Goal: Task Accomplishment & Management: Manage account settings

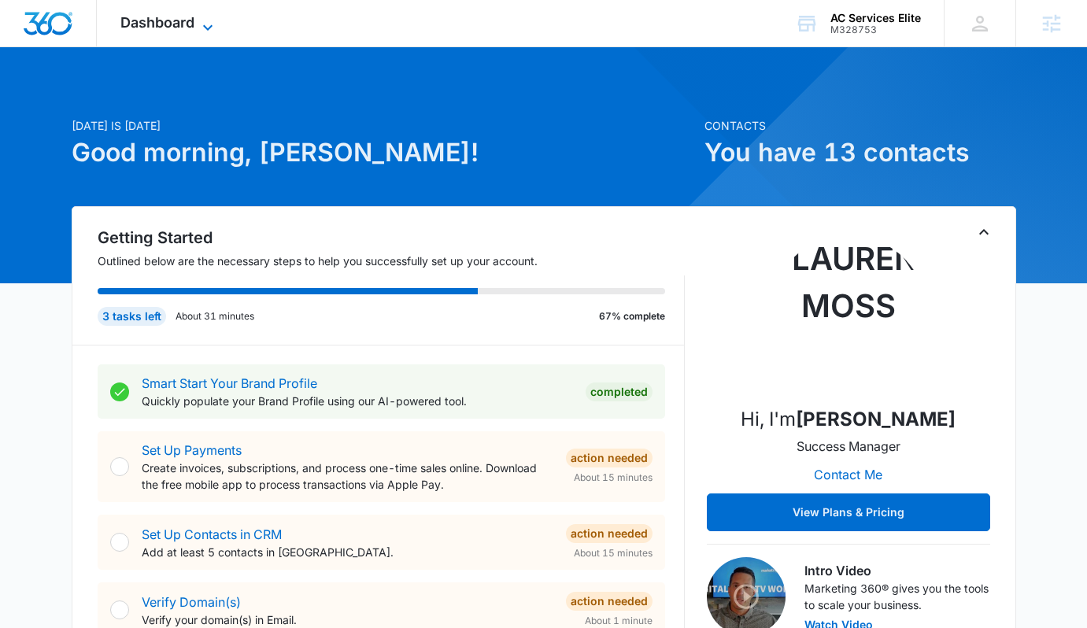
click at [173, 28] on span "Dashboard" at bounding box center [157, 22] width 74 height 17
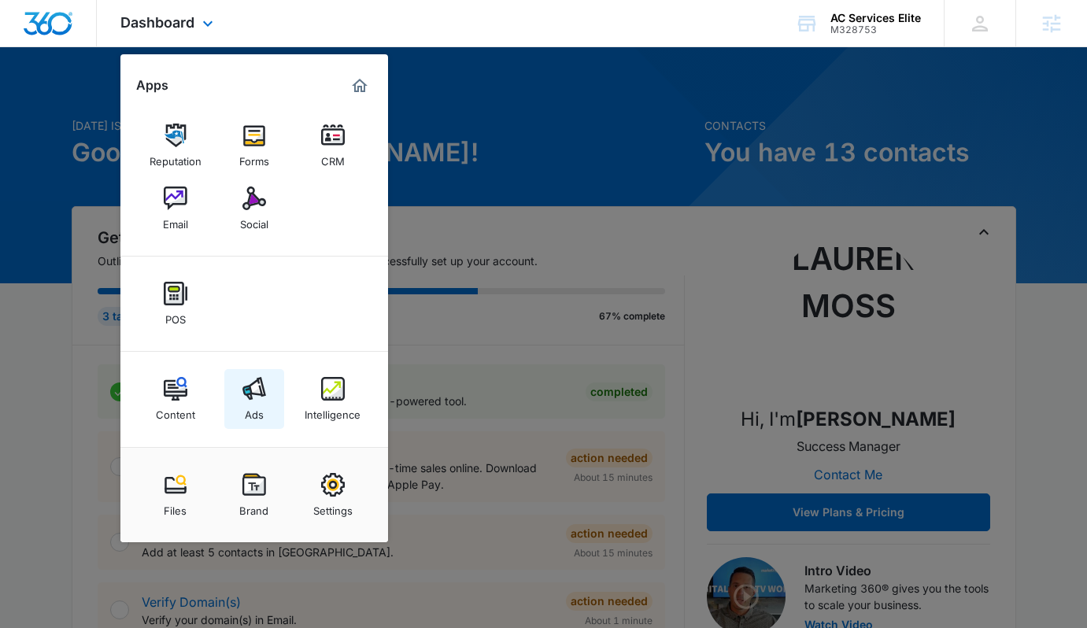
click at [256, 383] on img at bounding box center [254, 389] width 24 height 24
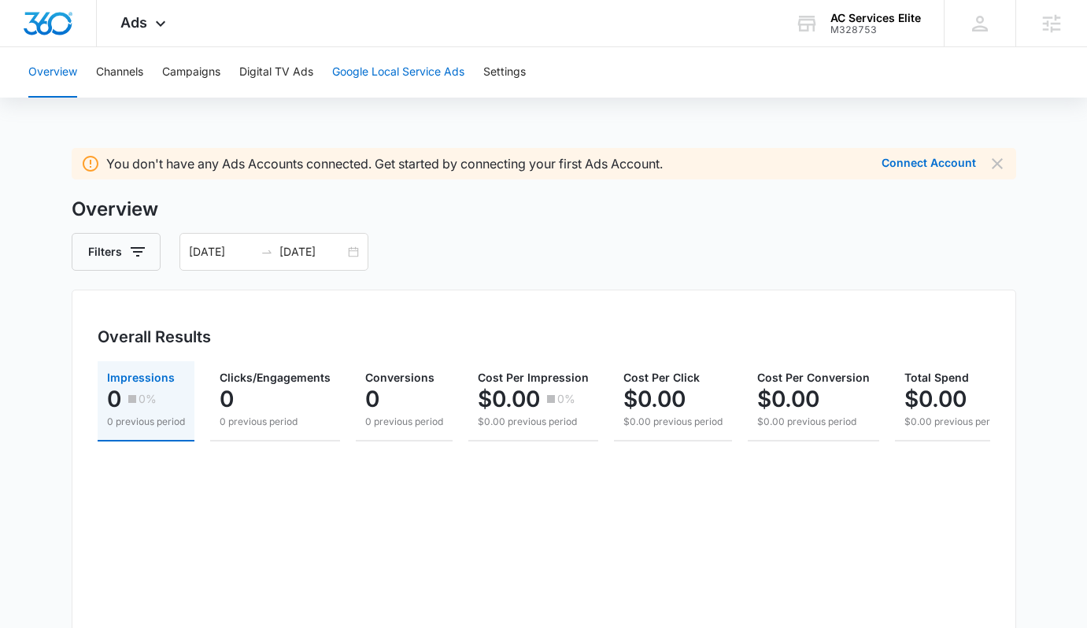
click at [375, 79] on button "Google Local Service Ads" at bounding box center [398, 72] width 132 height 50
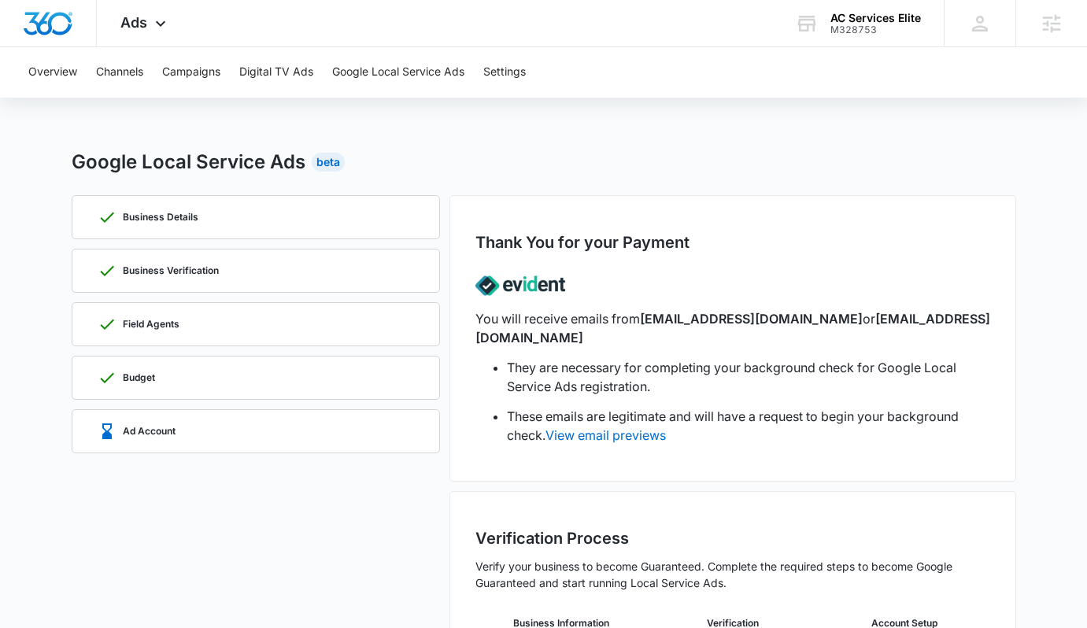
scroll to position [131, 0]
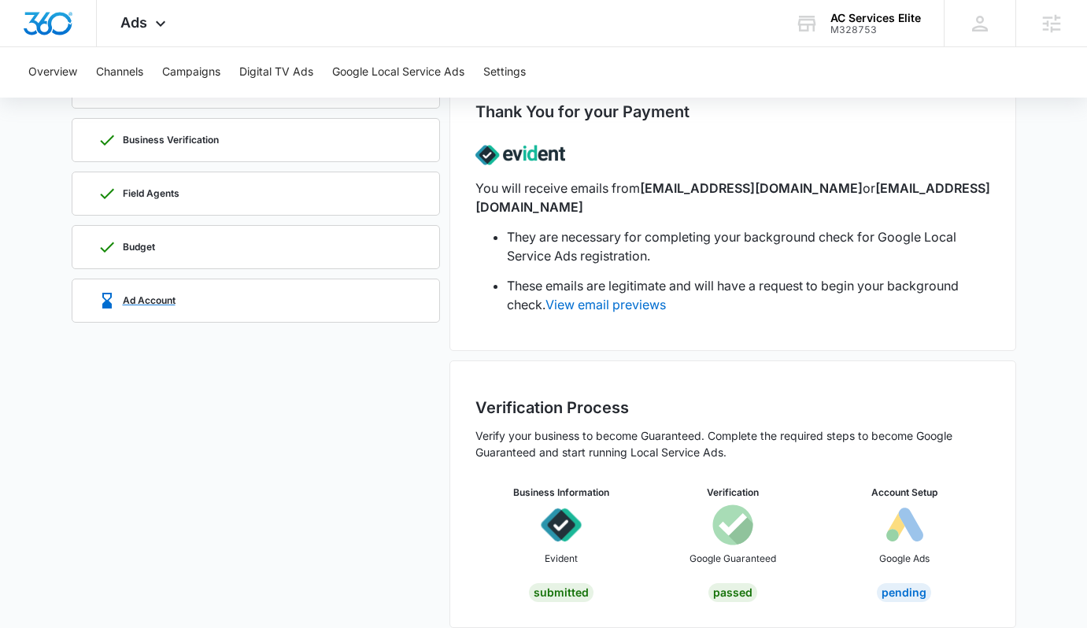
click at [261, 294] on div "Ad Account" at bounding box center [256, 300] width 316 height 43
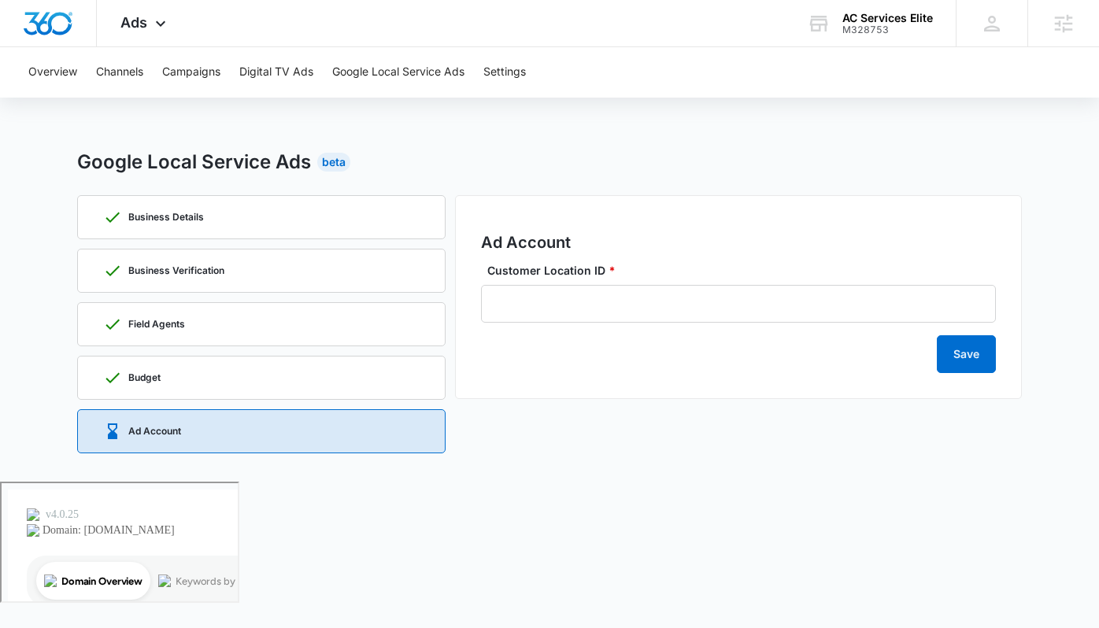
drag, startPoint x: 348, startPoint y: 168, endPoint x: 329, endPoint y: 170, distance: 19.0
click at [329, 170] on div "Google Local Service Ads Beta" at bounding box center [549, 162] width 944 height 28
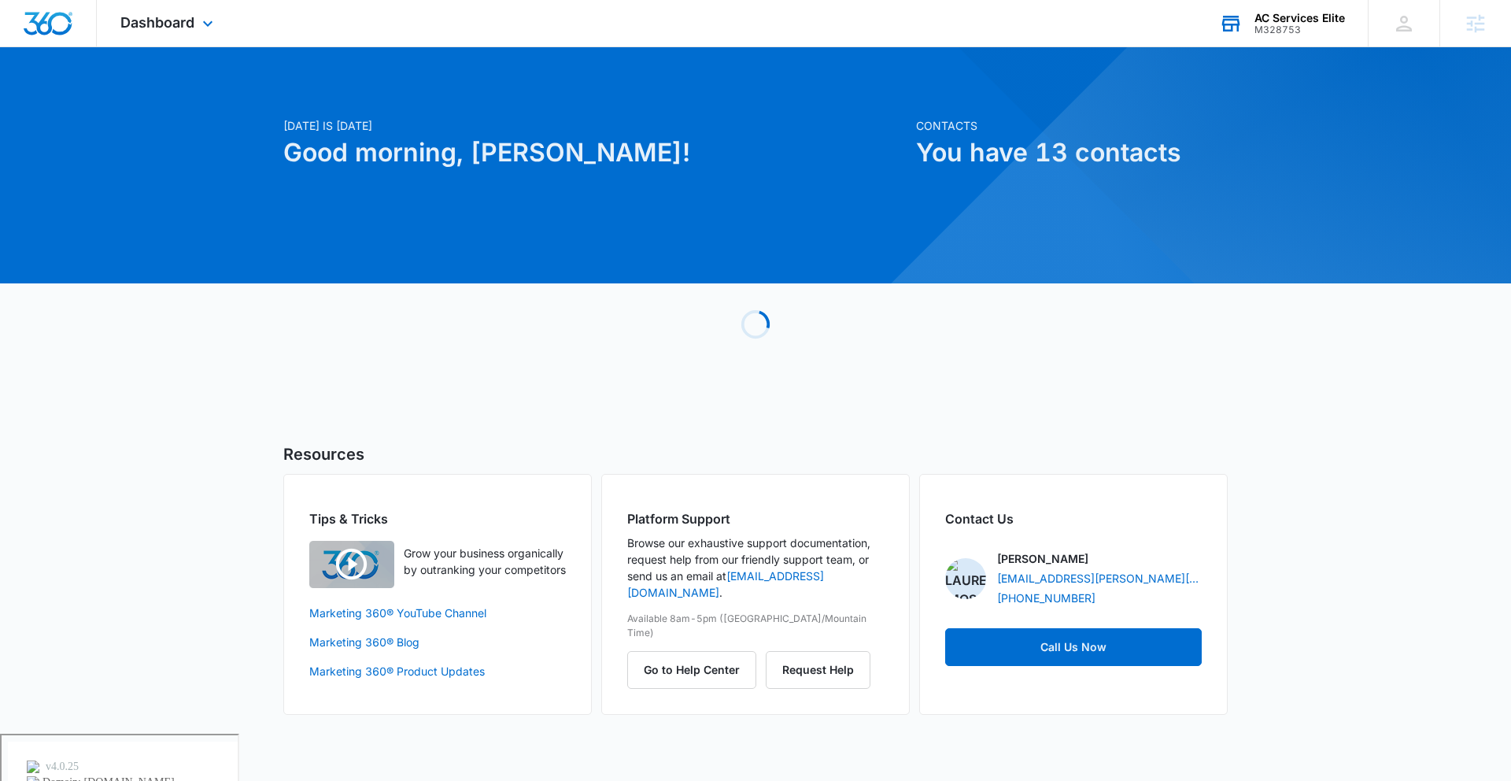
drag, startPoint x: 1321, startPoint y: 29, endPoint x: 1311, endPoint y: 31, distance: 9.6
click at [1321, 31] on div "M328753" at bounding box center [1300, 29] width 91 height 11
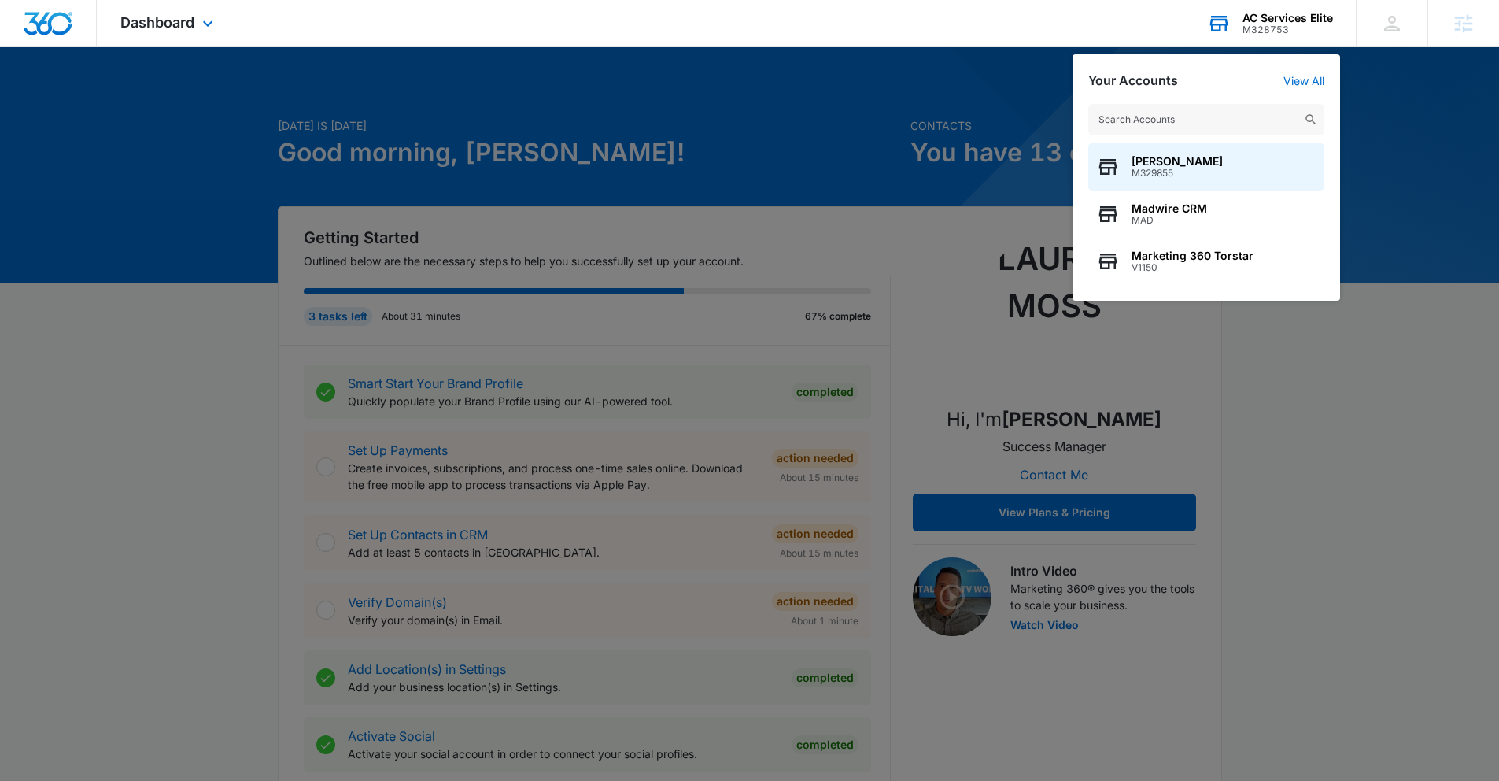
click at [1237, 116] on input "text" at bounding box center [1206, 119] width 236 height 31
type input "wr bout"
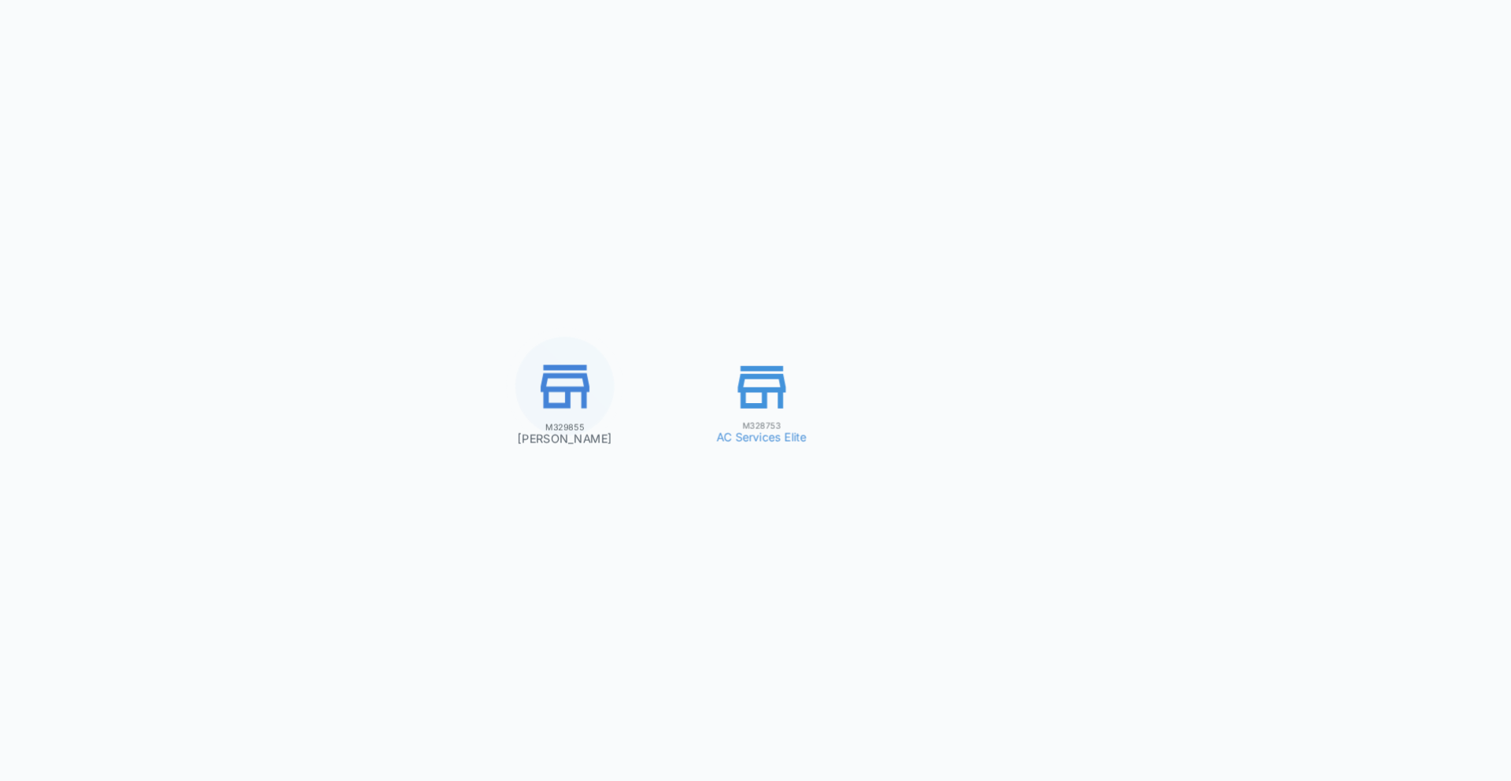
click at [1287, 17] on div "M328753 AC Services Elite M329855 Lauren Moss" at bounding box center [755, 390] width 1511 height 781
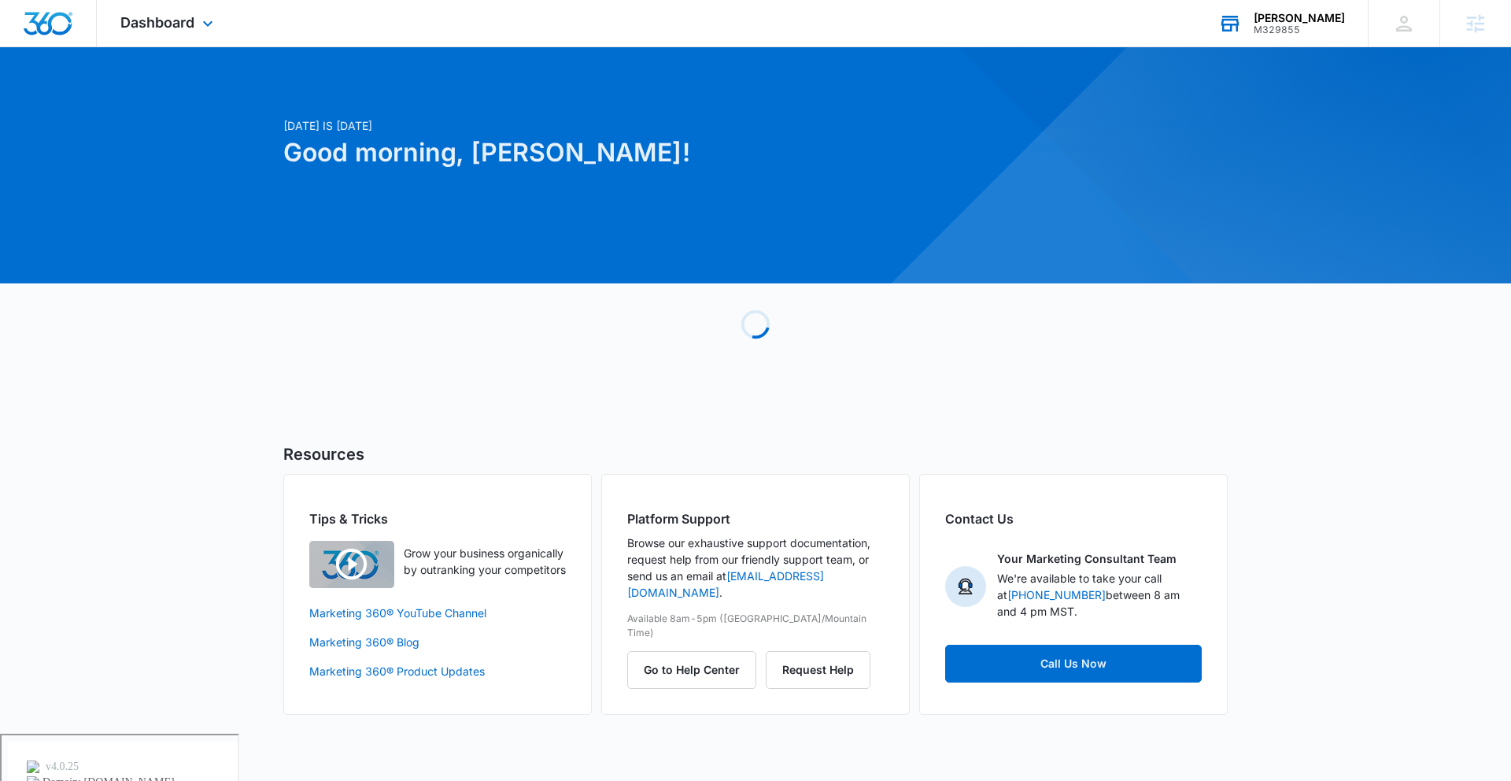
click at [1323, 24] on div "M329855" at bounding box center [1299, 29] width 91 height 11
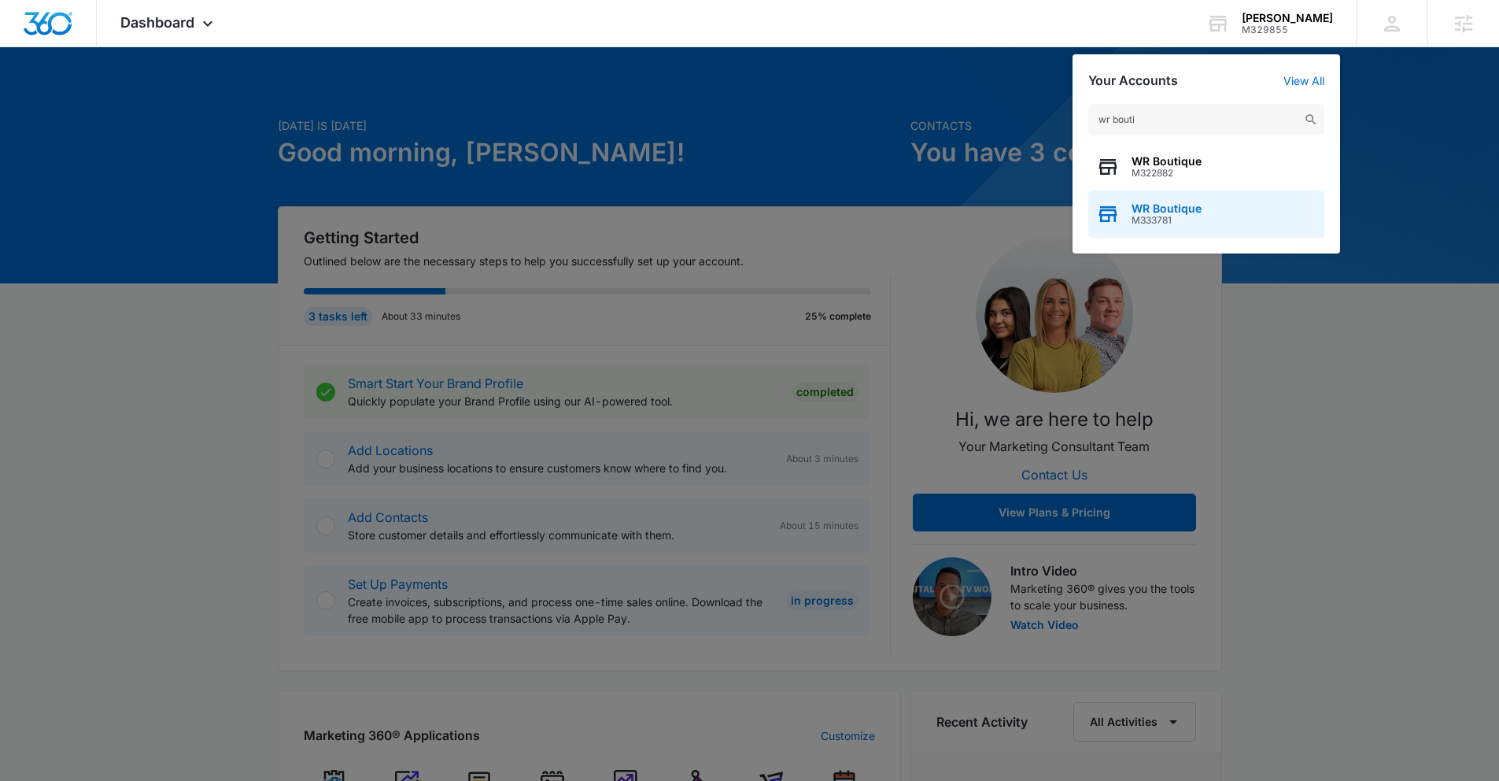
type input "wr bouti"
click at [1221, 206] on div "WR Boutique M333781" at bounding box center [1206, 213] width 236 height 47
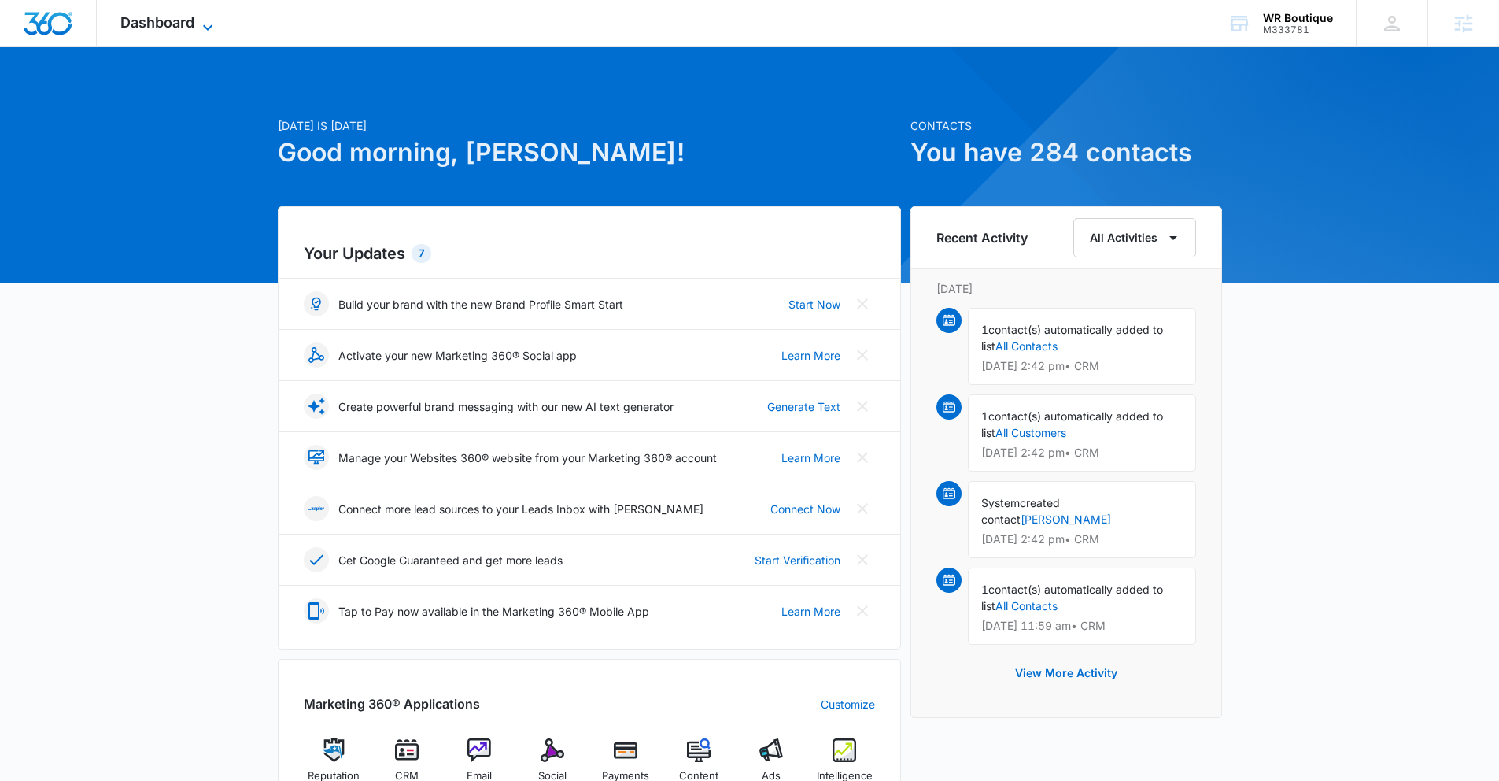
click at [198, 28] on icon at bounding box center [207, 27] width 19 height 19
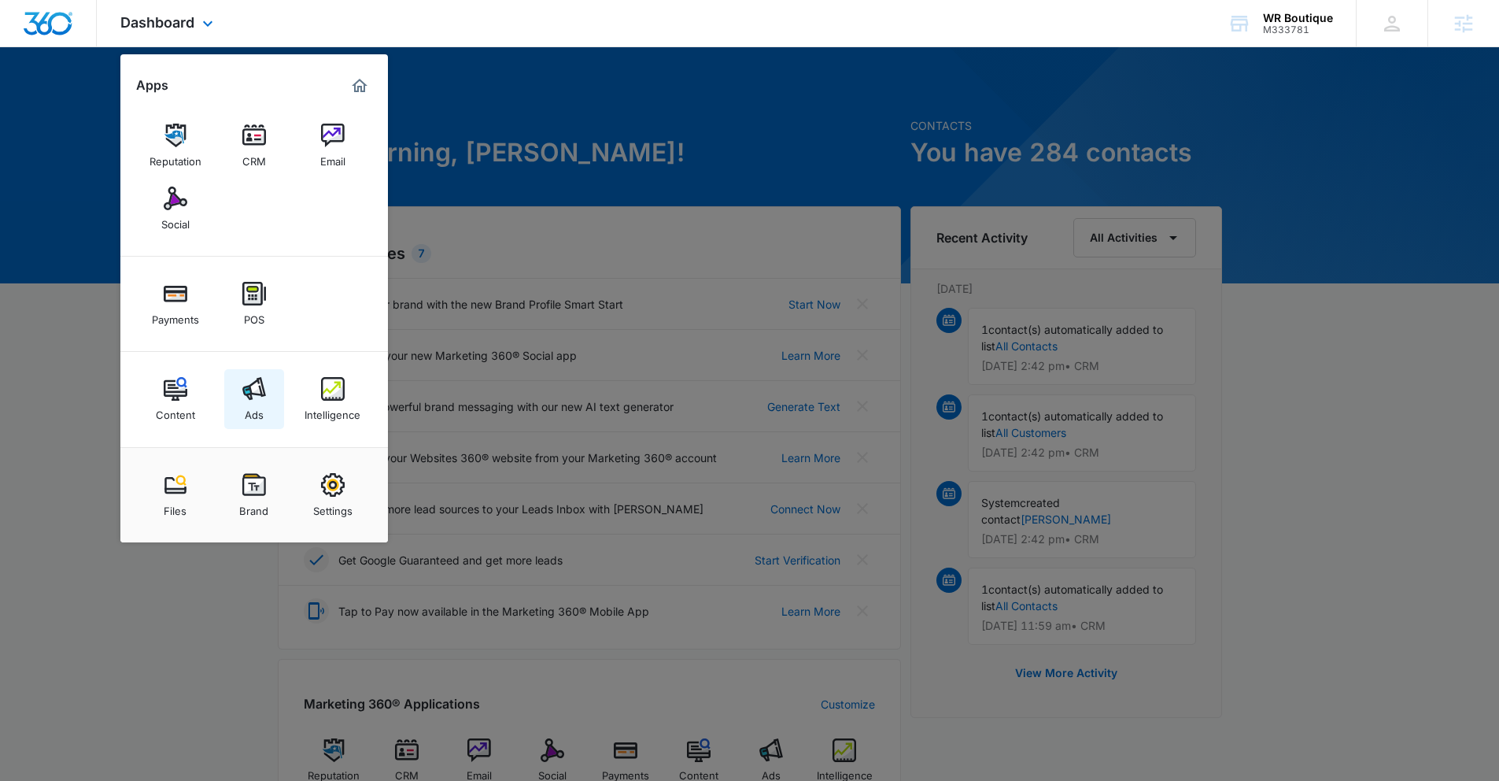
click at [261, 405] on div "Ads" at bounding box center [254, 411] width 19 height 20
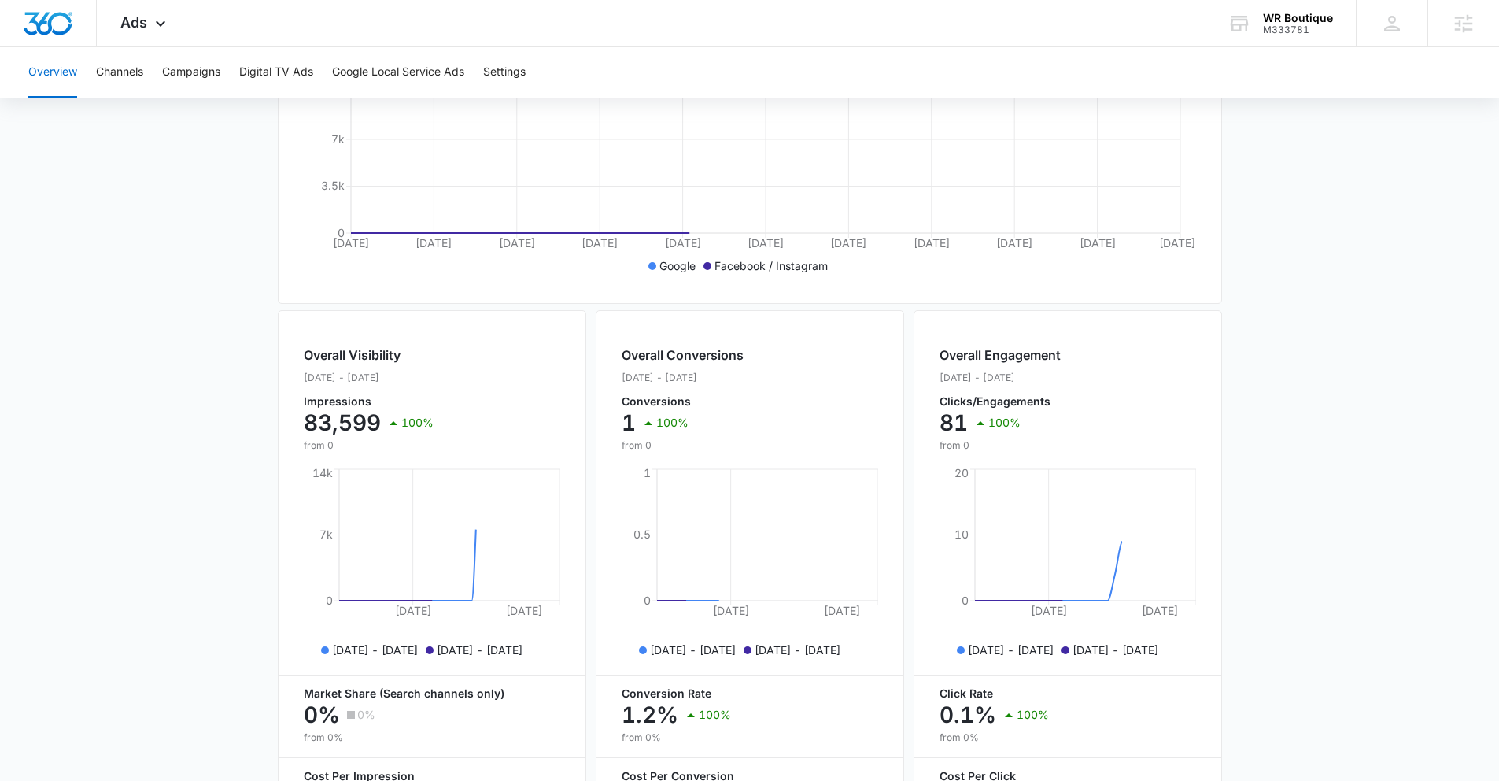
scroll to position [509, 0]
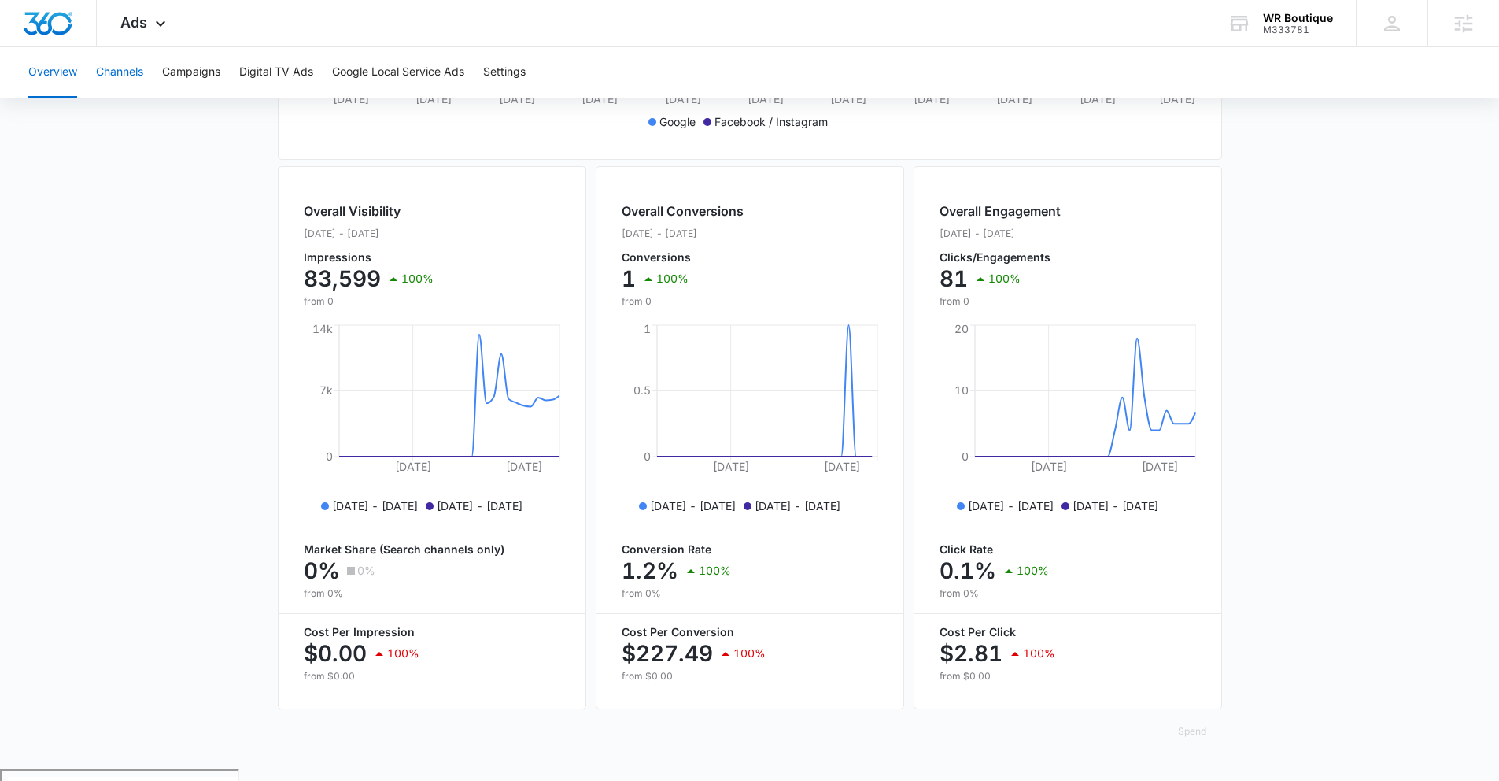
click at [123, 75] on button "Channels" at bounding box center [119, 72] width 47 height 50
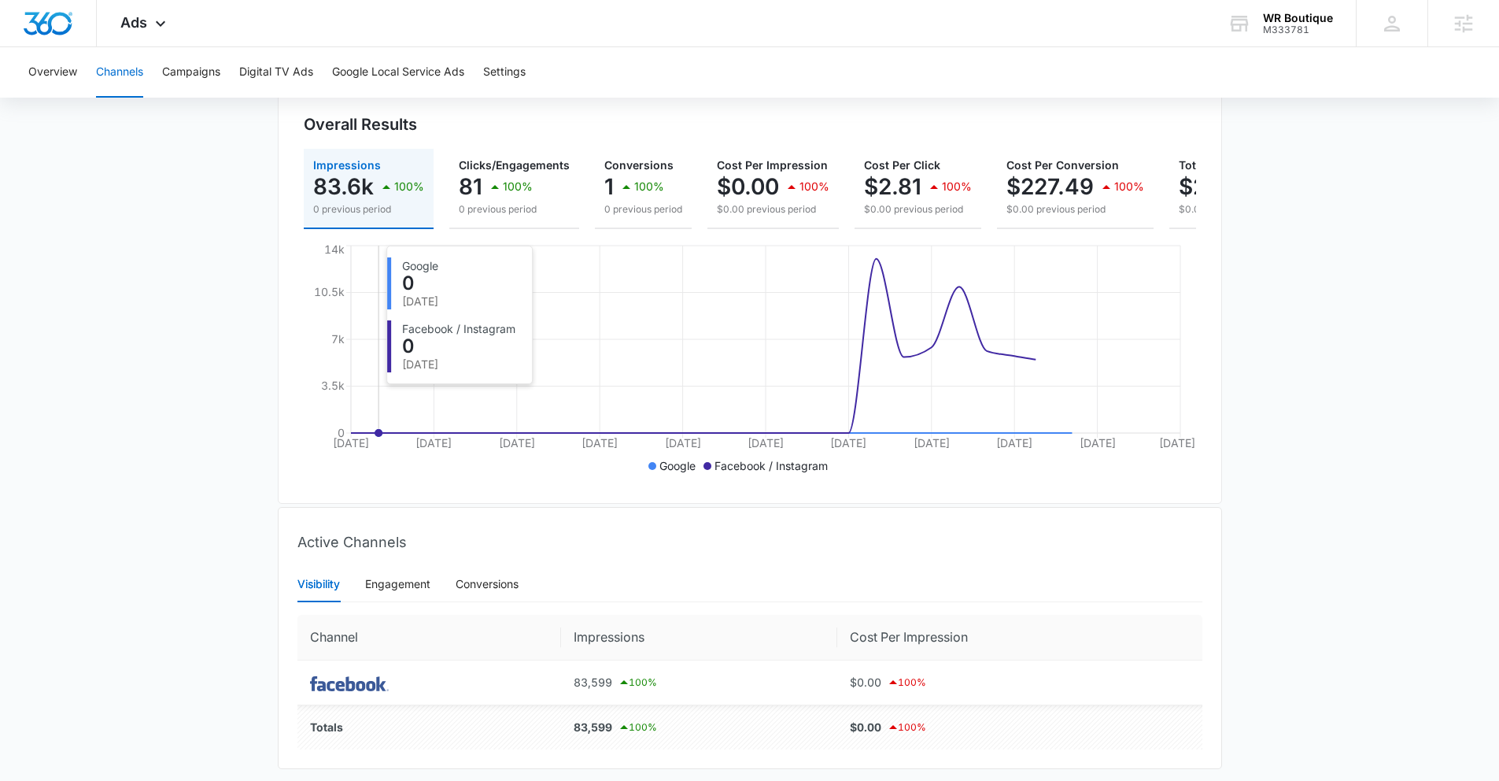
scroll to position [222, 0]
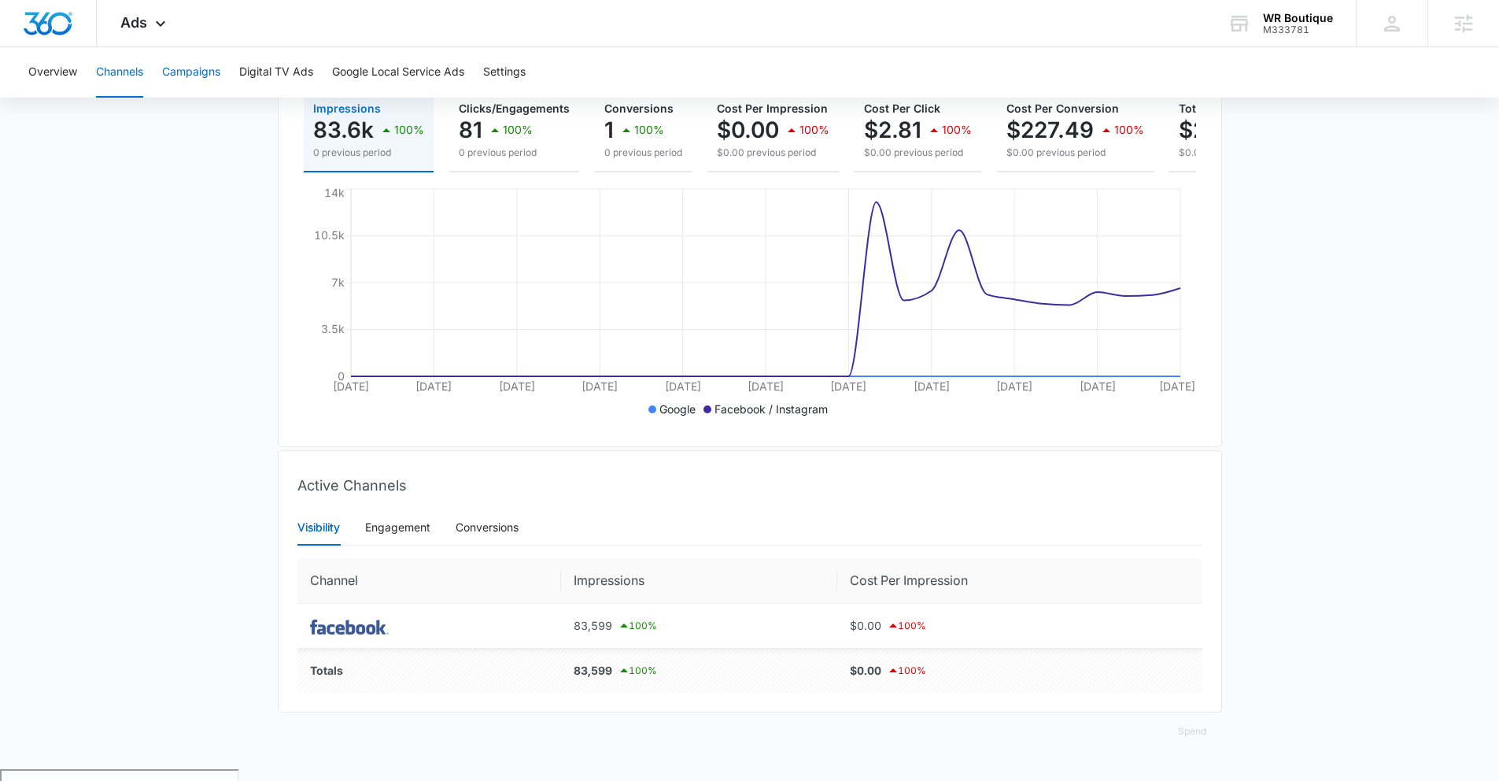
click at [194, 62] on button "Campaigns" at bounding box center [191, 72] width 58 height 50
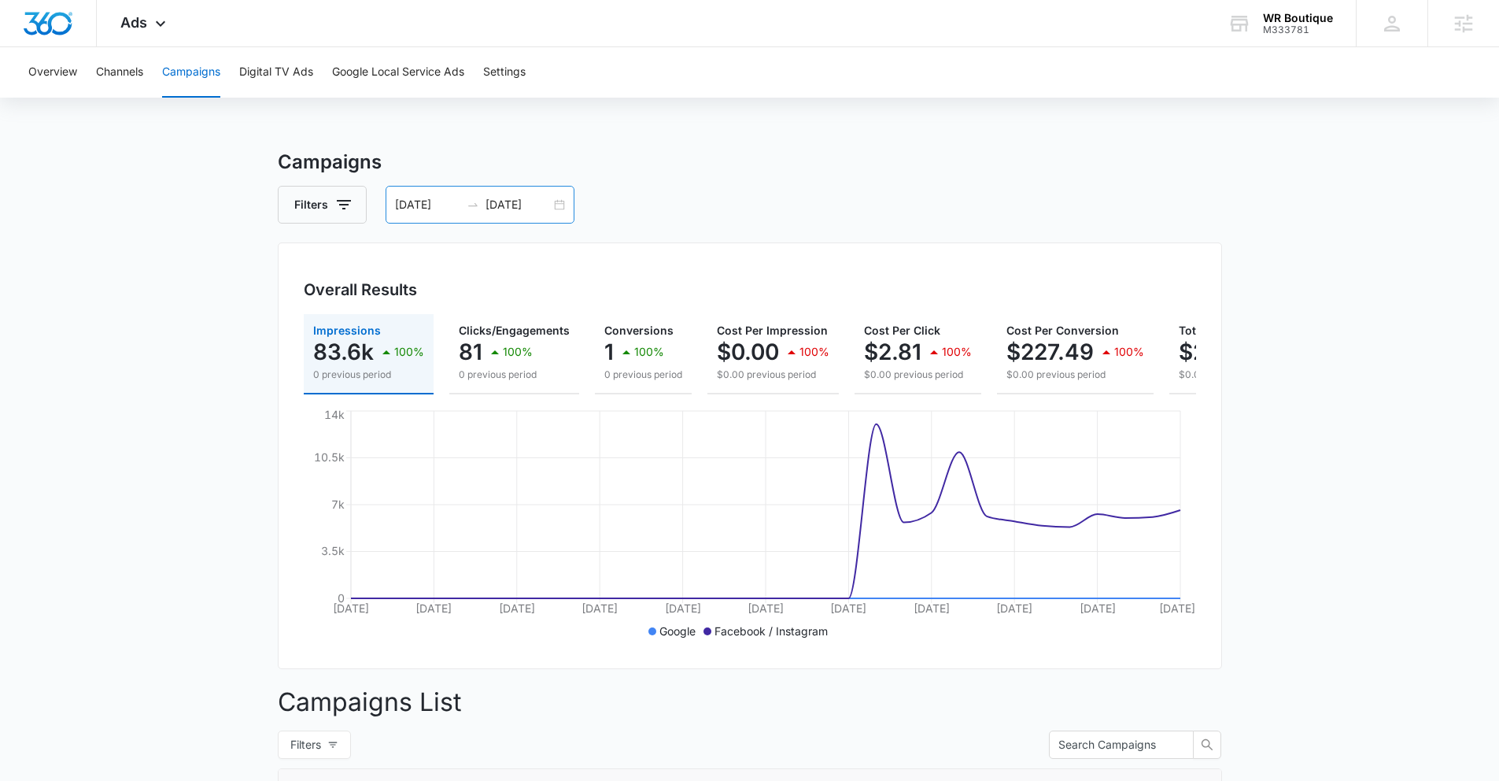
click at [559, 200] on div "07/19/2025 08/18/2025" at bounding box center [480, 205] width 189 height 38
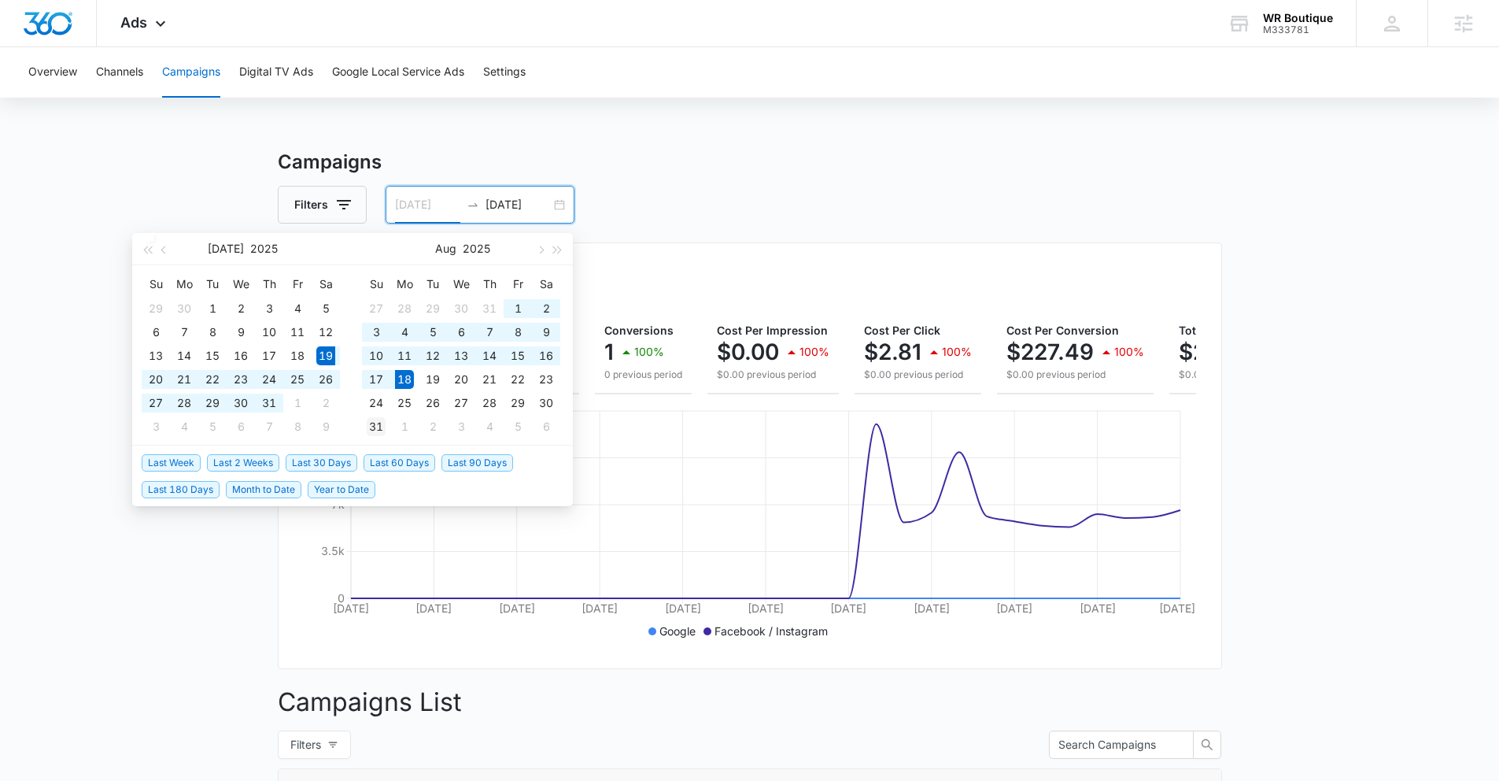
type input "[DATE]"
click at [387, 430] on td "31" at bounding box center [376, 427] width 28 height 24
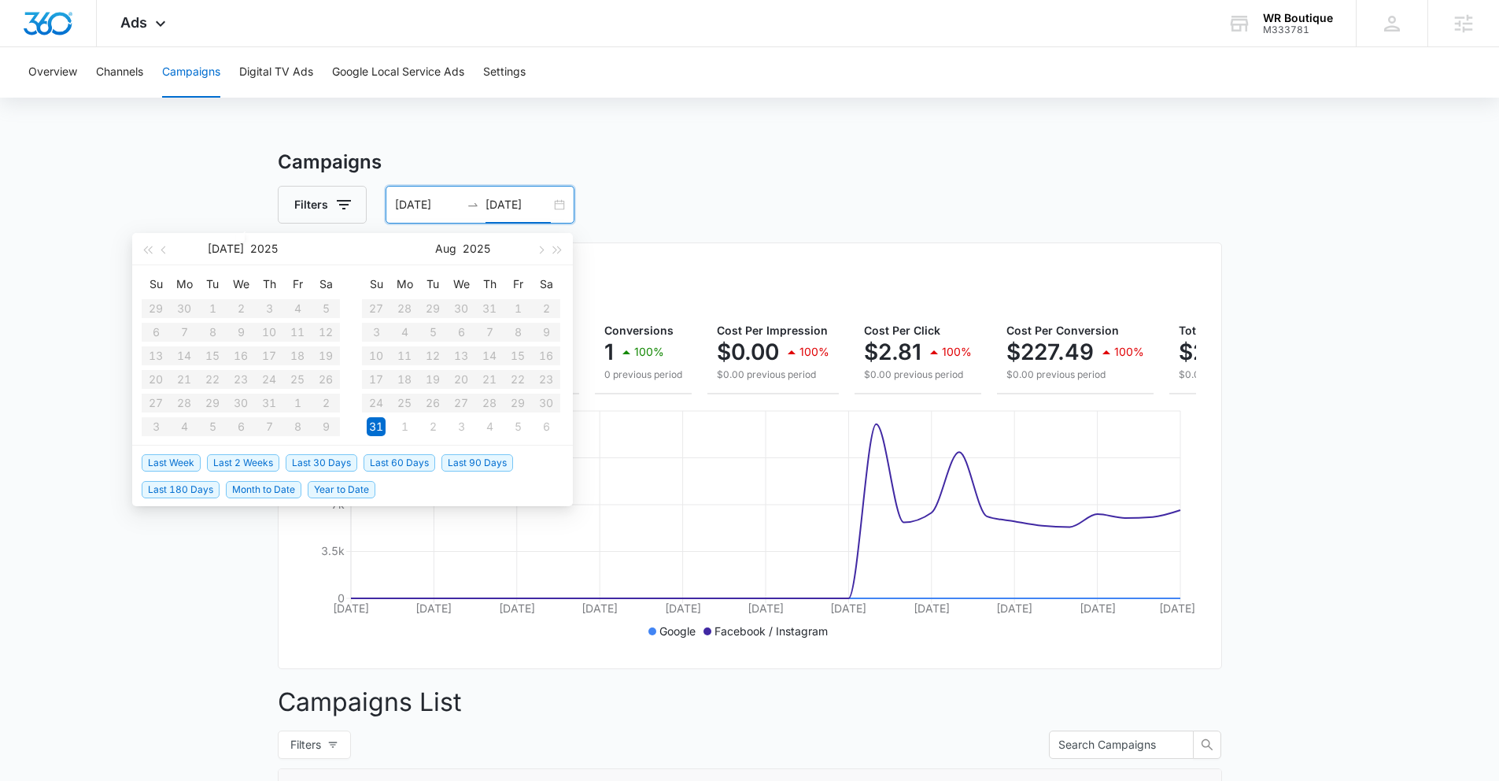
type input "[DATE]"
type input "09/01/2025"
type input "[DATE]"
click at [407, 305] on table "Su Mo Tu We Th Fr Sa 27 28 29 30 31 1 2 3 4 5 6 7 8 9 10 11 12 13 14 15 16 17 1…" at bounding box center [461, 355] width 198 height 167
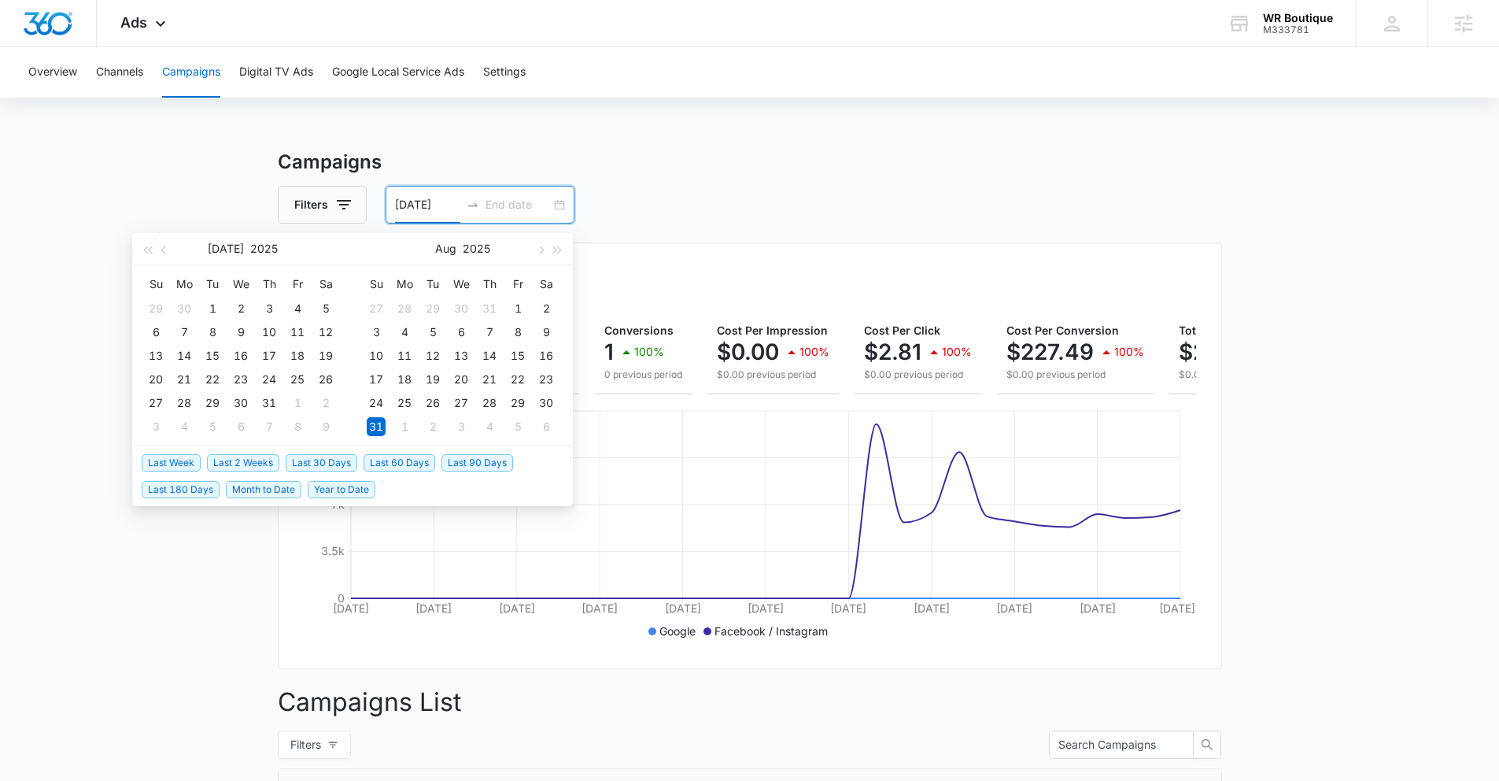
click at [440, 205] on input "[DATE]" at bounding box center [427, 204] width 65 height 17
type input "[DATE]"
click at [513, 303] on div "1" at bounding box center [517, 308] width 19 height 19
type input "[DATE]"
click at [386, 428] on td "31" at bounding box center [376, 427] width 28 height 24
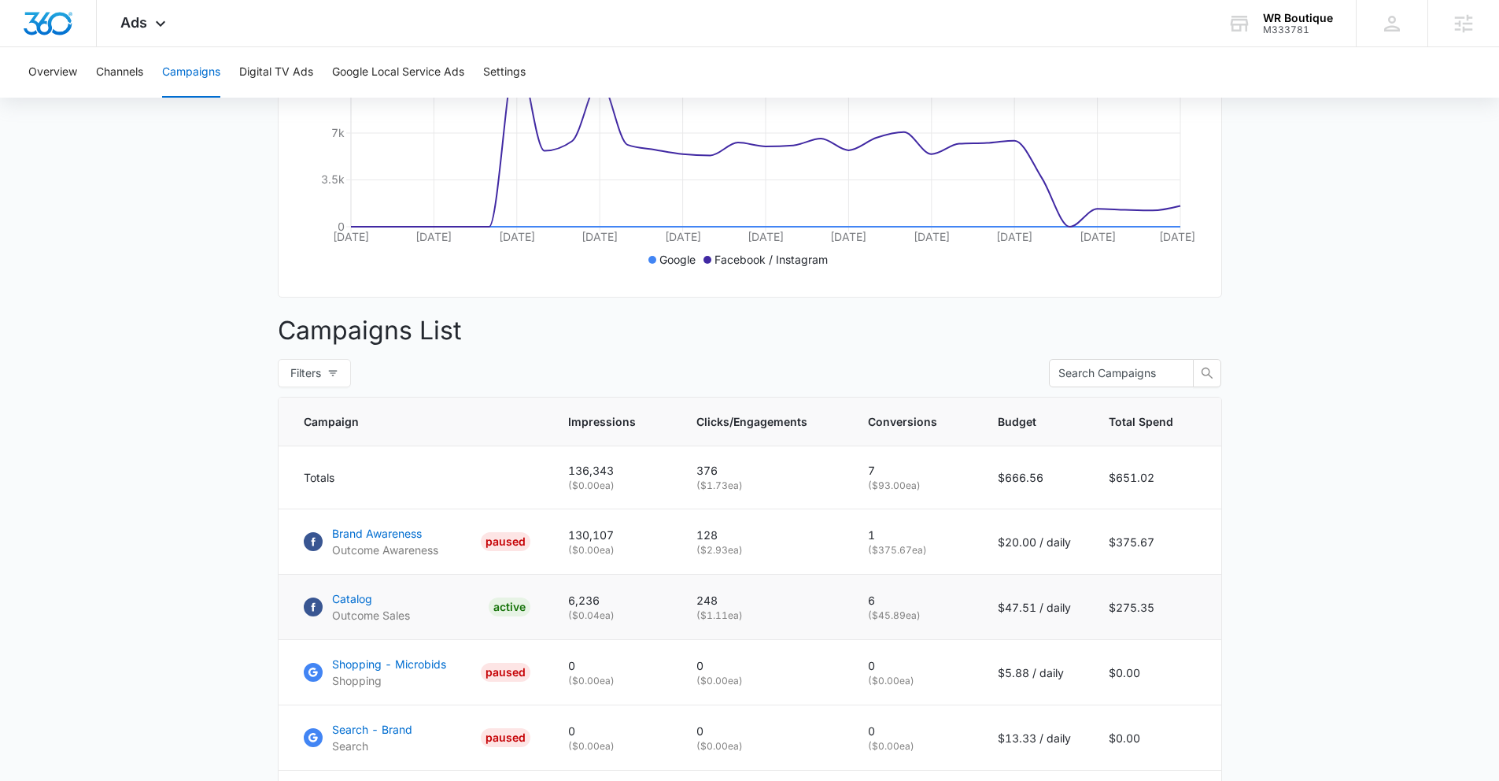
scroll to position [378, 0]
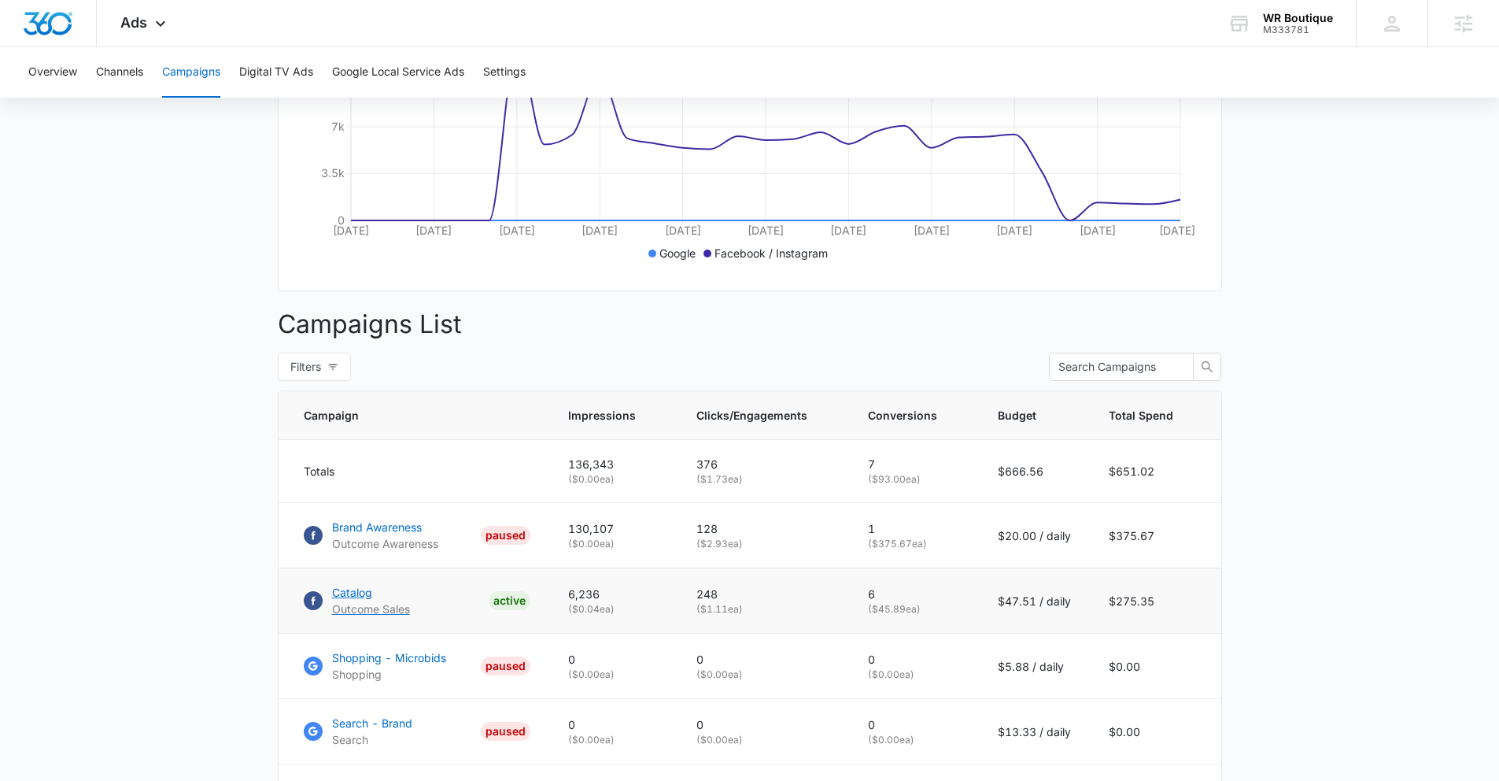
click at [437, 614] on link "Catalog Outcome Sales ACTIVE" at bounding box center [417, 600] width 227 height 33
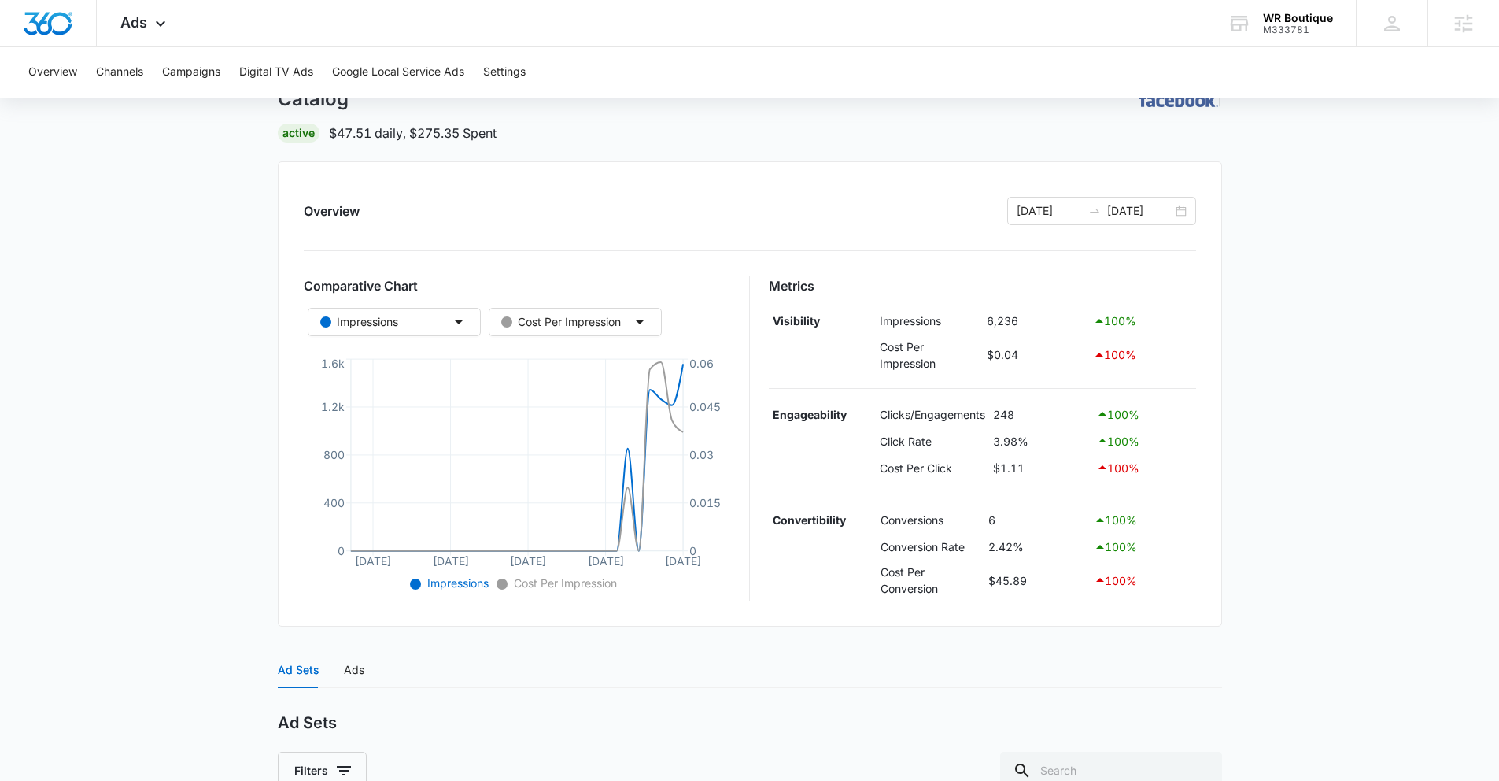
scroll to position [315, 0]
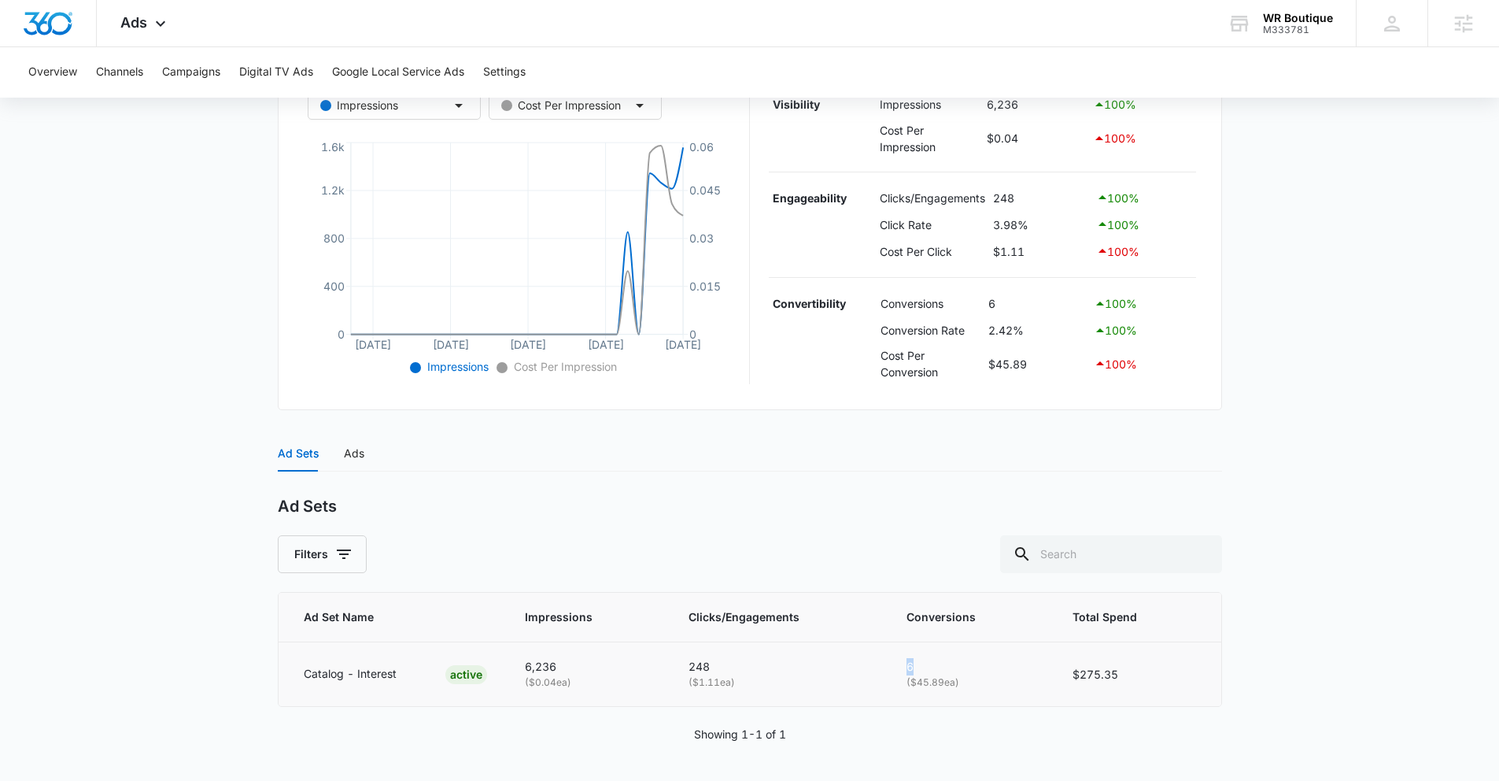
drag, startPoint x: 909, startPoint y: 671, endPoint x: 931, endPoint y: 667, distance: 22.4
click at [931, 667] on p "6" at bounding box center [971, 666] width 128 height 17
click at [1308, 647] on main "Catalog | Active $47.51 daily , $275.35 Spent Overview 08/01/2025 08/31/2025 Co…" at bounding box center [749, 307] width 1499 height 948
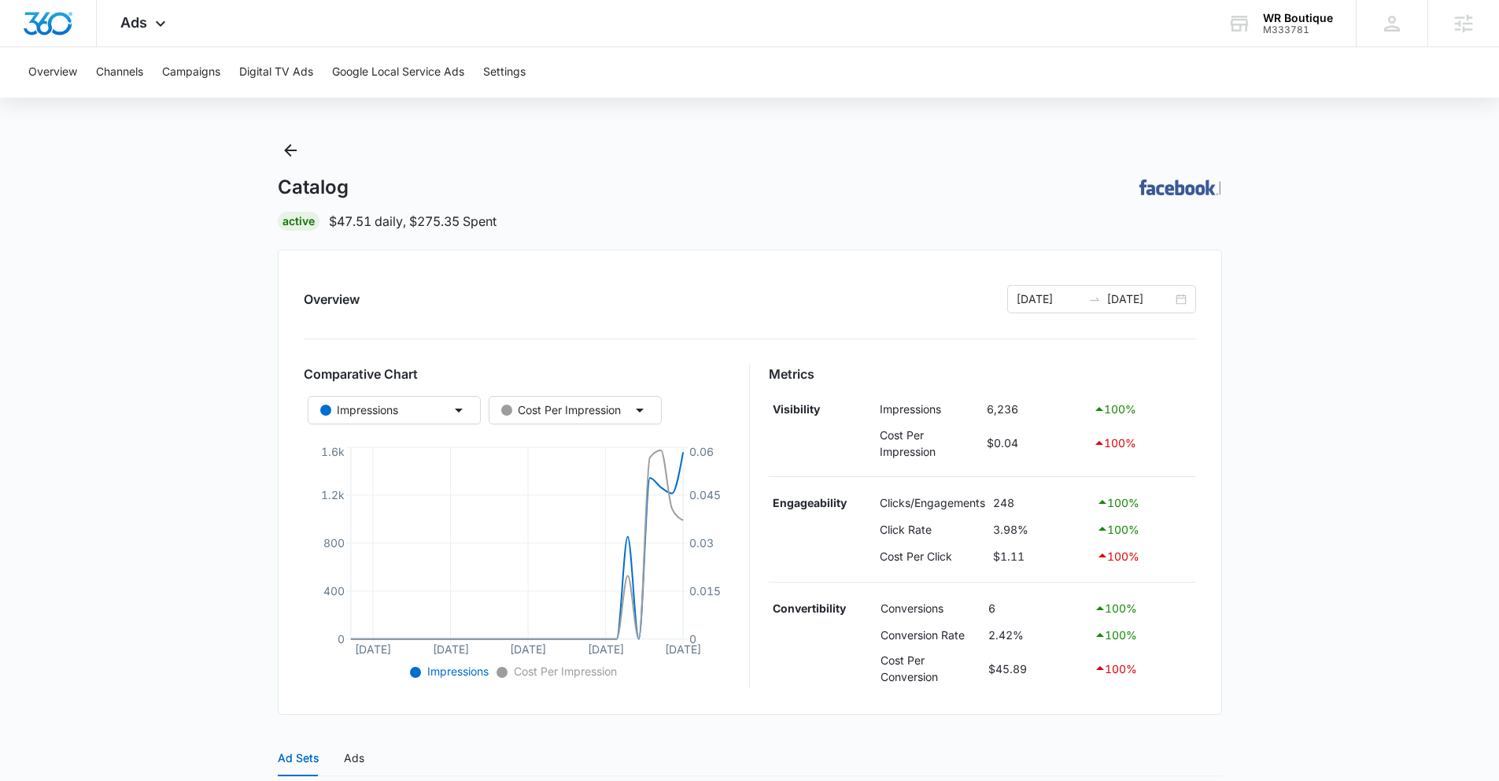
scroll to position [23, 0]
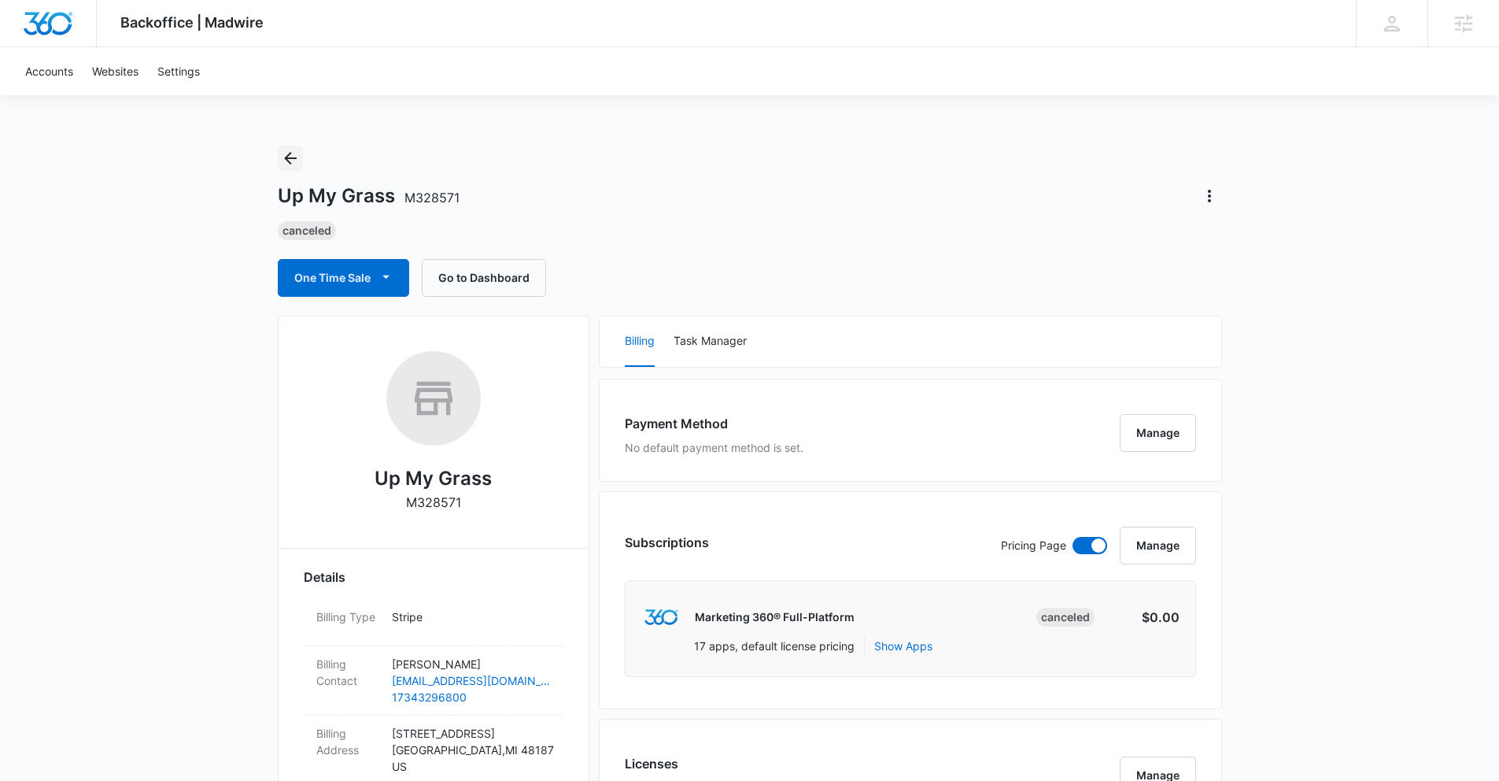
drag, startPoint x: 297, startPoint y: 158, endPoint x: 303, endPoint y: 153, distance: 8.4
click at [297, 158] on icon "Back" at bounding box center [290, 158] width 19 height 19
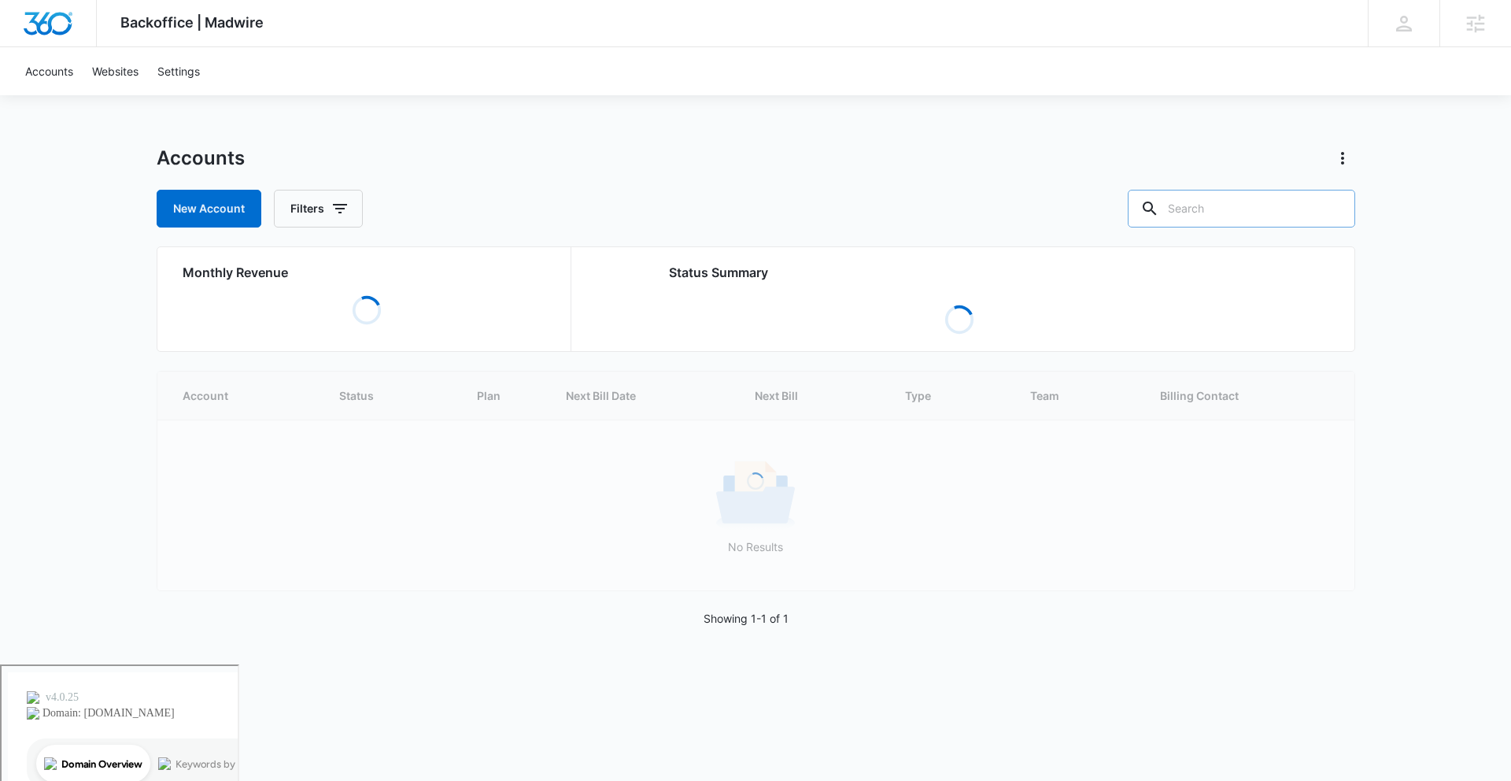
click at [1251, 218] on input "text" at bounding box center [1241, 209] width 227 height 38
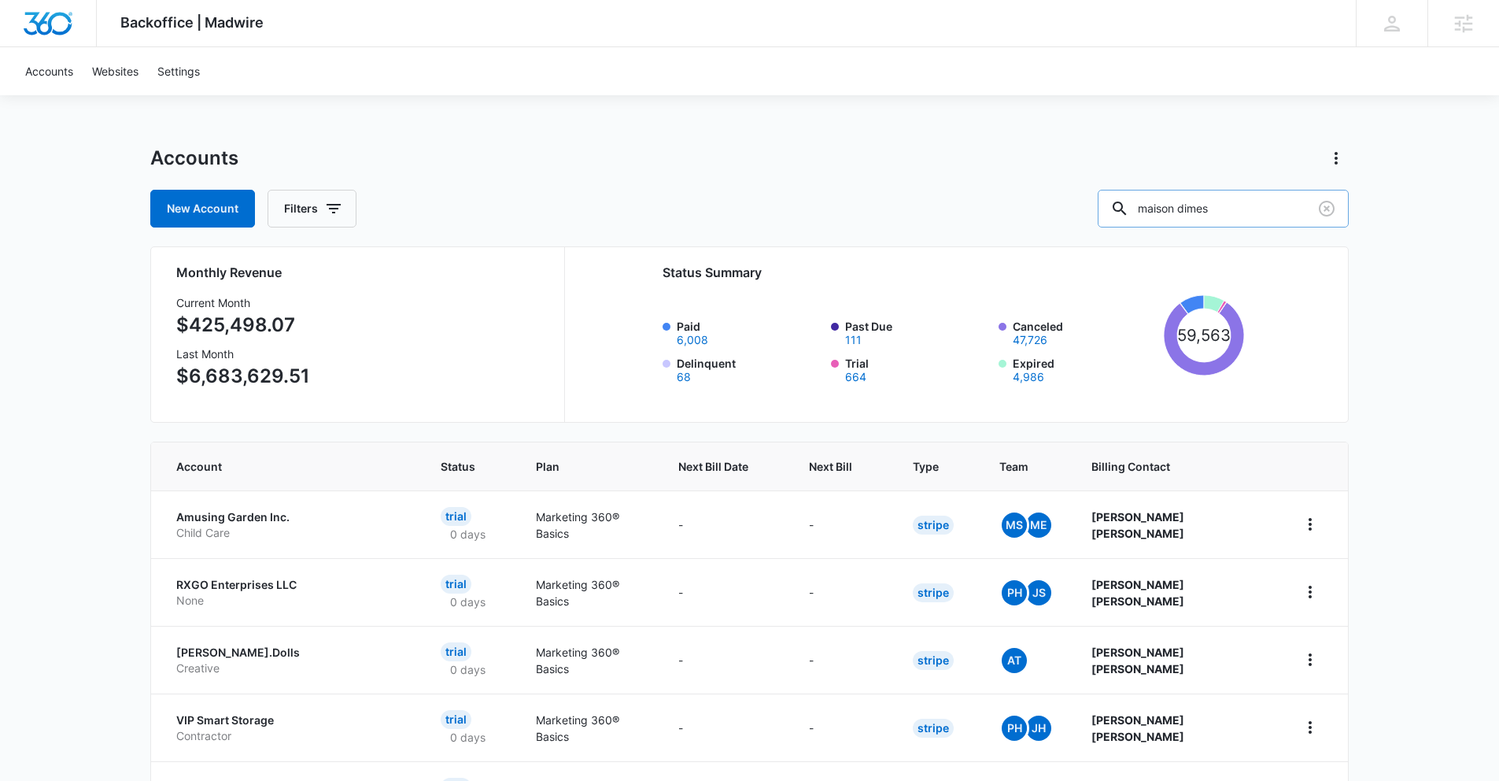
type input "maison dimes"
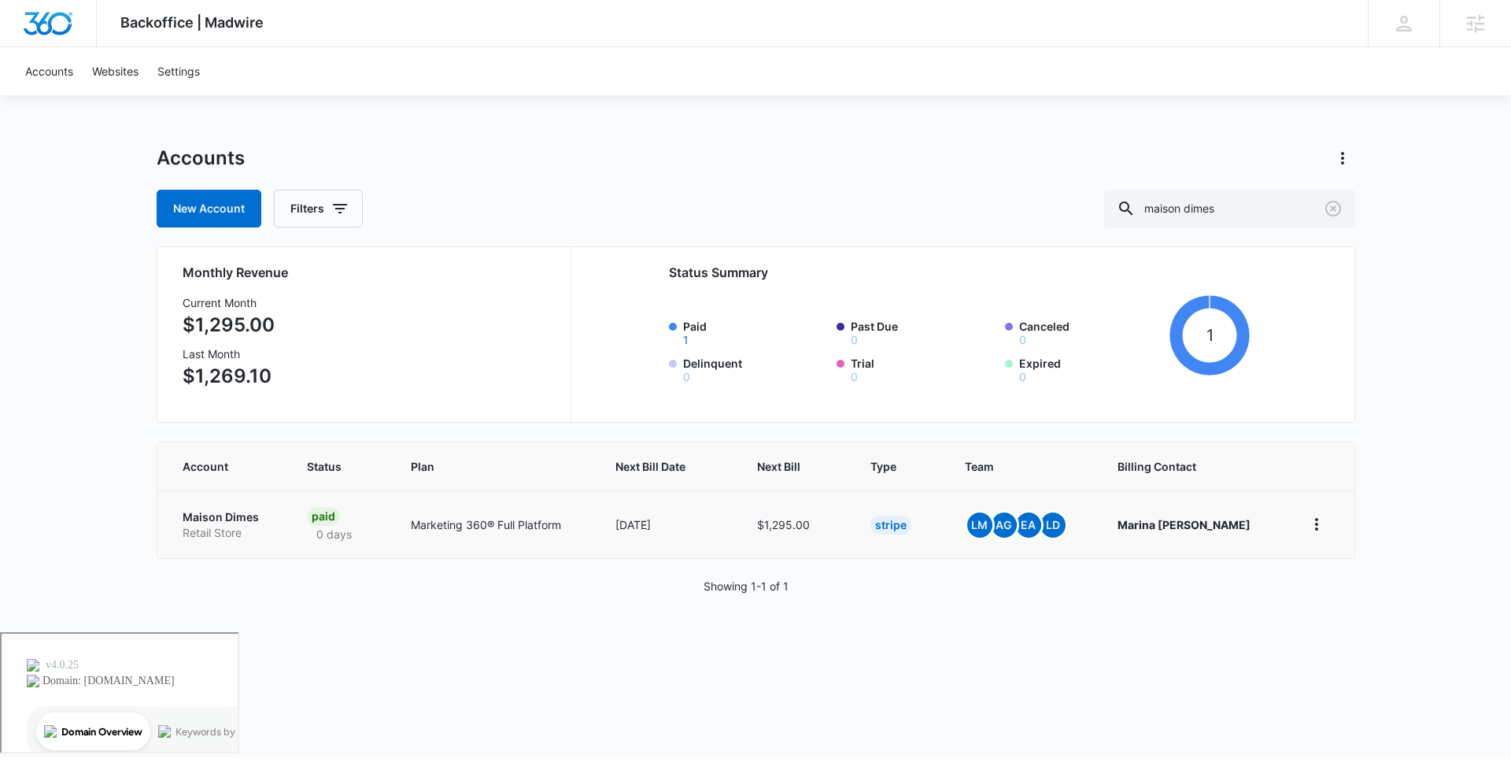
click at [216, 516] on p "Maison Dimes" at bounding box center [226, 517] width 87 height 16
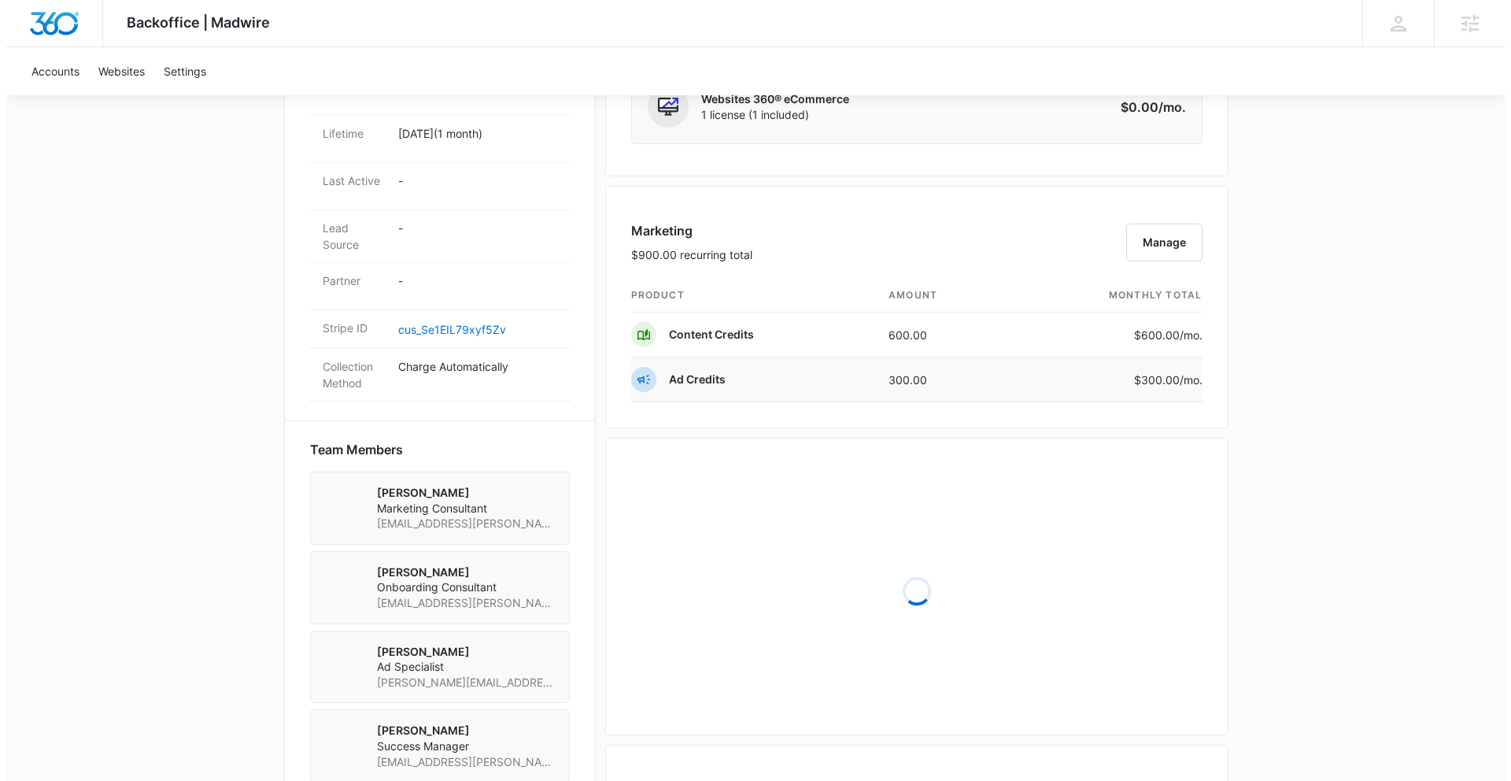
scroll to position [837, 0]
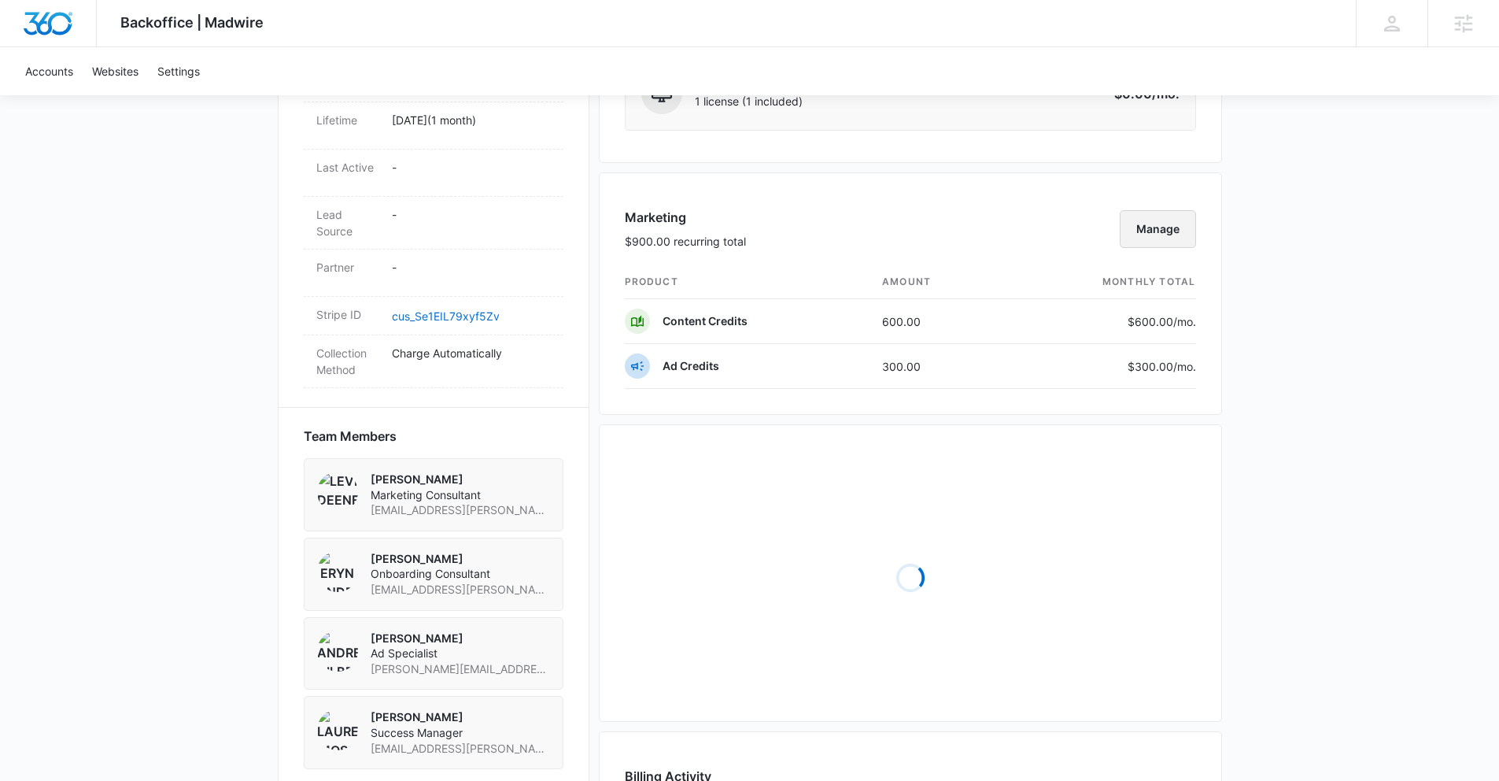
click at [1151, 231] on button "Manage" at bounding box center [1158, 229] width 76 height 38
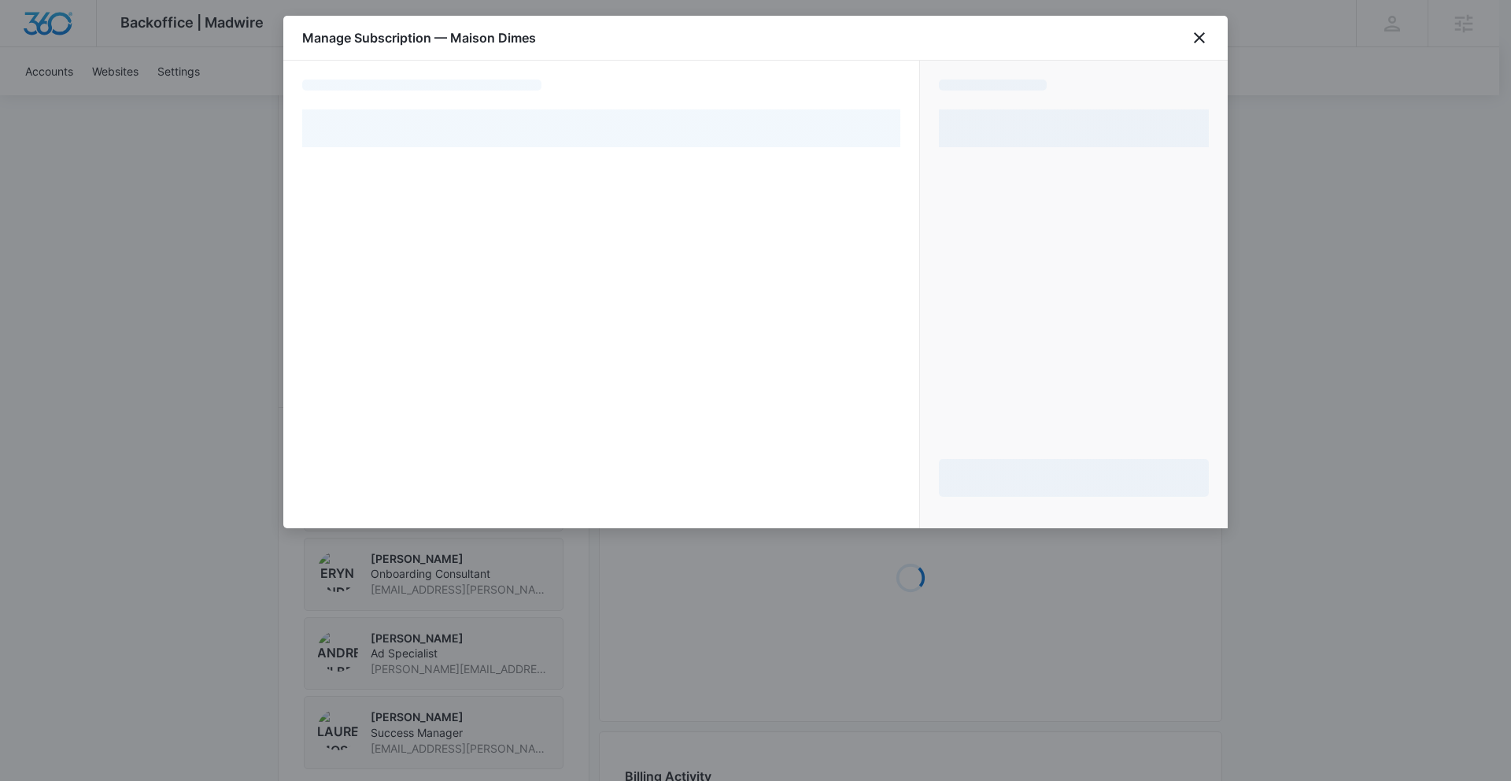
select select "pm_1RrQNMA4n8RTgNjU96818QOu"
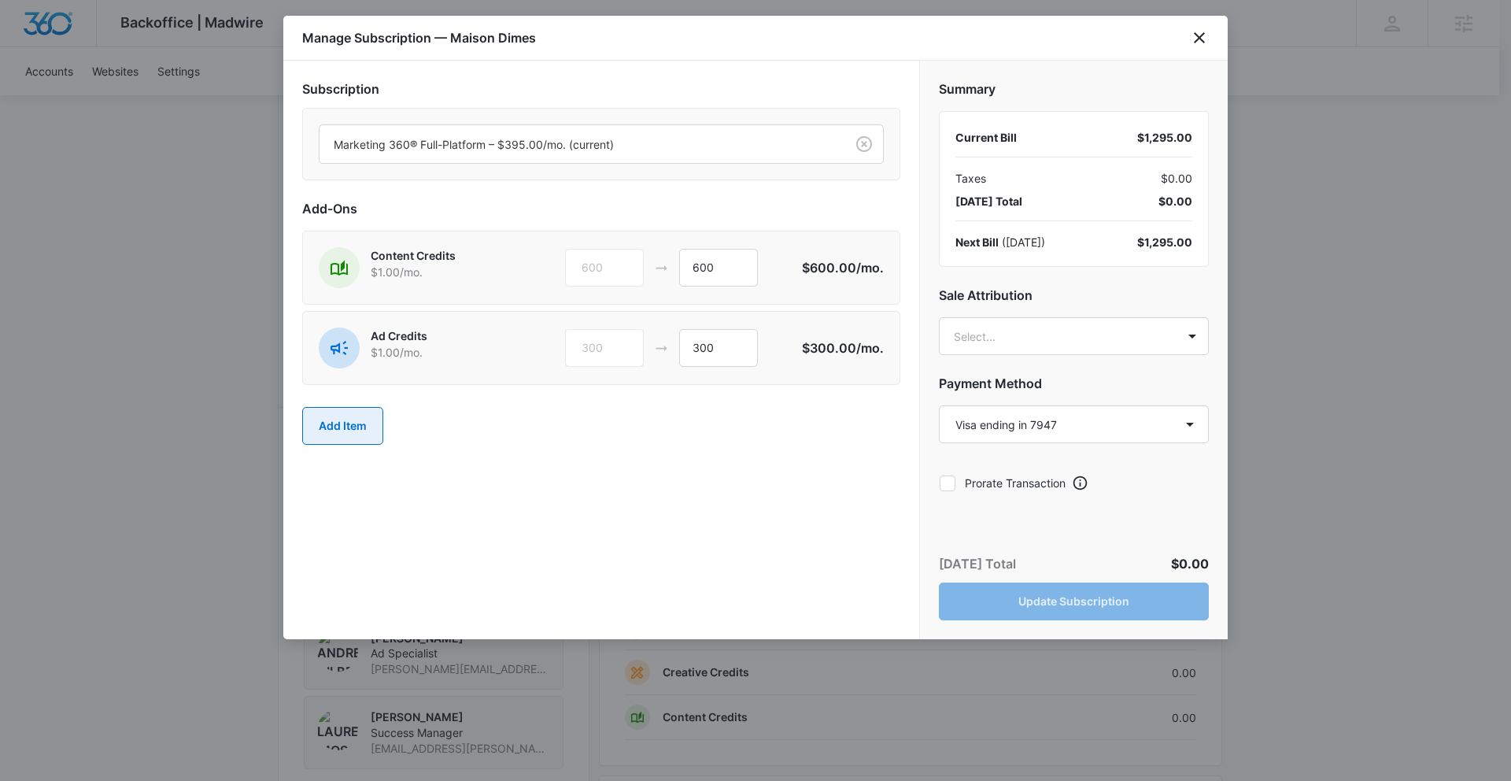
click at [344, 425] on button "Add Item" at bounding box center [342, 426] width 81 height 38
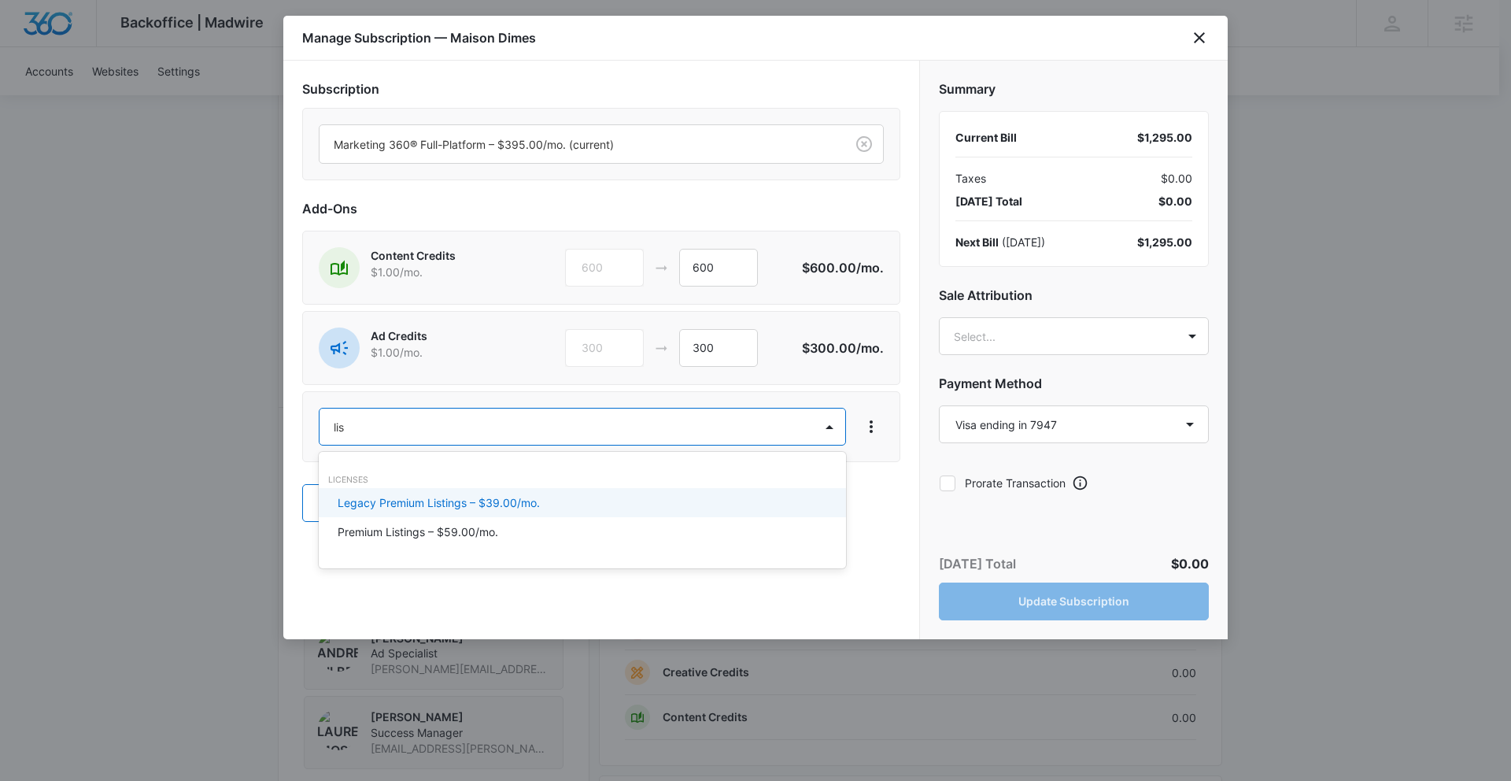
type input "list"
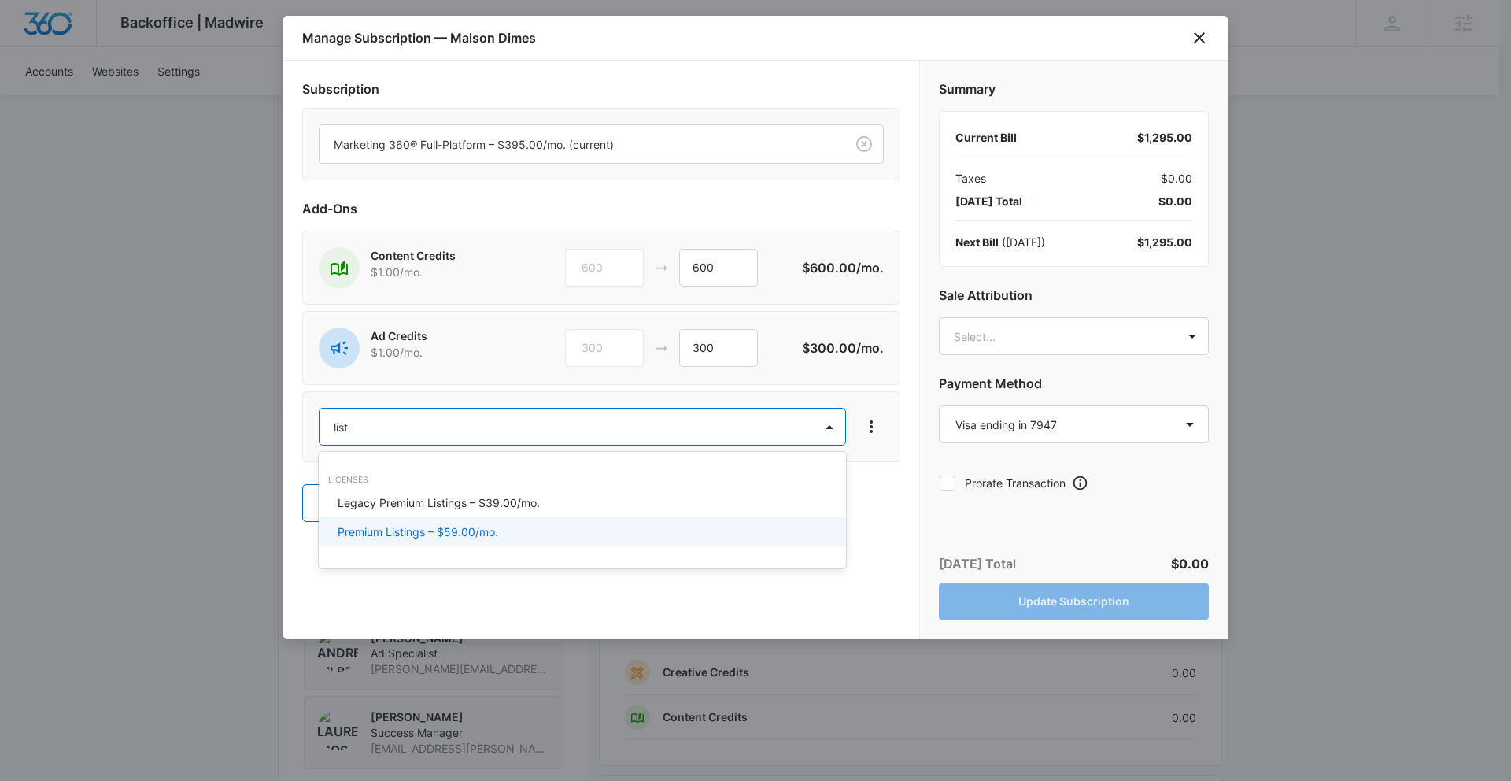
click at [404, 534] on p "Premium Listings – $59.00/mo." at bounding box center [418, 531] width 161 height 17
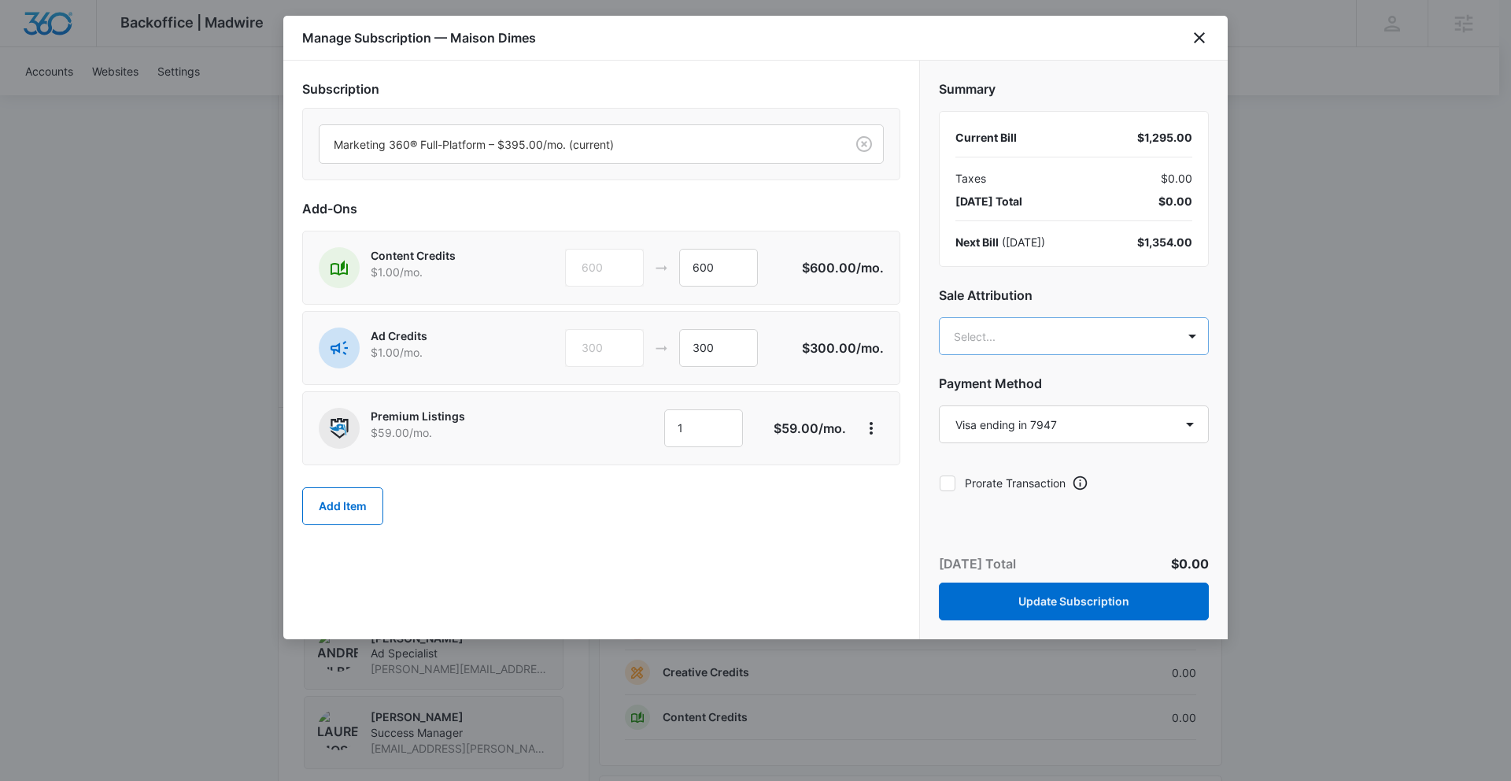
click at [1060, 349] on body "Backoffice | Madwire Apps Settings Lauren Moss lauren.moss@madwire.com My Profi…" at bounding box center [755, 433] width 1511 height 2541
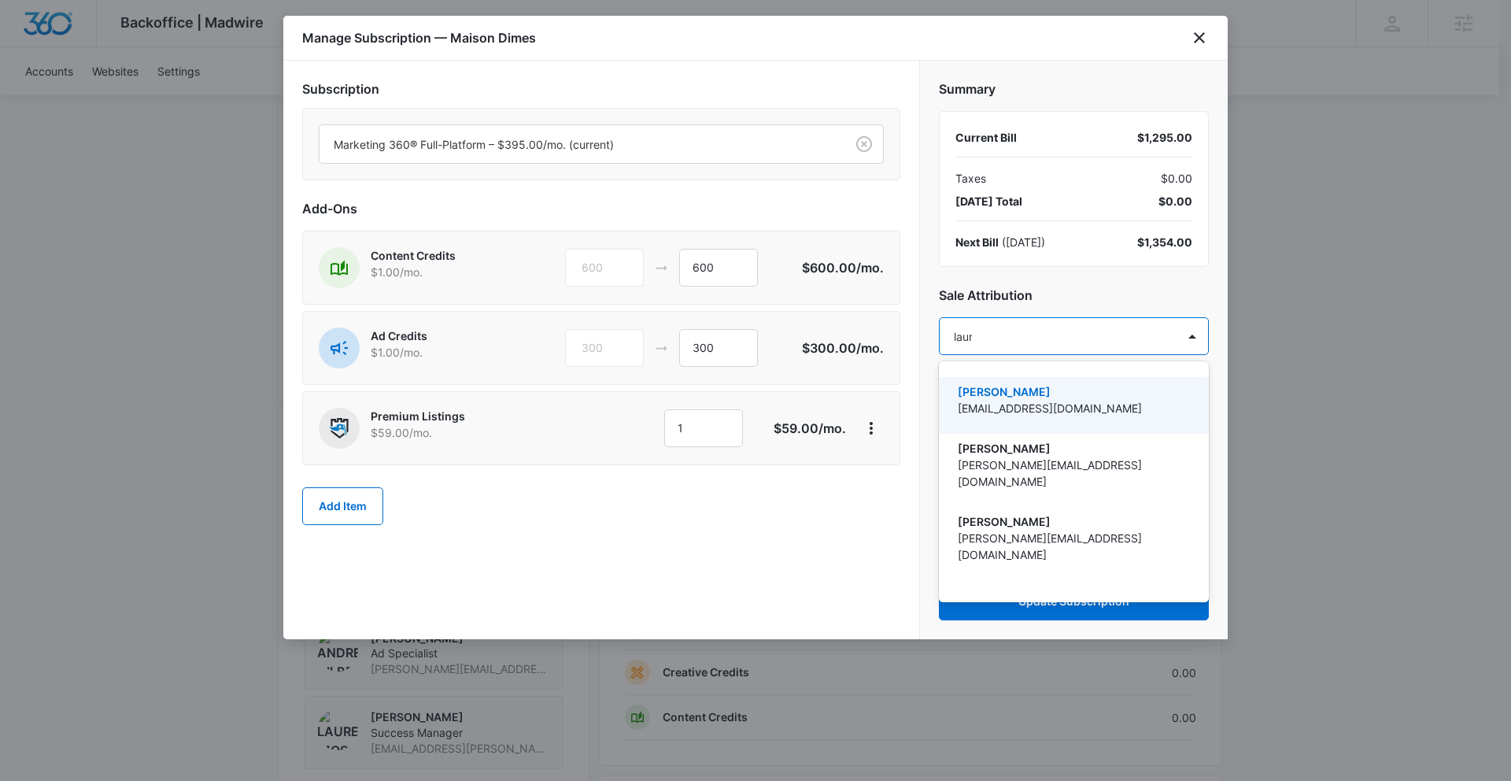
type input "lauren"
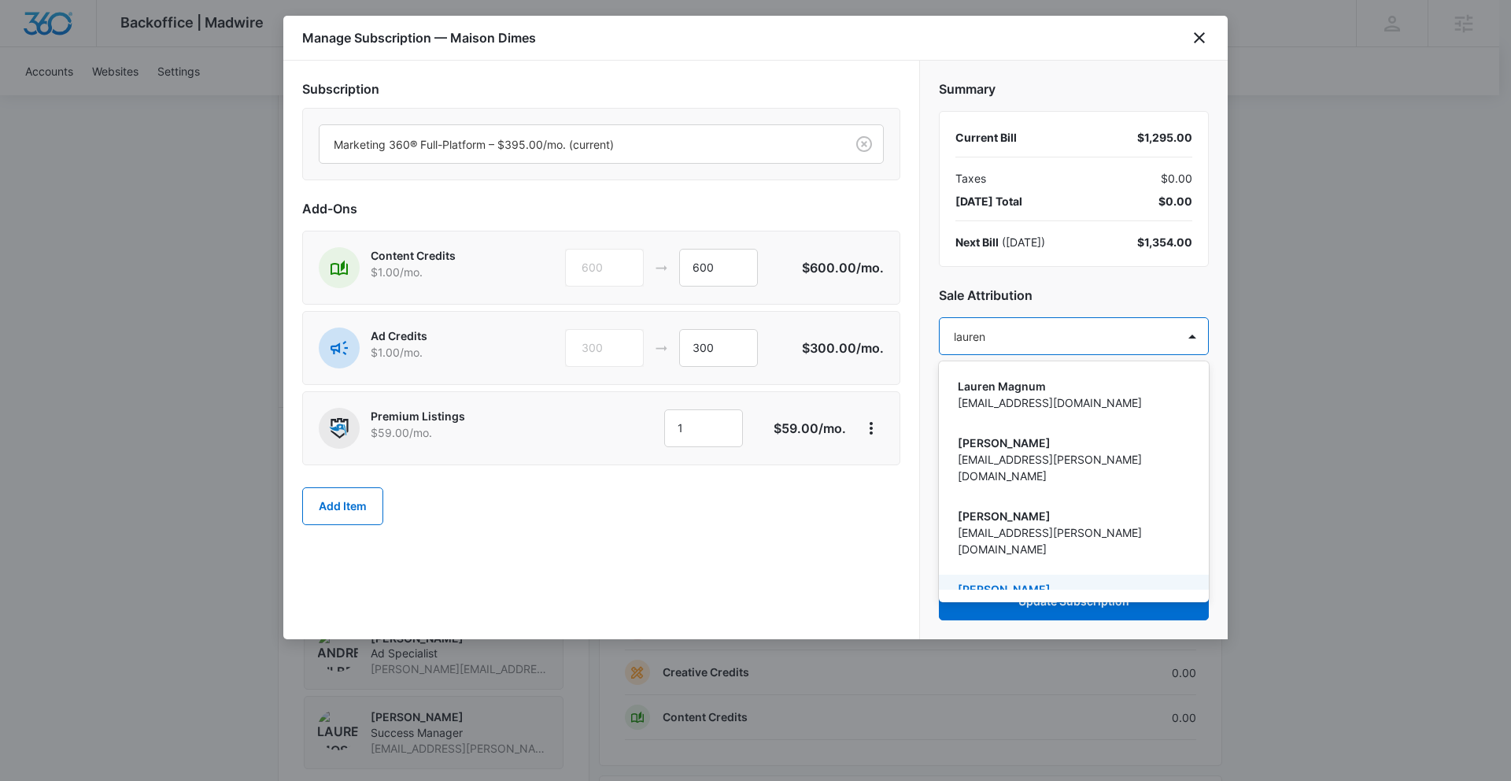
scroll to position [456, 0]
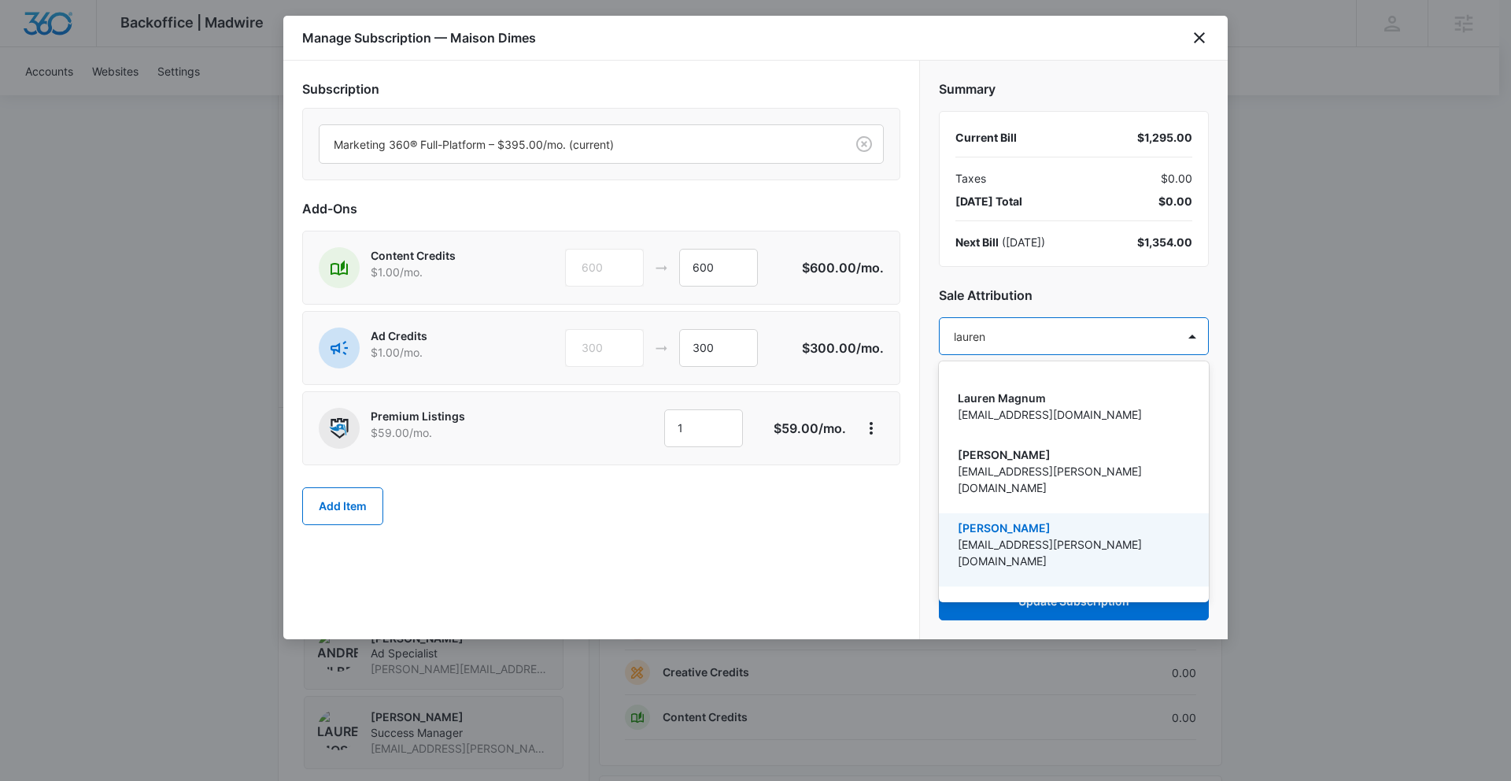
click at [1040, 519] on div "Lauren Moss lauren.moss@madwire.com" at bounding box center [1072, 549] width 229 height 61
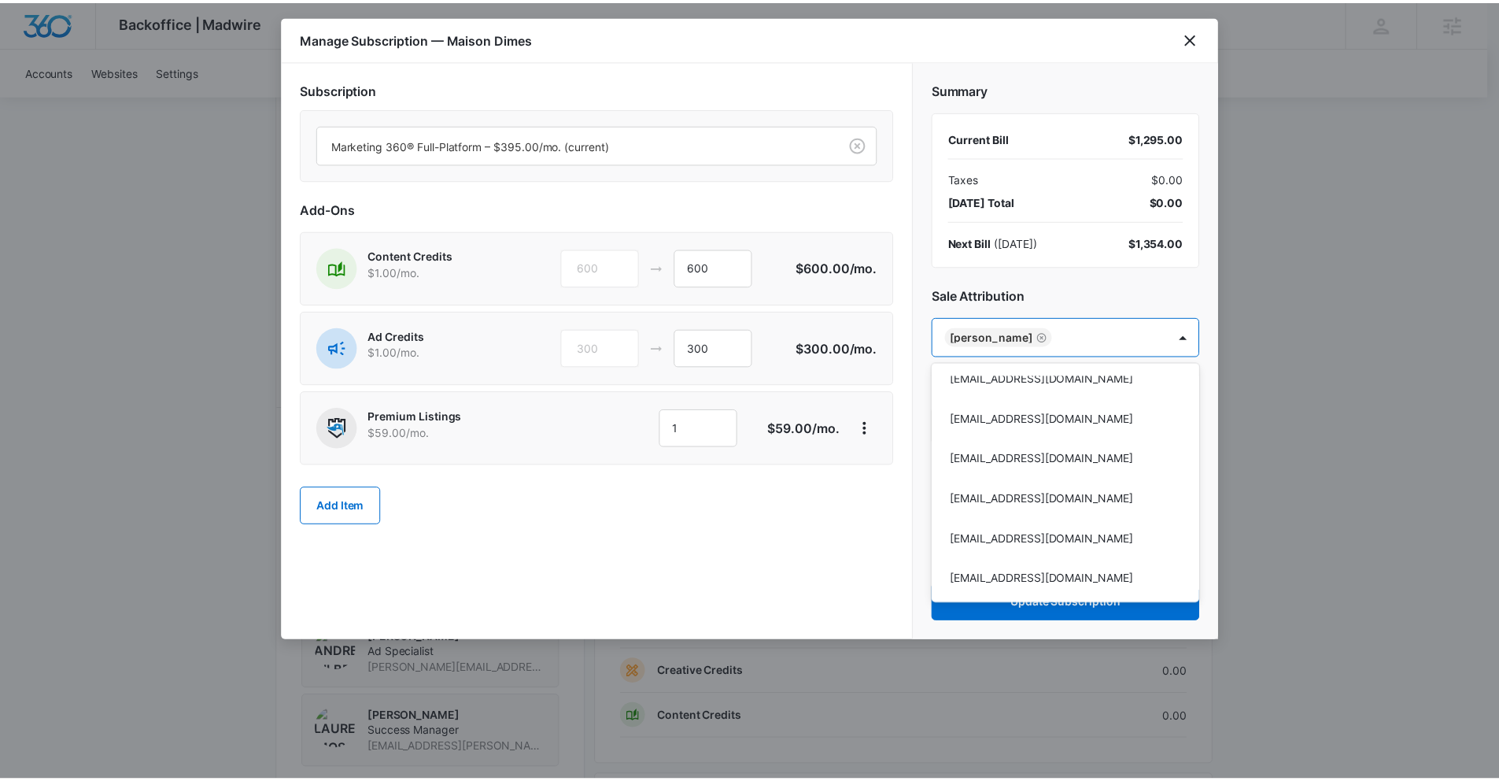
scroll to position [52924, 0]
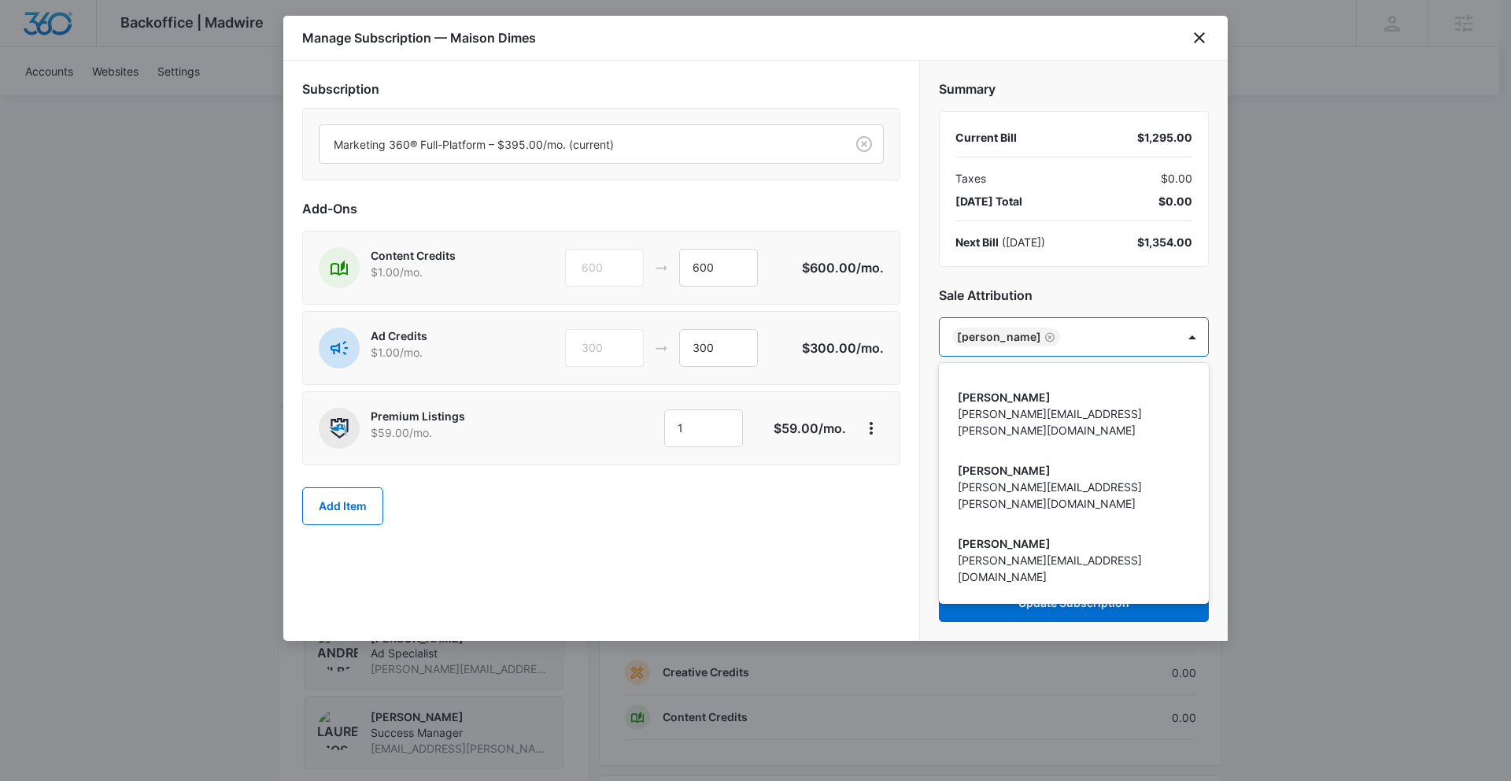
click at [1192, 612] on div at bounding box center [755, 390] width 1511 height 781
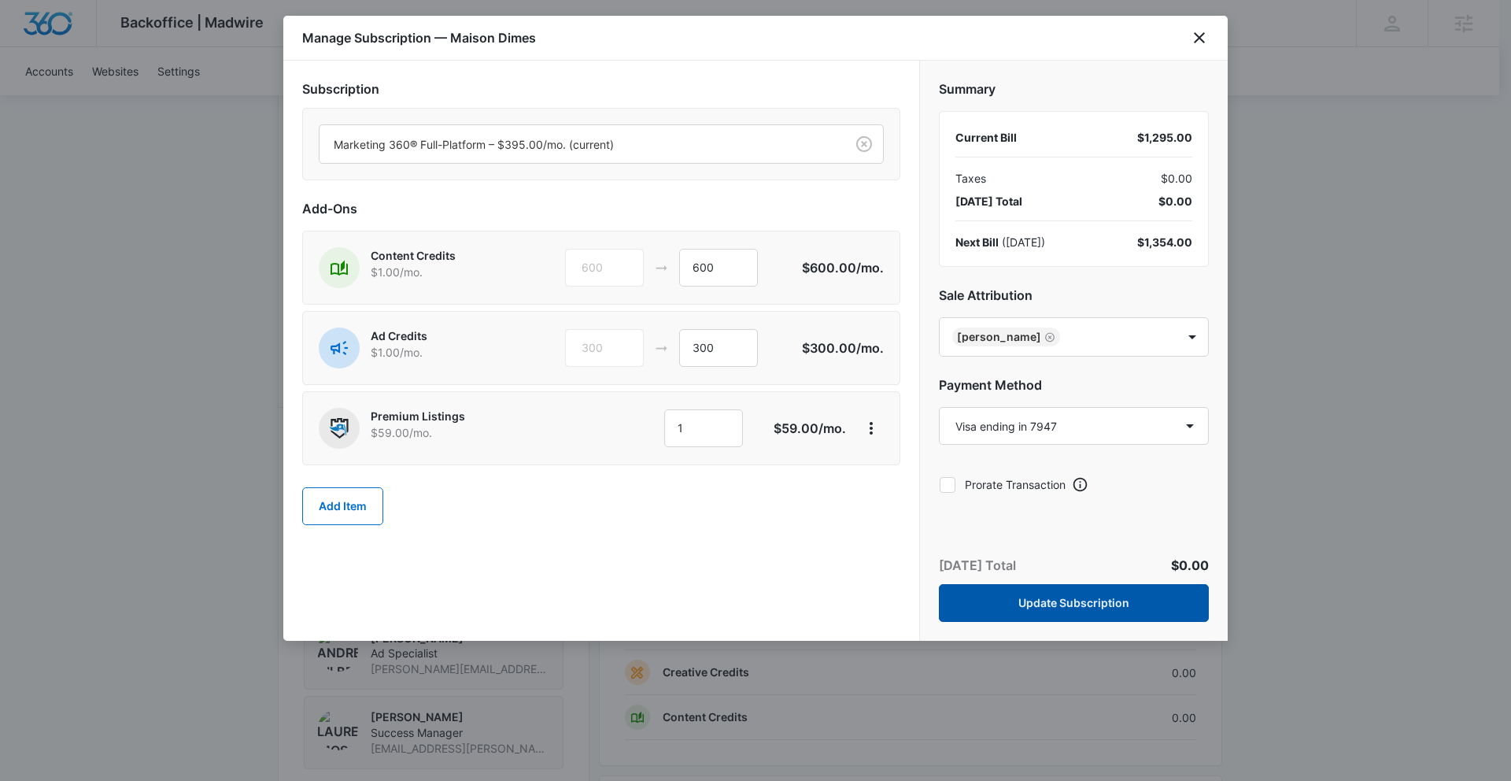
click at [1114, 616] on button "Update Subscription" at bounding box center [1074, 603] width 270 height 38
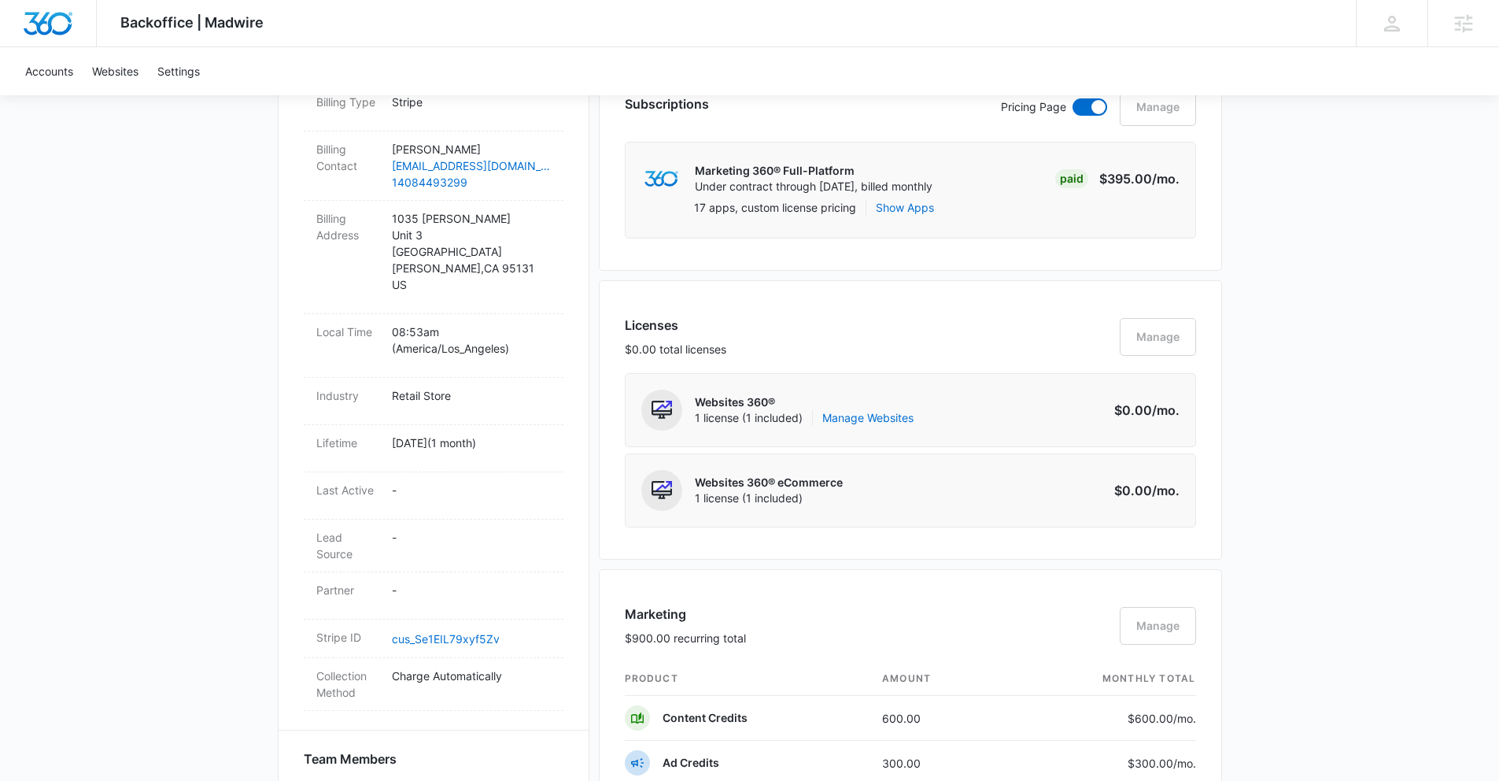
scroll to position [0, 0]
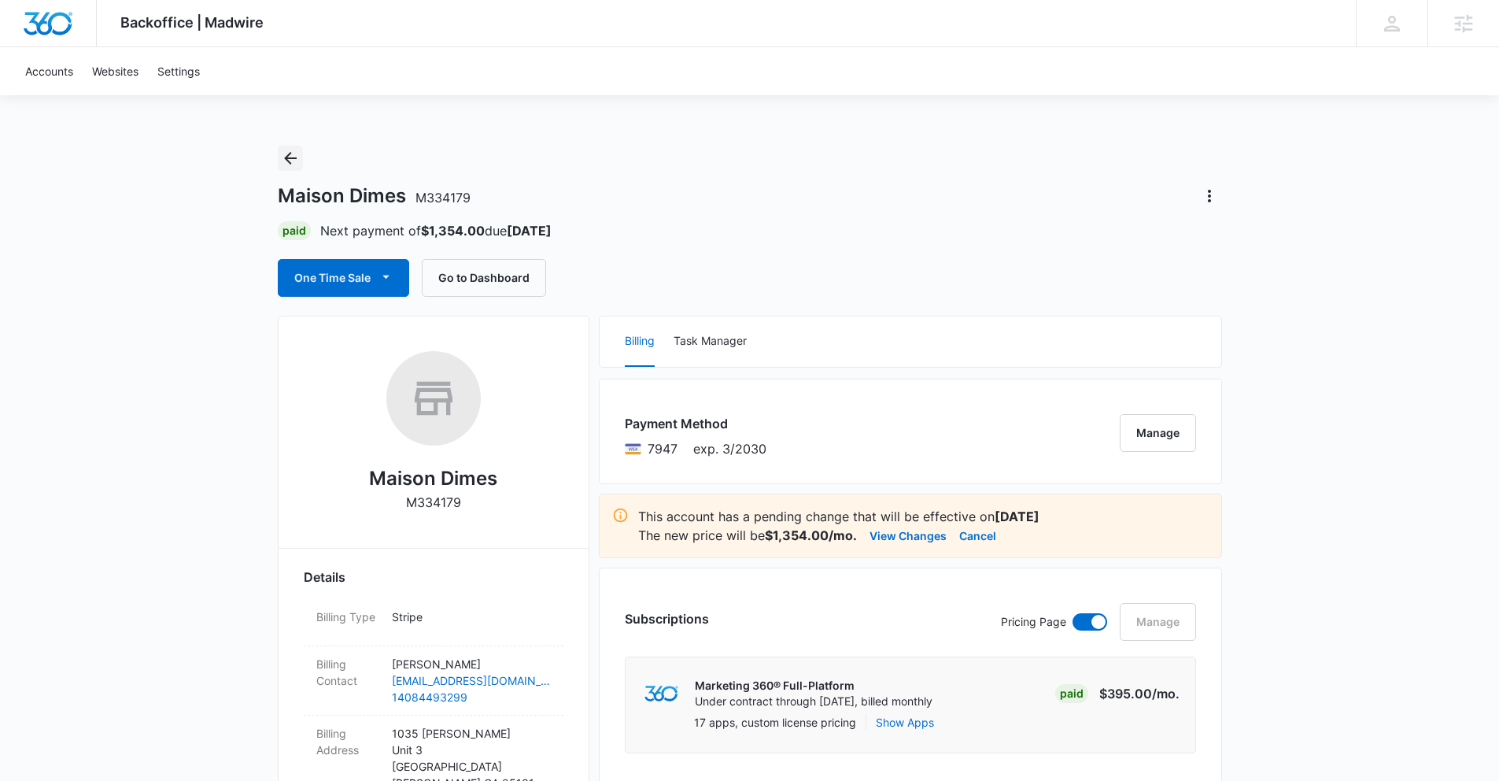
click at [301, 154] on button "Back" at bounding box center [290, 158] width 25 height 25
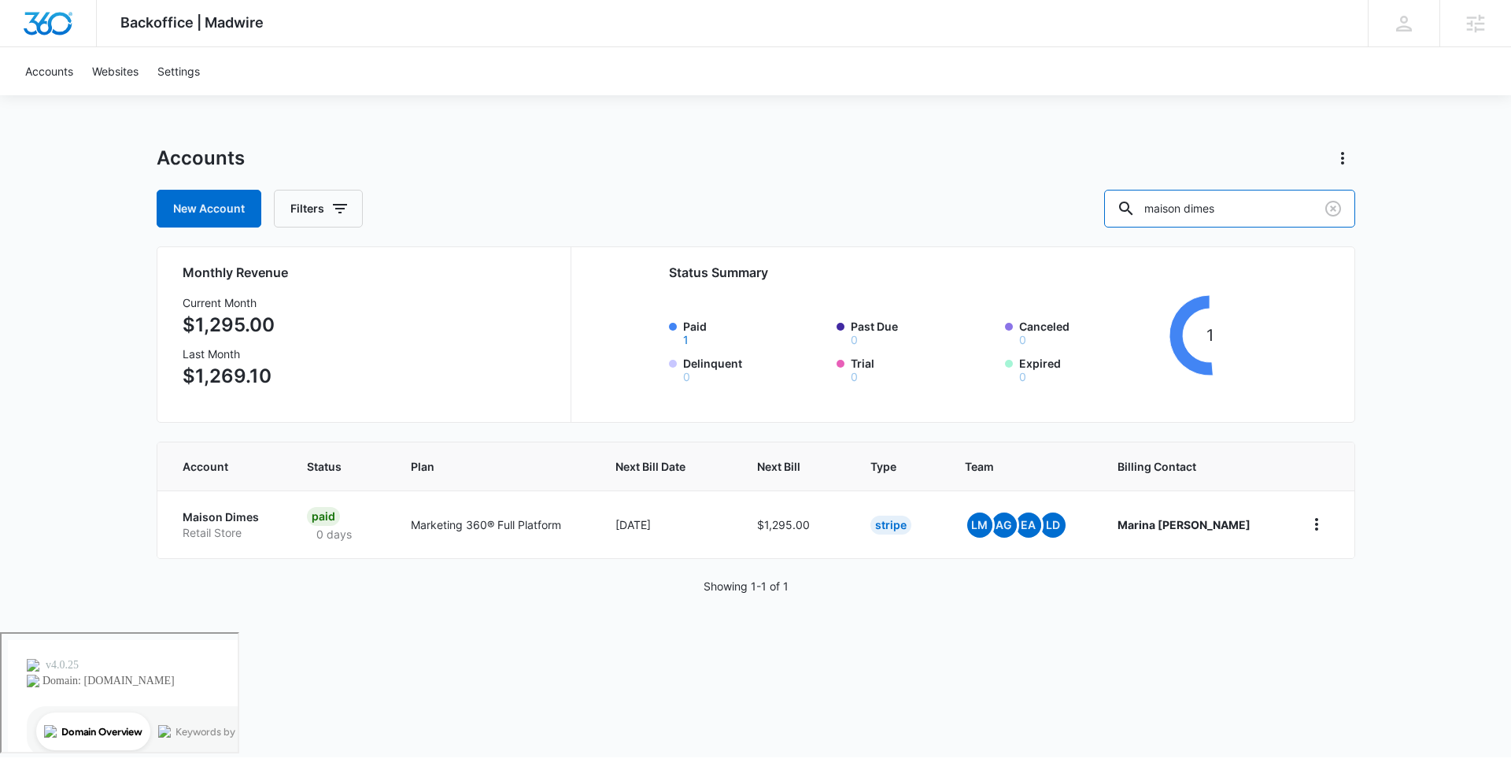
drag, startPoint x: 1273, startPoint y: 218, endPoint x: 1036, endPoint y: 200, distance: 238.4
click at [1036, 200] on div "New Account Filters maison dimes" at bounding box center [756, 209] width 1199 height 38
type input "dastan"
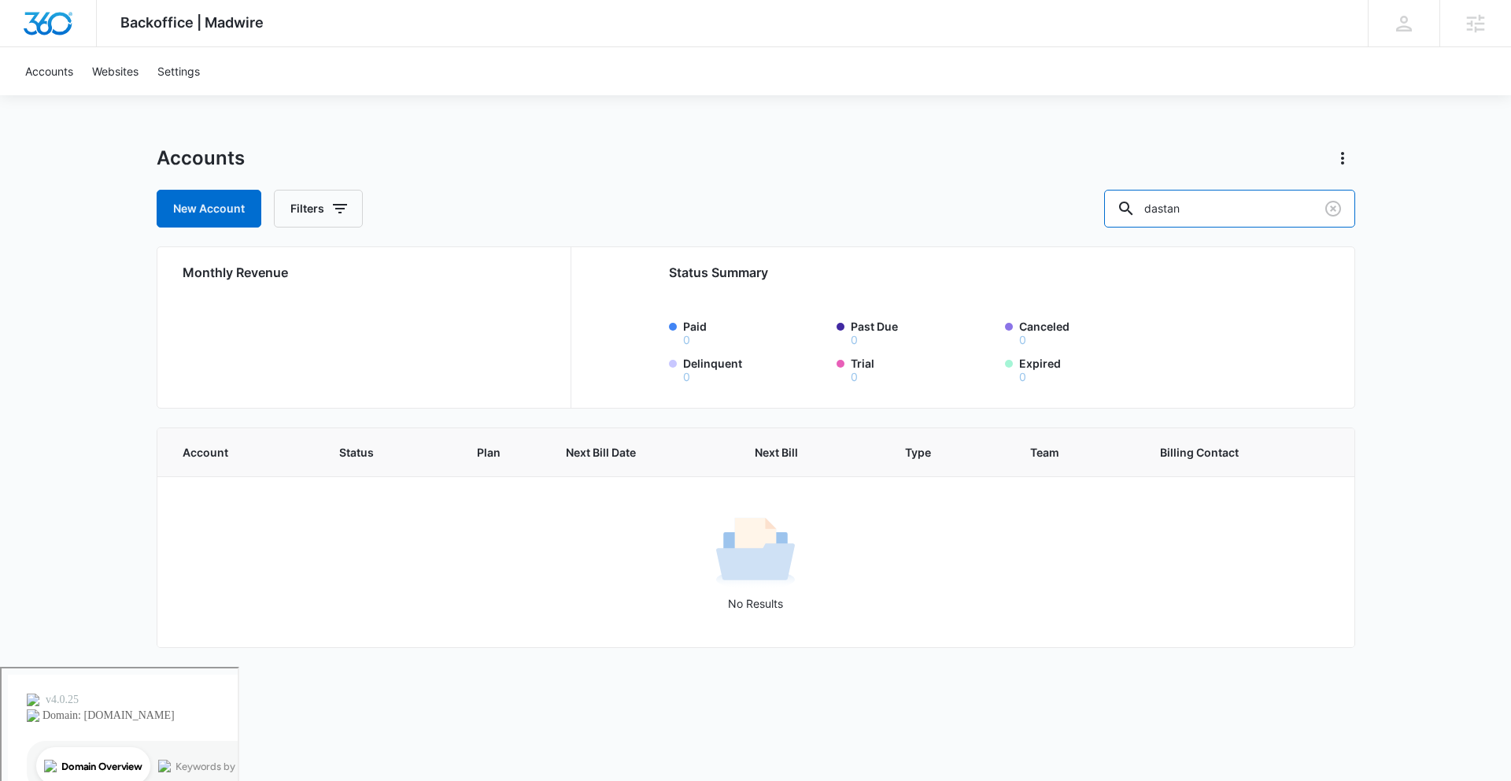
drag, startPoint x: 1243, startPoint y: 199, endPoint x: 887, endPoint y: 201, distance: 355.8
click at [888, 201] on div "New Account Filters dastan" at bounding box center [756, 209] width 1199 height 38
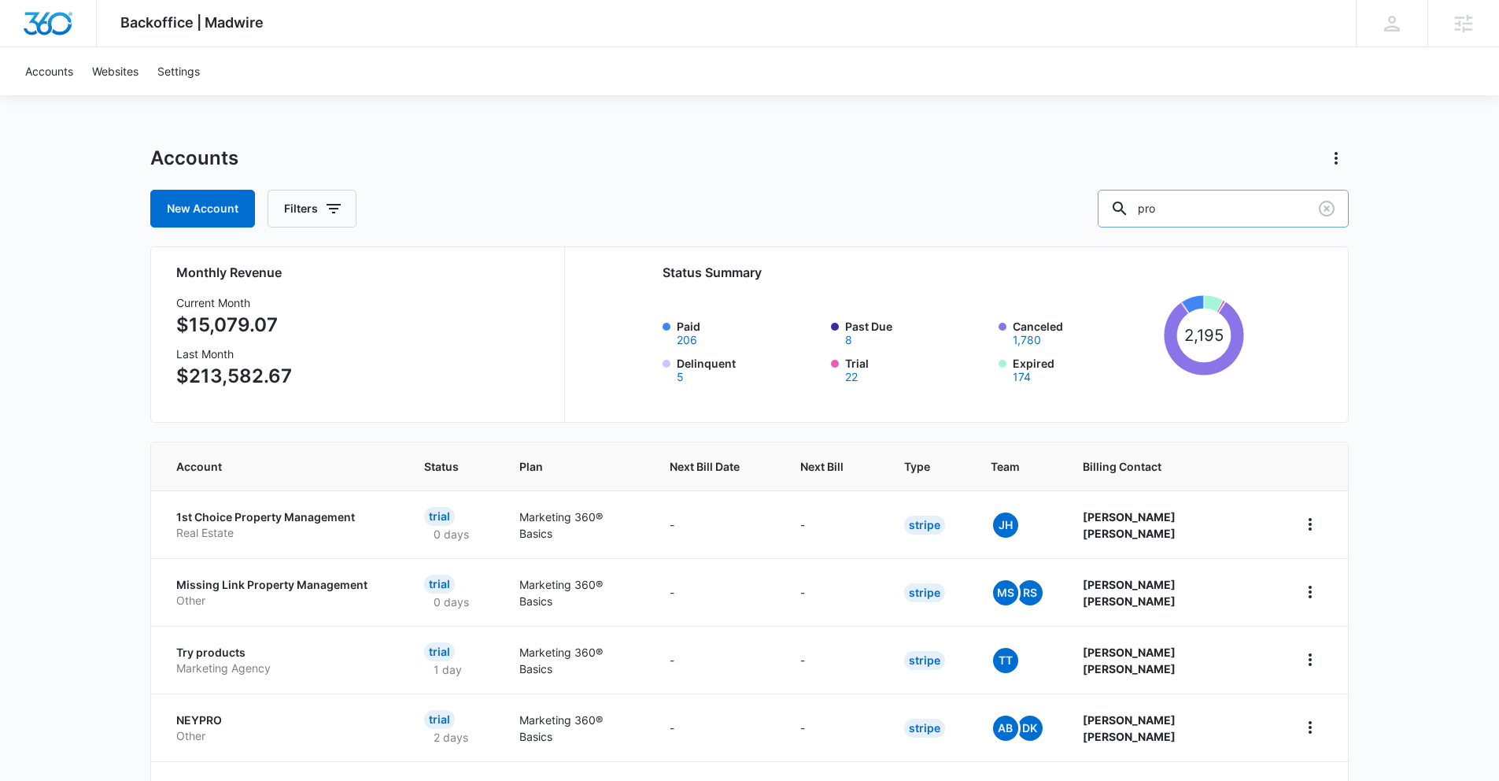
click at [1238, 200] on input "pro" at bounding box center [1223, 209] width 251 height 38
type input "pro driver"
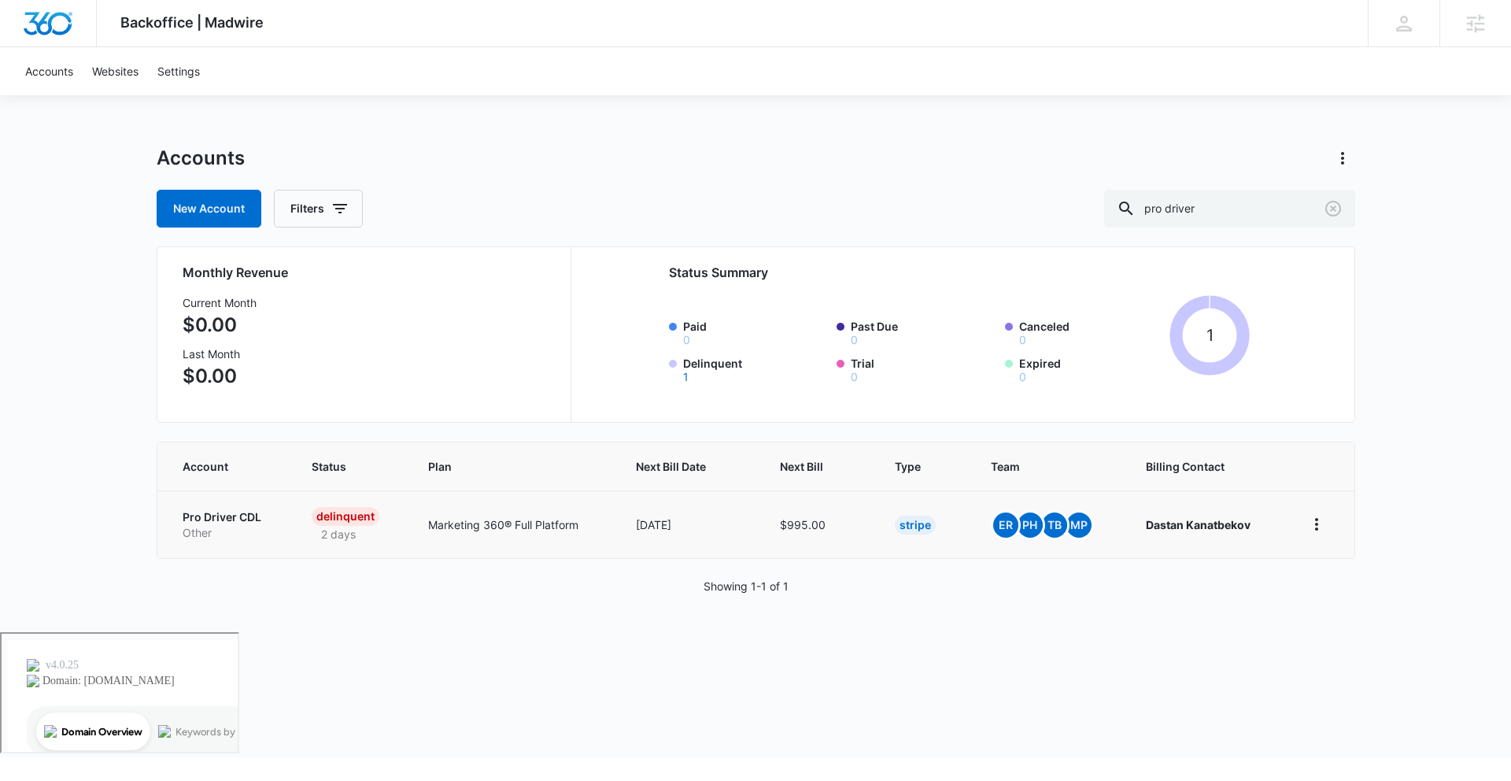
click at [230, 518] on p "Pro Driver CDL" at bounding box center [228, 517] width 91 height 16
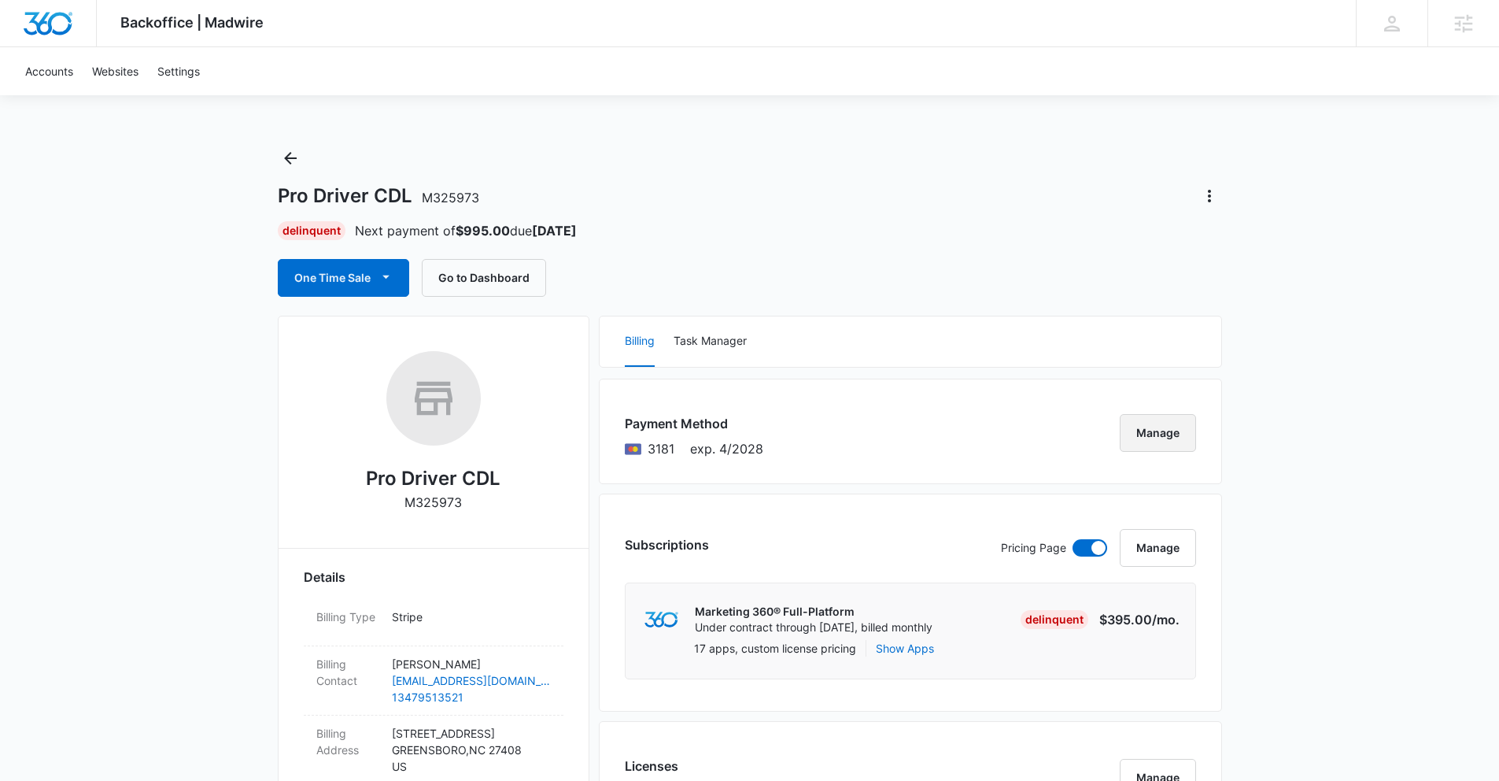
click at [1145, 426] on button "Manage" at bounding box center [1158, 433] width 76 height 38
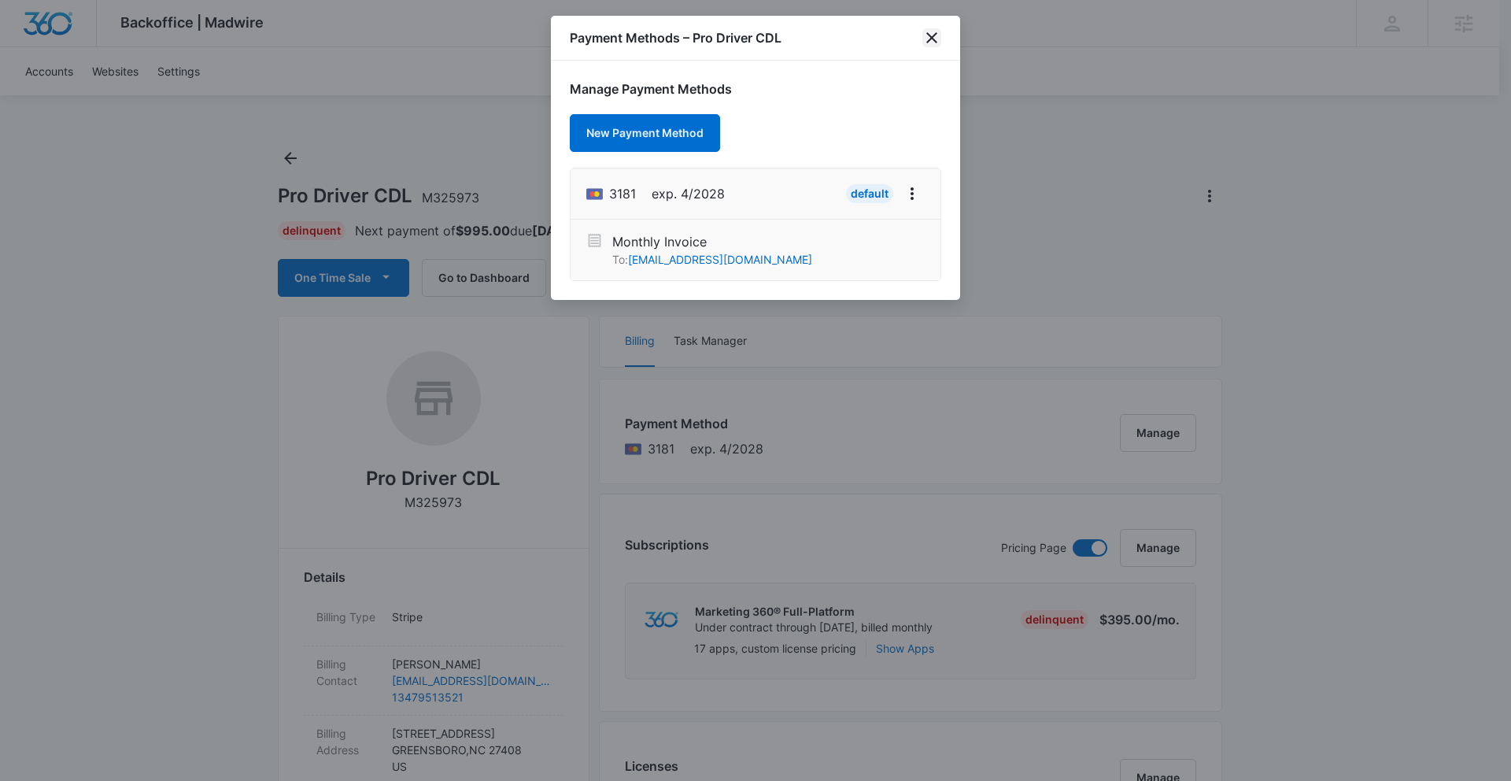
click at [936, 35] on icon "close" at bounding box center [931, 37] width 19 height 19
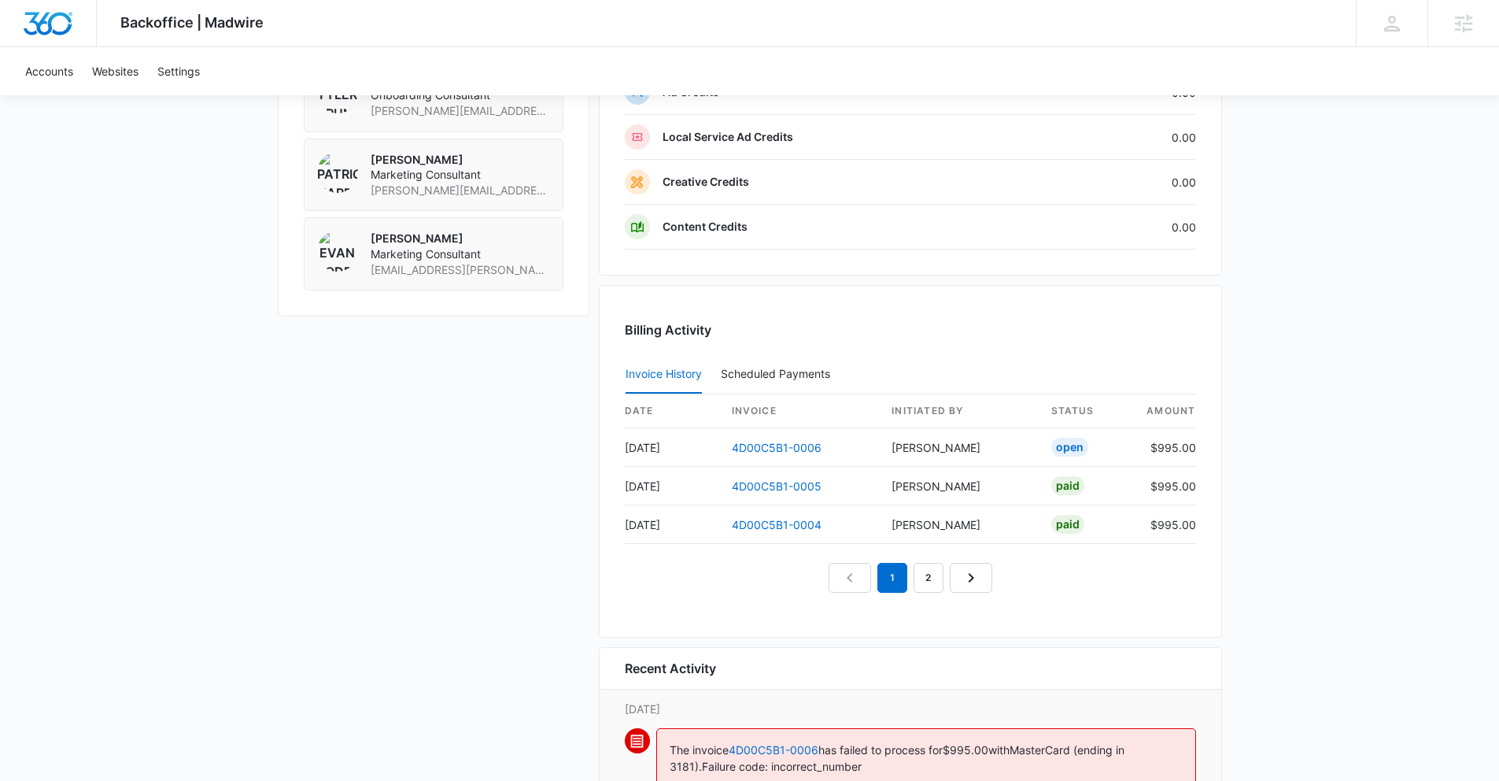
scroll to position [1525, 0]
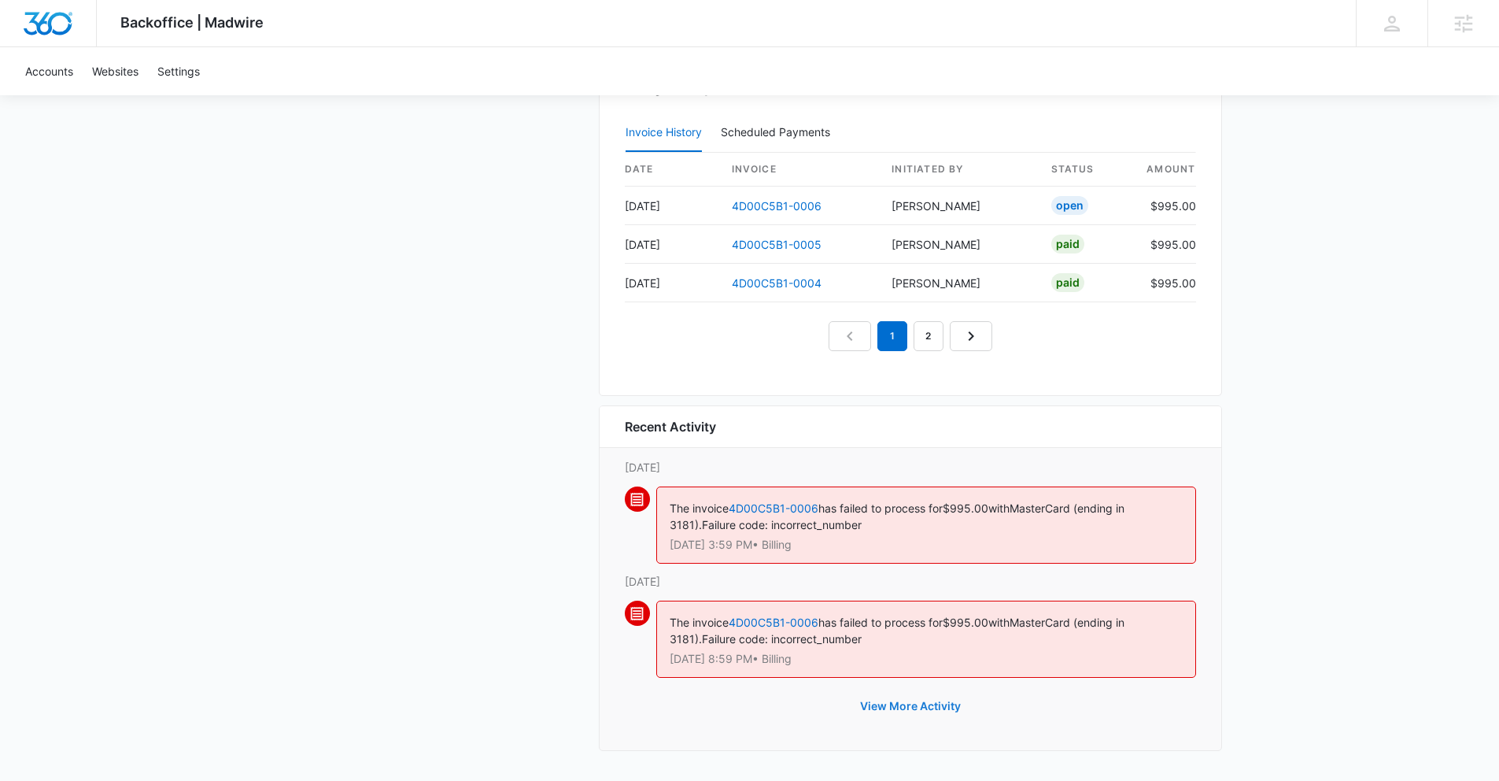
drag, startPoint x: 884, startPoint y: 692, endPoint x: 890, endPoint y: 703, distance: 12.7
click at [890, 702] on button "View More Activity" at bounding box center [911, 706] width 132 height 38
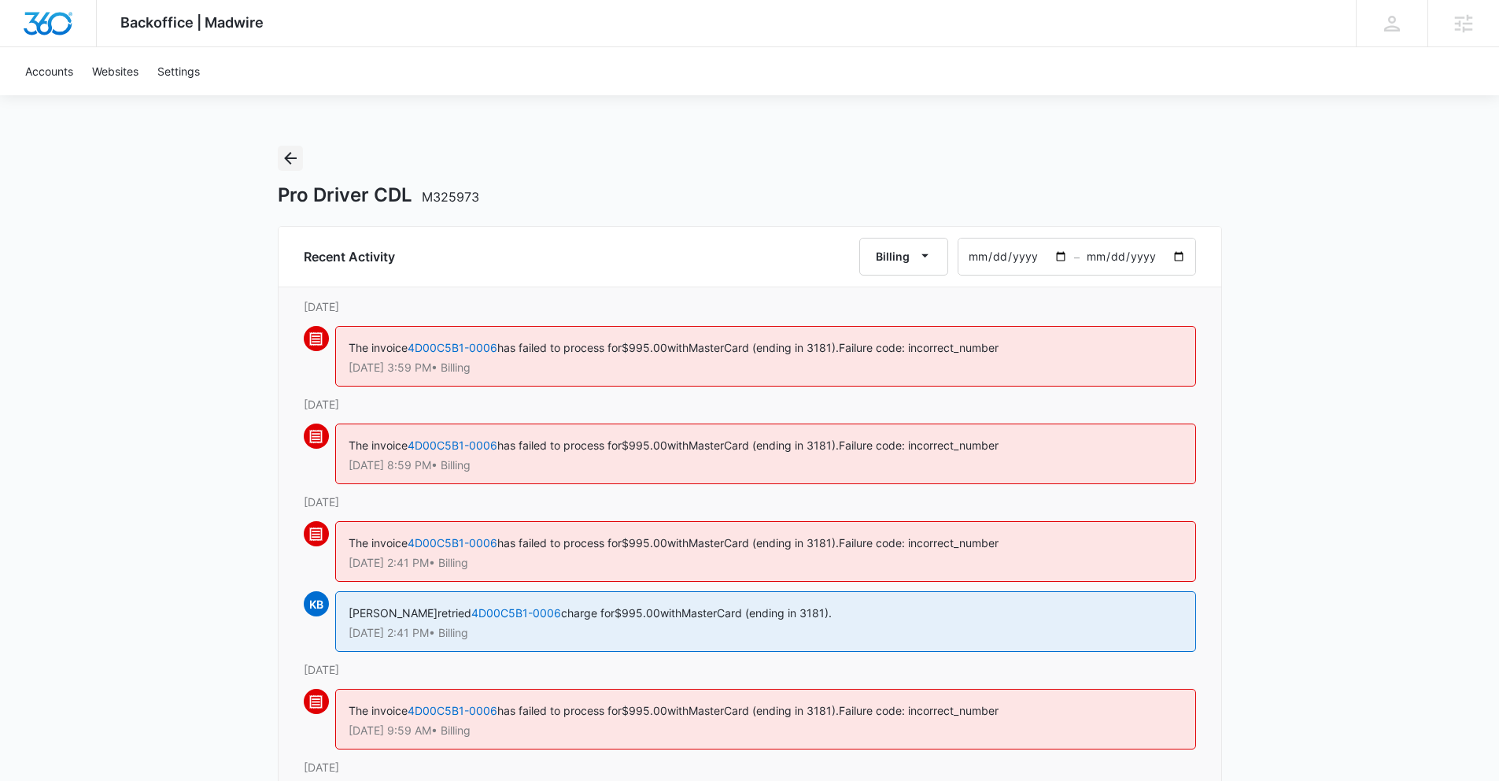
click at [279, 159] on button "Back" at bounding box center [290, 158] width 25 height 25
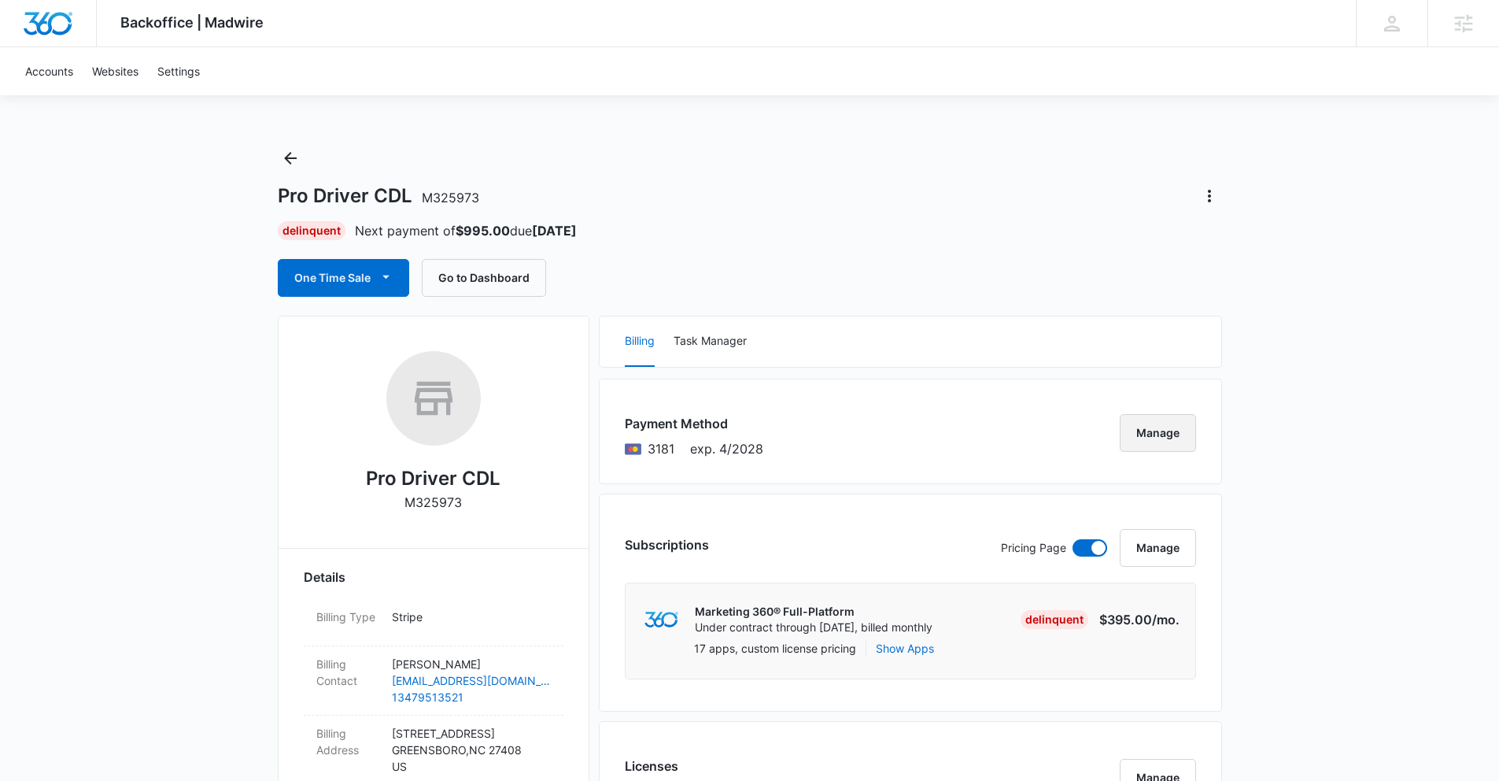
click at [1144, 421] on button "Manage" at bounding box center [1158, 433] width 76 height 38
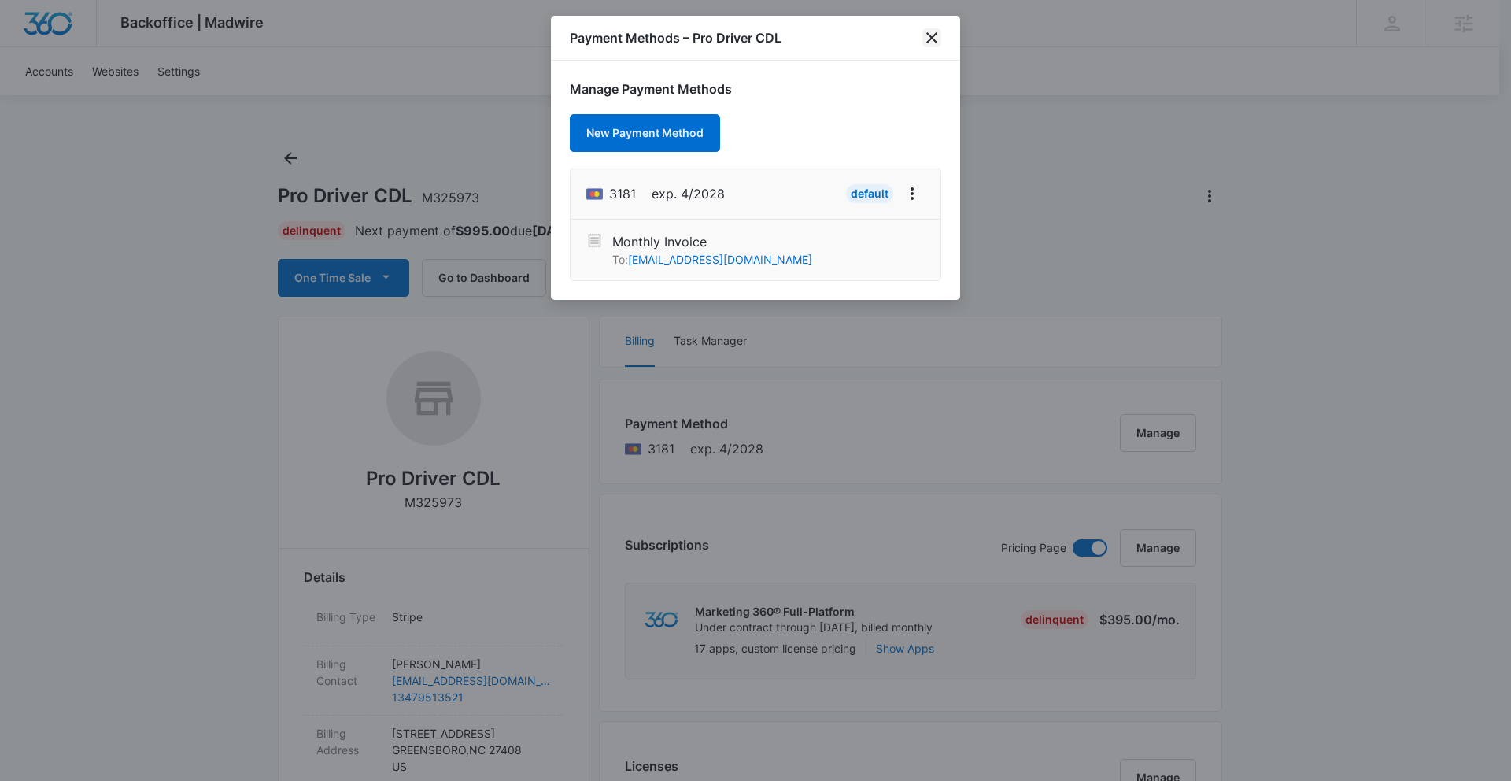
click at [929, 37] on icon "close" at bounding box center [931, 37] width 19 height 19
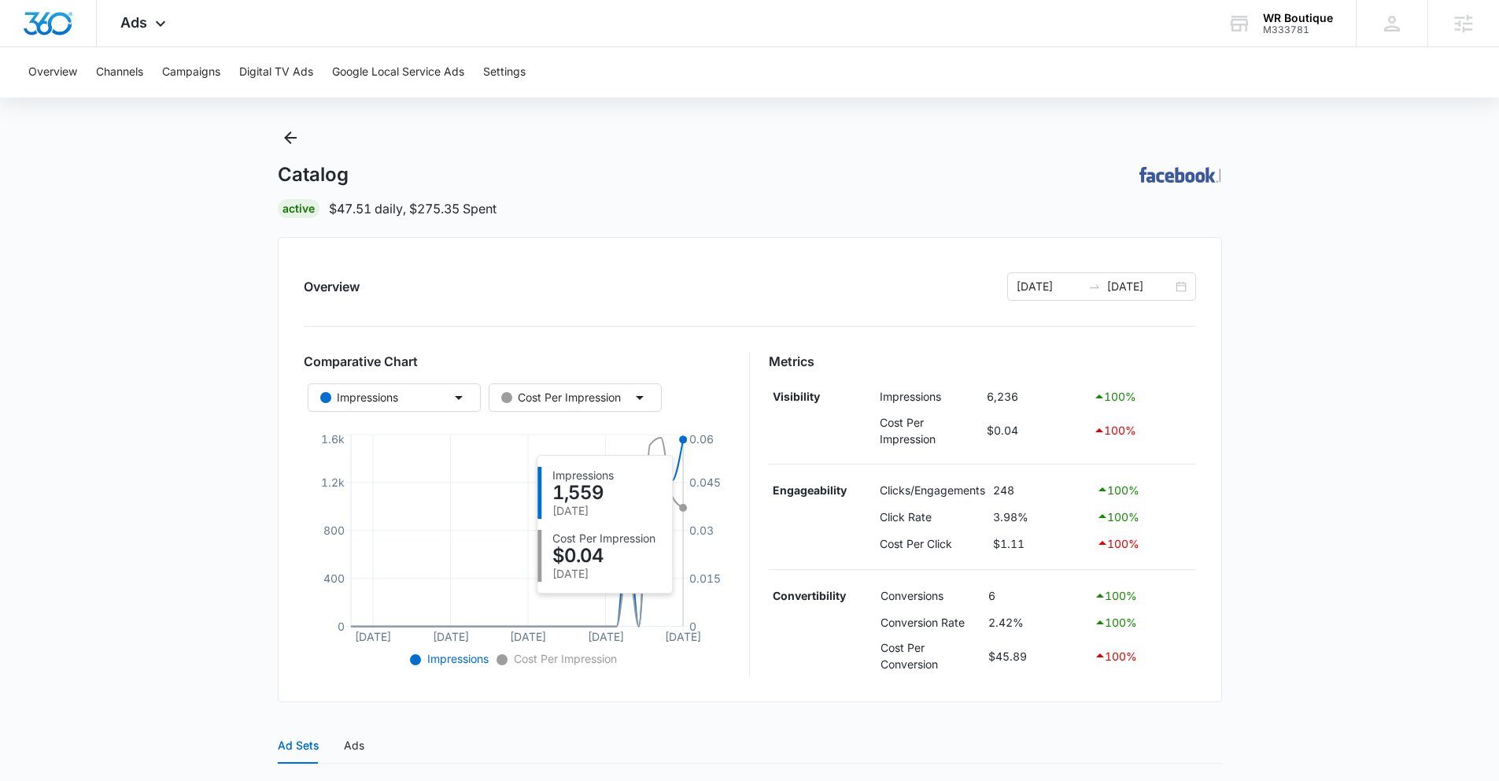
click at [681, 447] on icon at bounding box center [516, 532] width 333 height 187
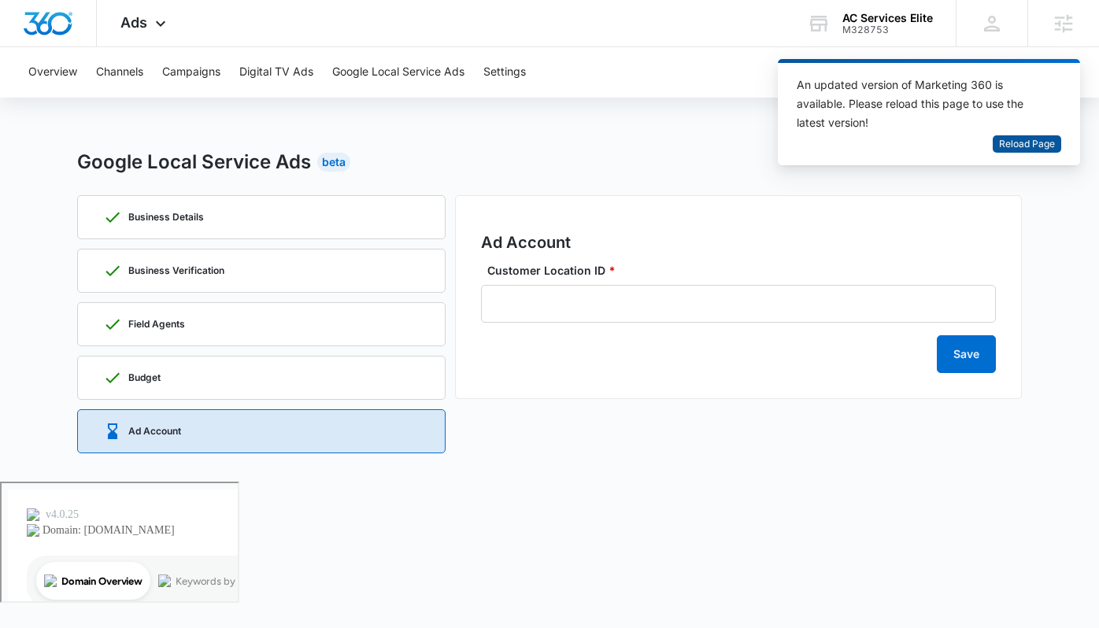
click at [1042, 141] on span "Reload Page" at bounding box center [1027, 144] width 56 height 15
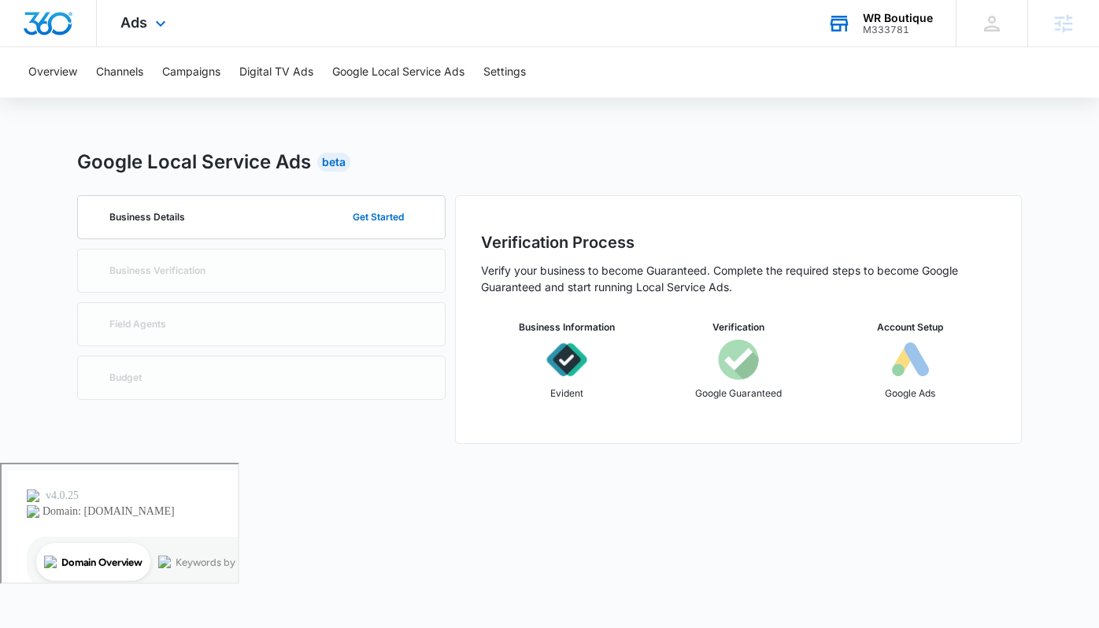
click at [910, 24] on div "M333781" at bounding box center [898, 29] width 70 height 11
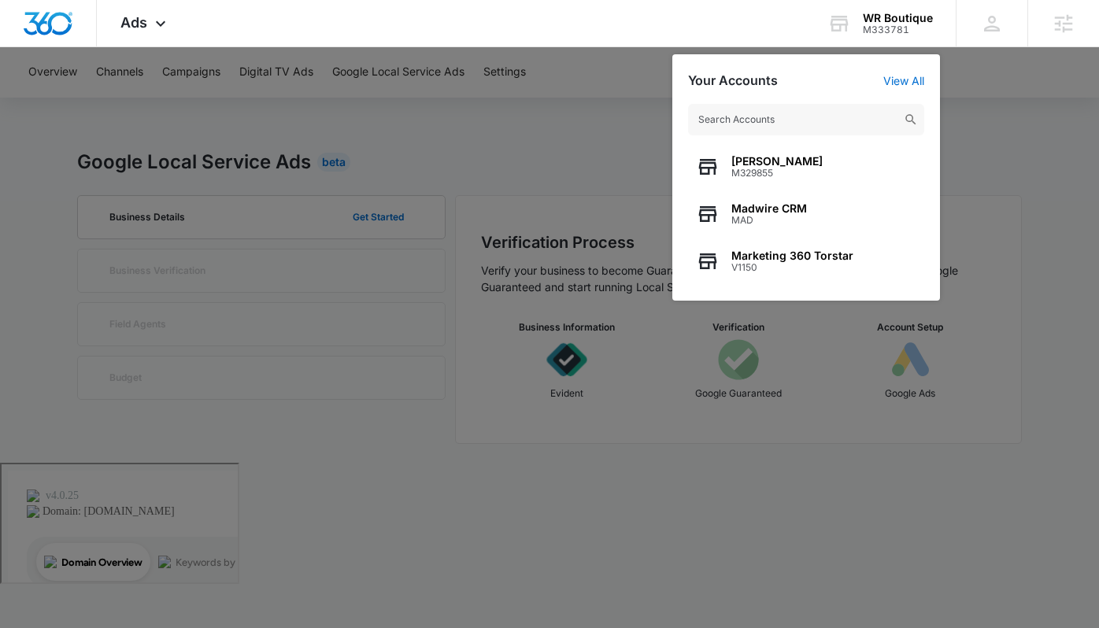
click at [134, 98] on div at bounding box center [549, 314] width 1099 height 628
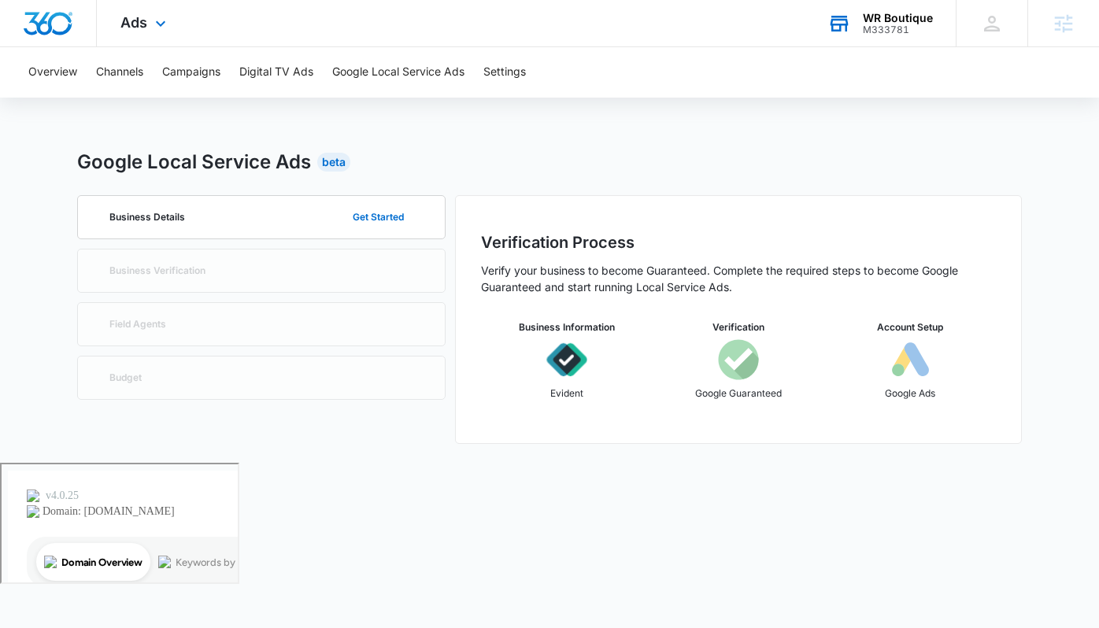
click at [870, 16] on div "WR Boutique" at bounding box center [898, 18] width 70 height 13
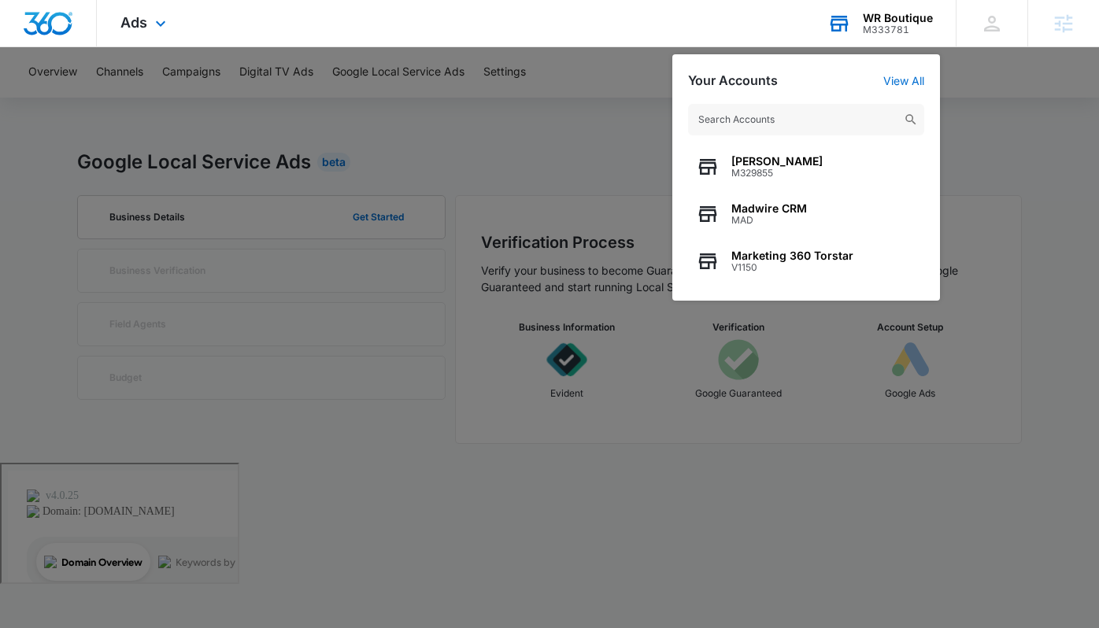
click at [800, 111] on input "text" at bounding box center [806, 119] width 236 height 31
click at [416, 30] on div "Ads Apps Reputation CRM Email Social Payments POS Content Ads Intelligence File…" at bounding box center [549, 23] width 1099 height 47
click at [833, 121] on input "text" at bounding box center [806, 119] width 236 height 31
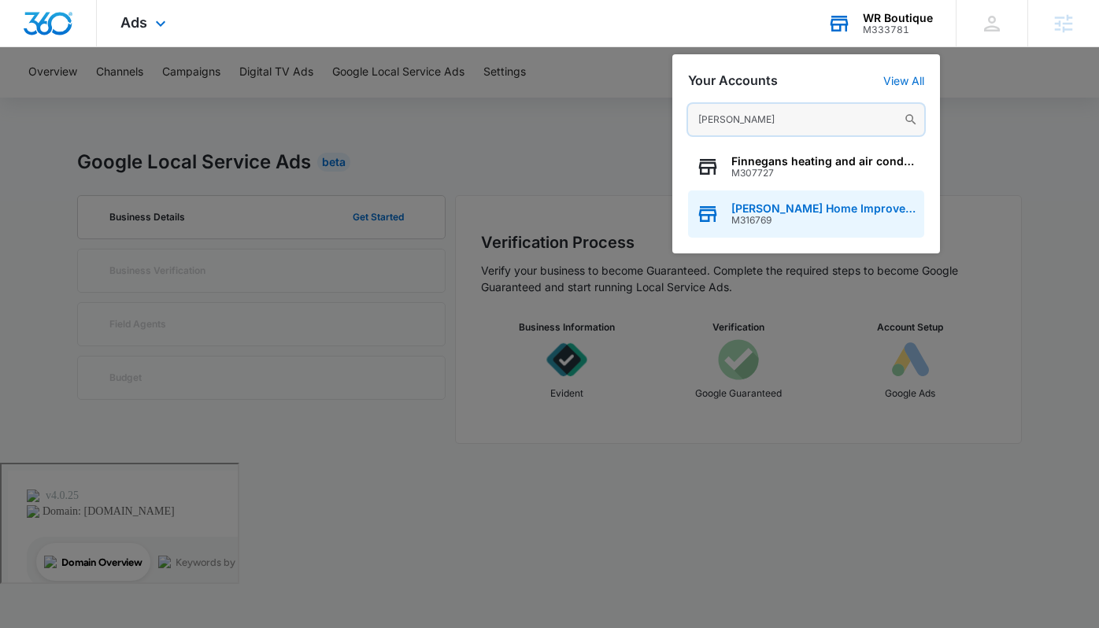
type input "[PERSON_NAME]"
click at [820, 199] on div "[PERSON_NAME] Home Improvement M316769" at bounding box center [806, 213] width 236 height 47
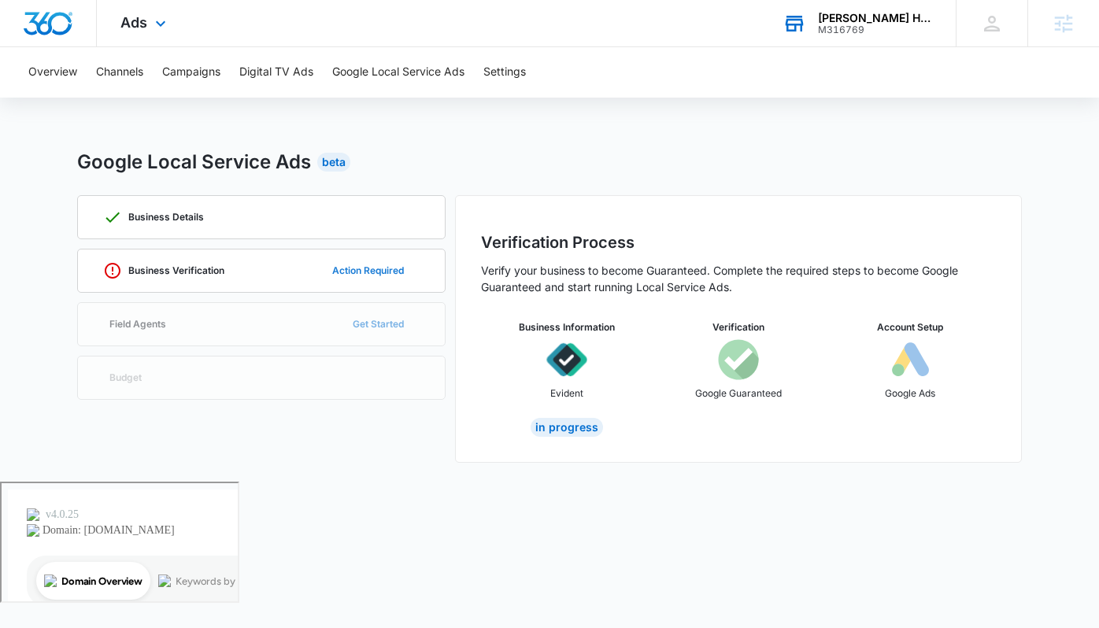
click at [360, 275] on button "Action Required" at bounding box center [367, 271] width 103 height 38
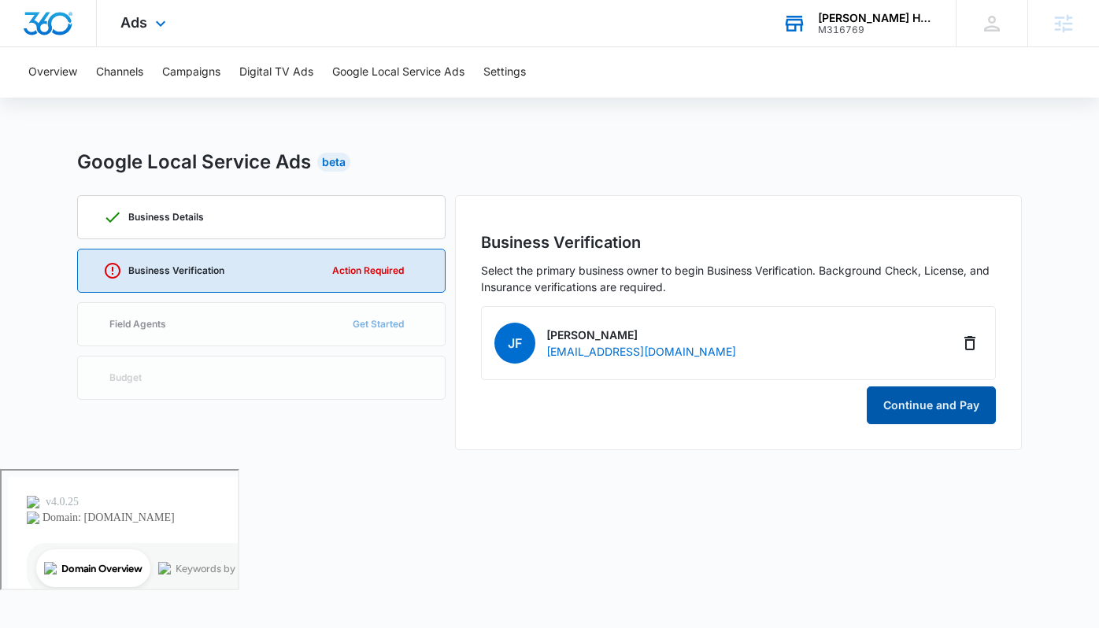
click at [877, 413] on button "Continue and Pay" at bounding box center [931, 405] width 129 height 38
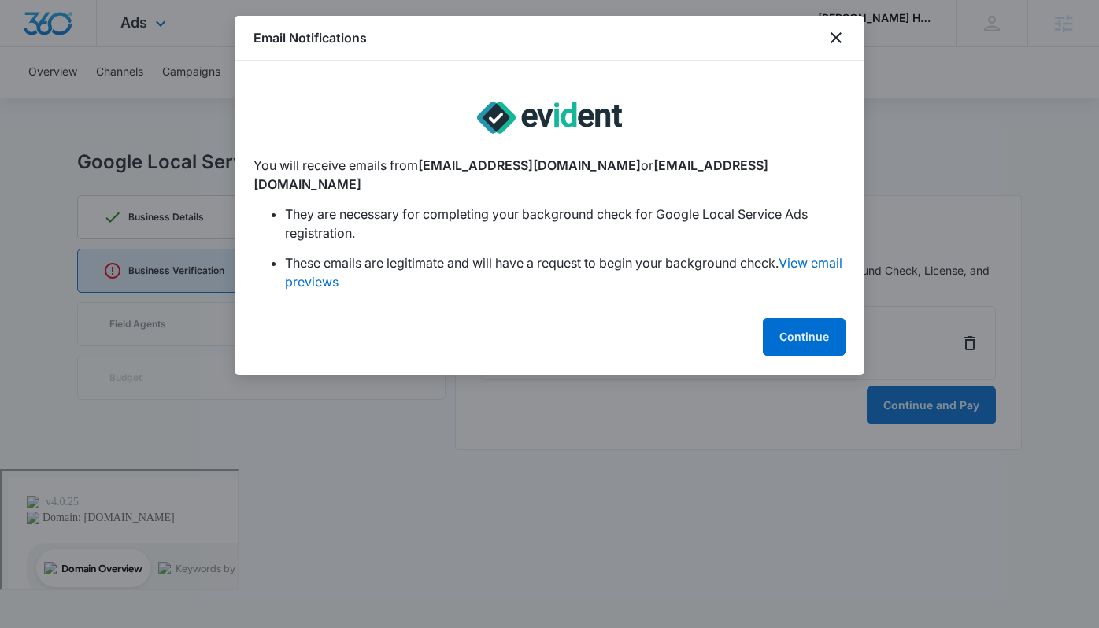
click at [800, 294] on div "Email Notifications You will receive emails from [EMAIL_ADDRESS][DOMAIN_NAME] o…" at bounding box center [550, 195] width 630 height 359
click at [810, 318] on button "Continue" at bounding box center [804, 337] width 83 height 38
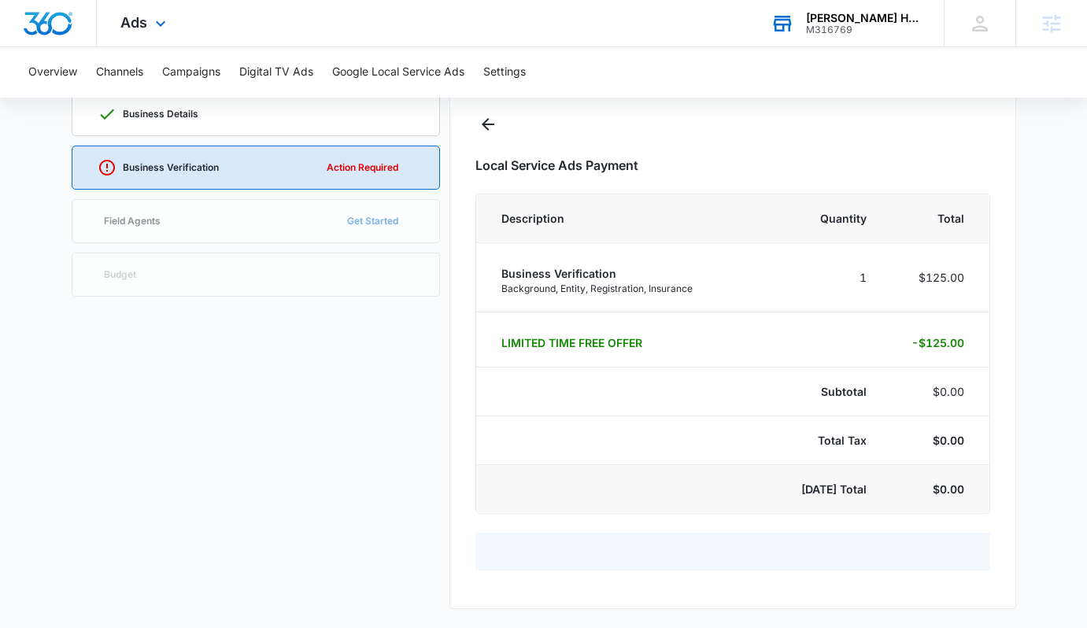
select select "pm_1RjlfeA4n8RTgNjUgp6dwnJl"
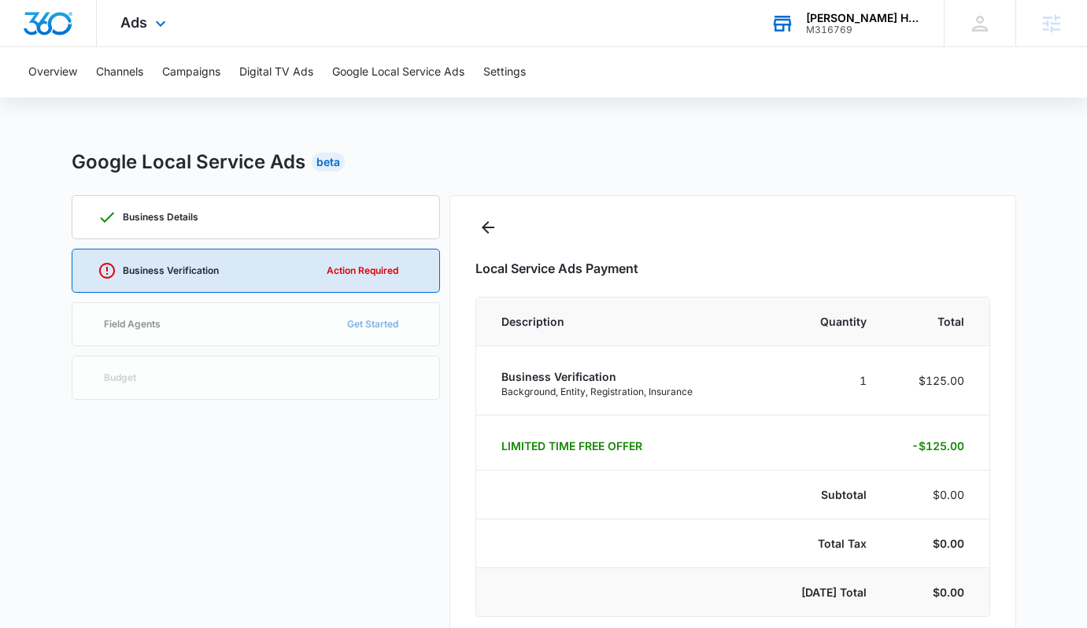
click at [326, 305] on div "Business Details Business Verification Action Required Field Agents Get Started…" at bounding box center [256, 565] width 368 height 741
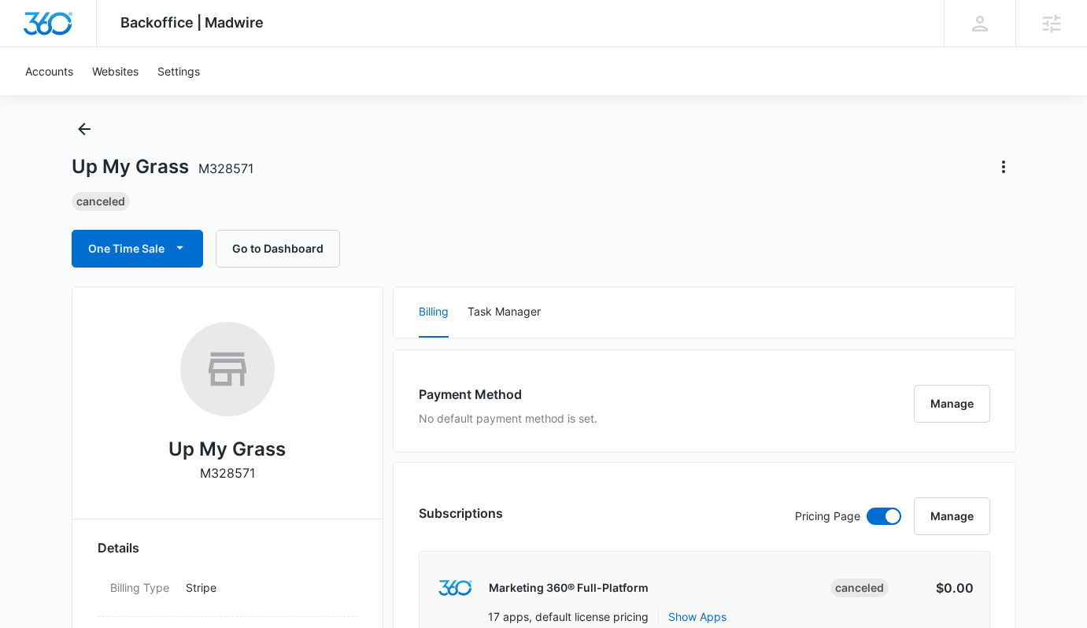
scroll to position [31, 0]
click at [98, 129] on div "Up My Grass M328571 Canceled One Time Sale Go to Dashboard" at bounding box center [544, 190] width 944 height 151
click at [89, 128] on icon "Back" at bounding box center [84, 127] width 19 height 19
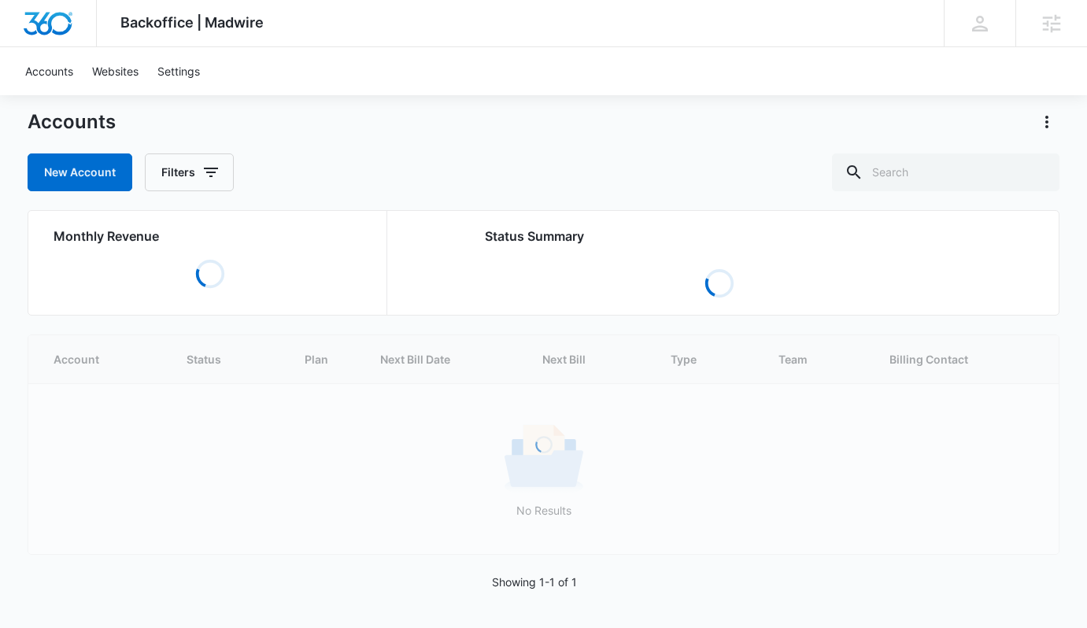
scroll to position [36, 0]
click at [948, 162] on input "text" at bounding box center [945, 172] width 227 height 38
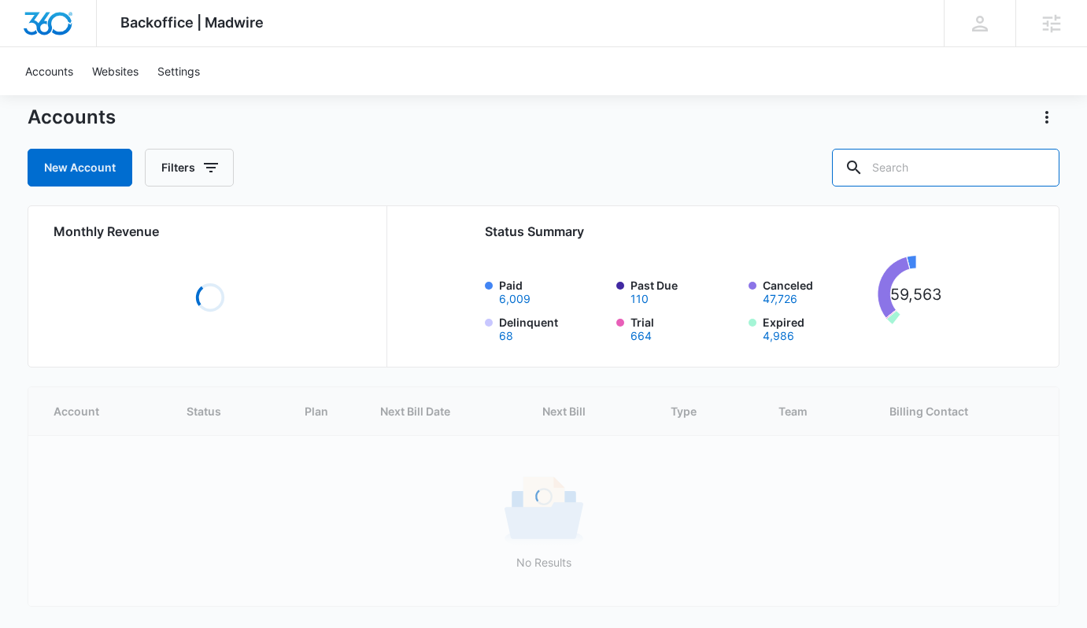
scroll to position [0, 0]
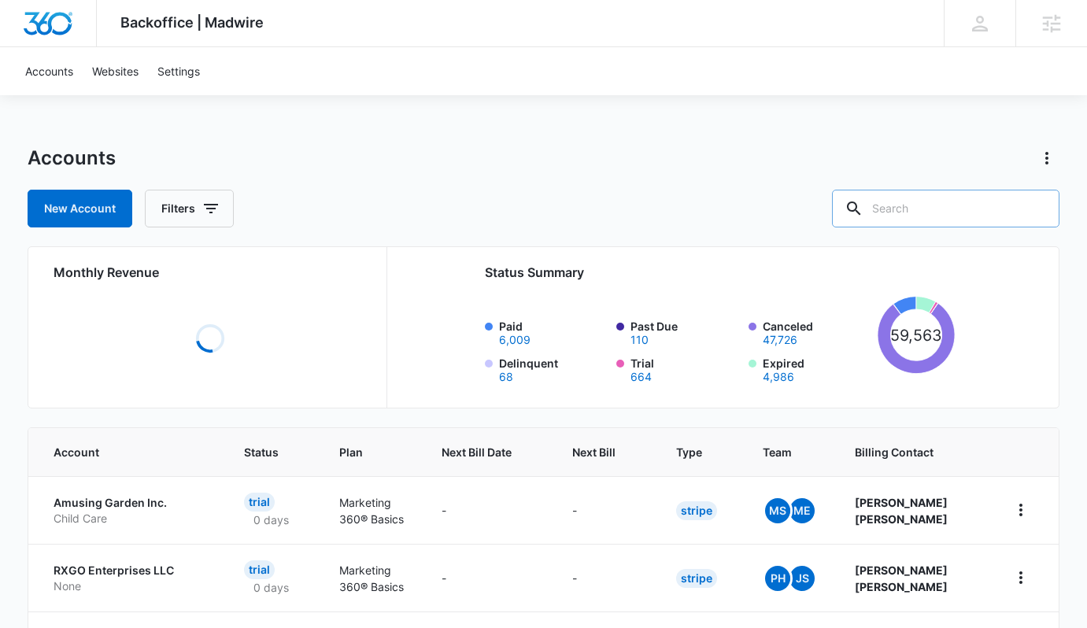
click at [952, 204] on input "text" at bounding box center [945, 209] width 227 height 38
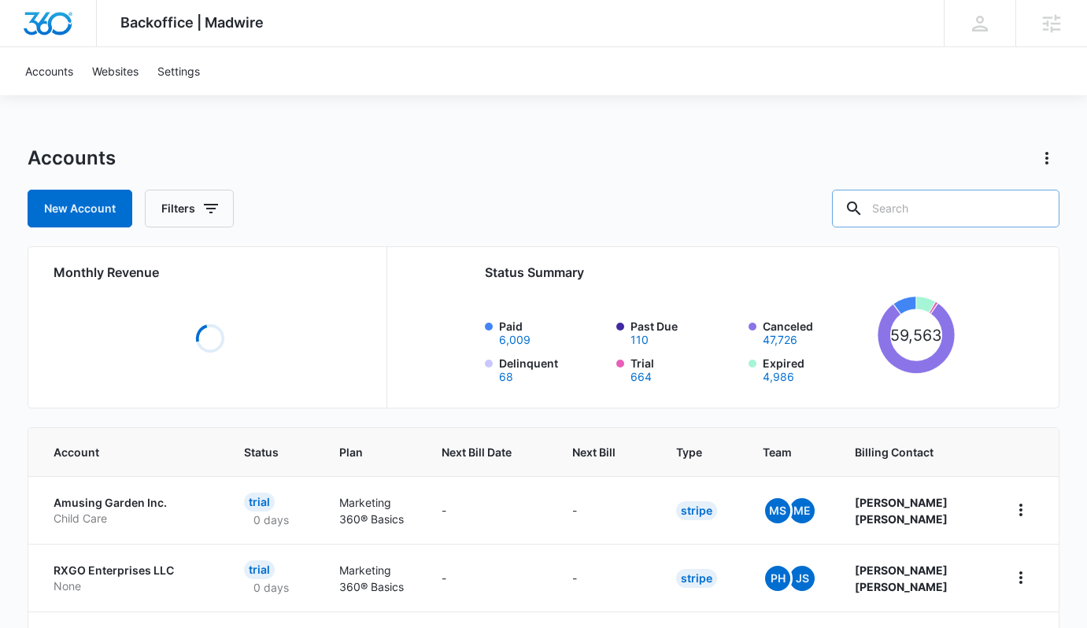
click at [952, 204] on input "text" at bounding box center [945, 209] width 227 height 38
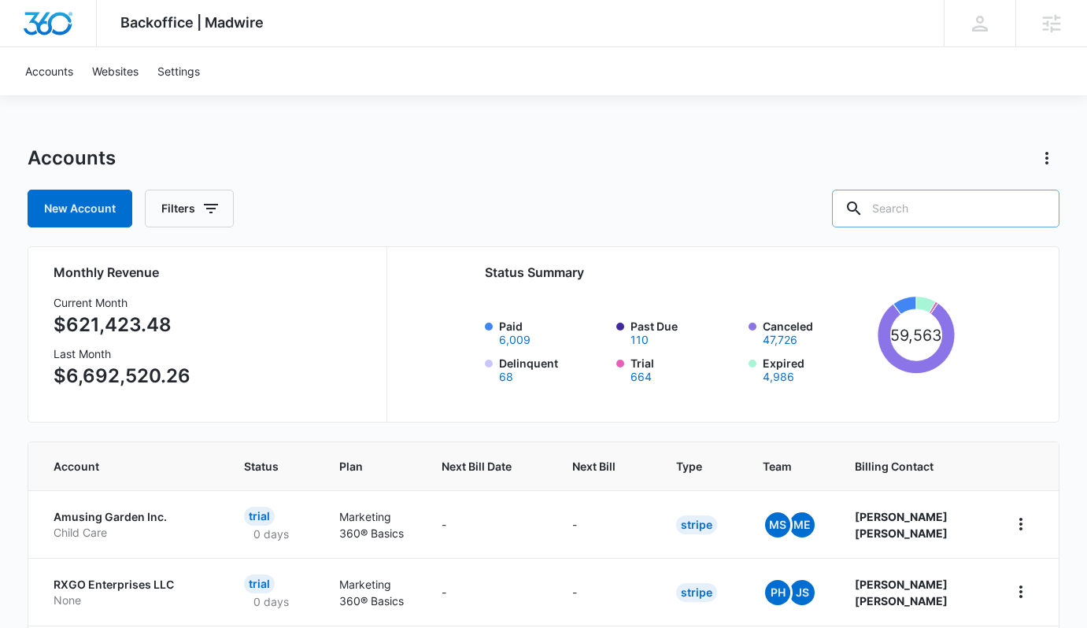
click at [863, 206] on icon at bounding box center [854, 208] width 19 height 19
click at [916, 207] on input "text" at bounding box center [945, 209] width 227 height 38
type input "shroomdust"
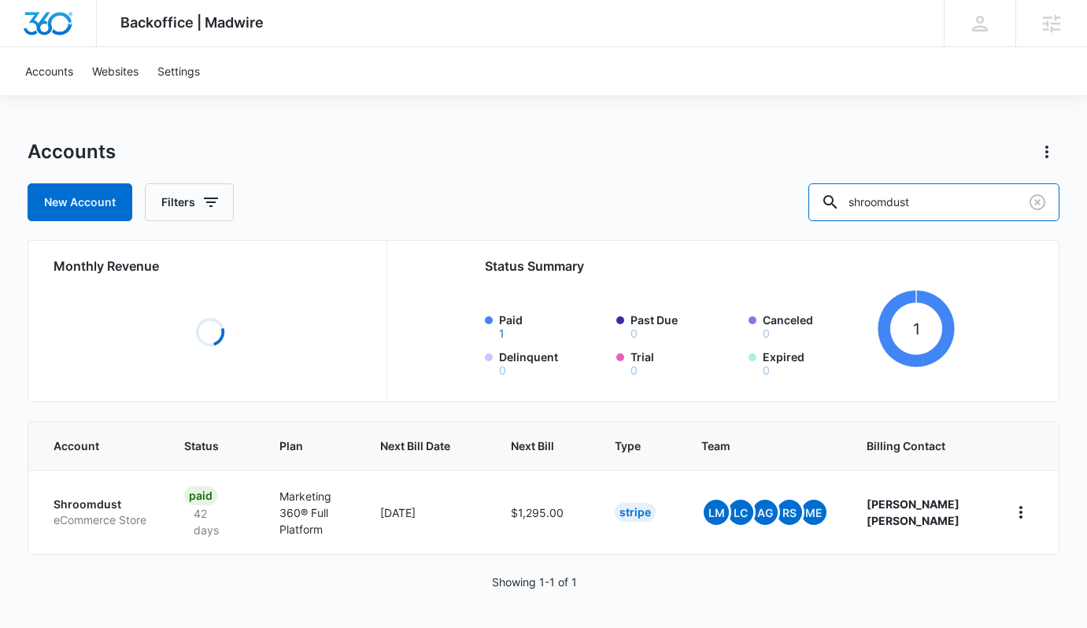
scroll to position [20, 0]
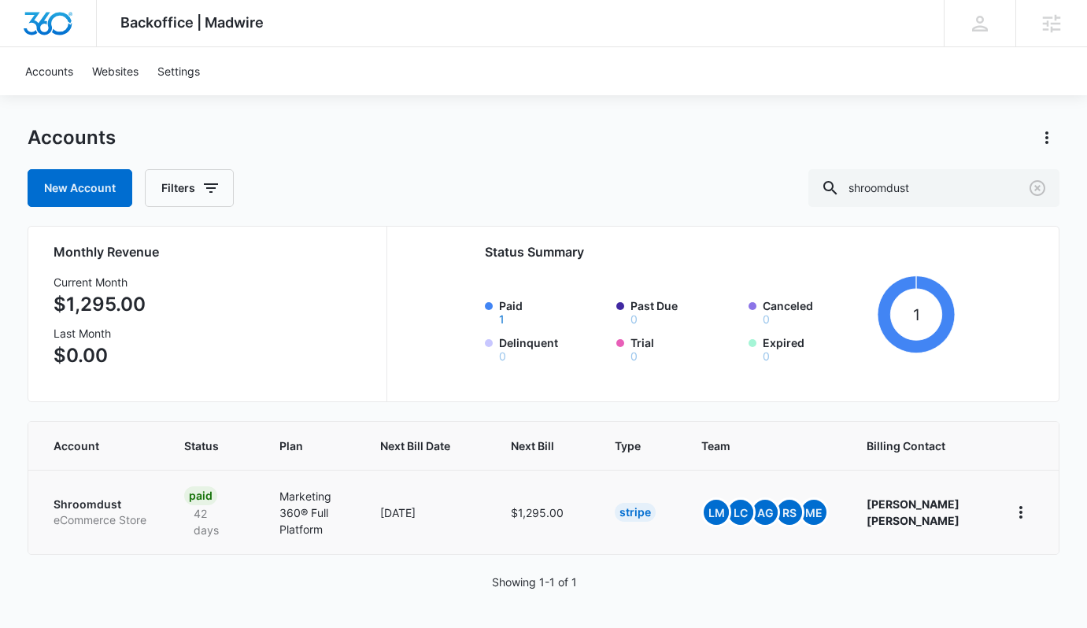
click at [113, 505] on p "Shroomdust" at bounding box center [100, 505] width 93 height 16
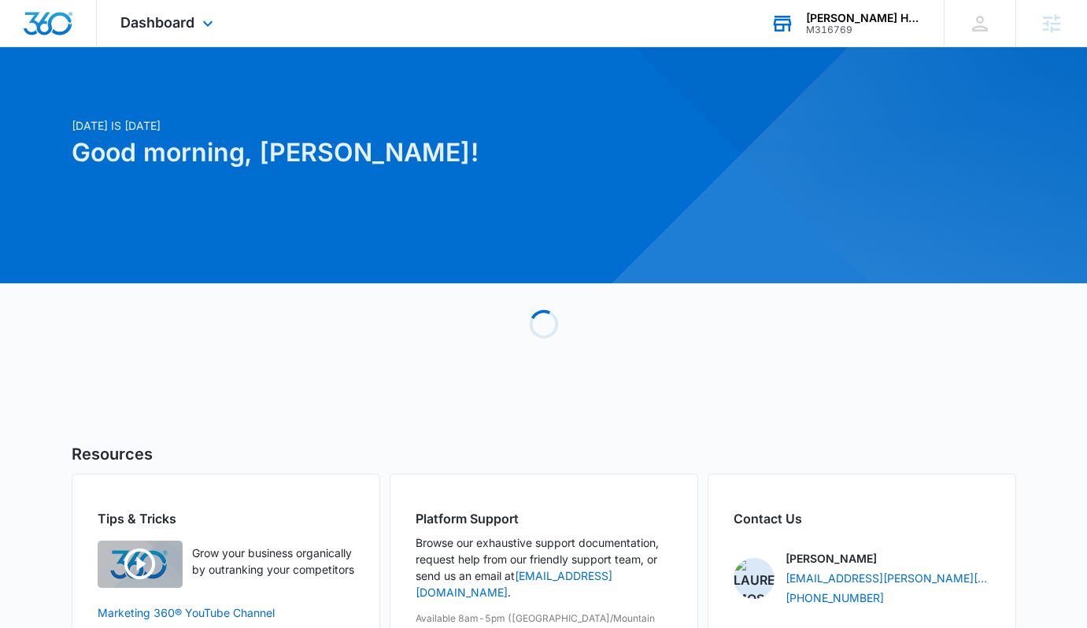
click at [843, 21] on div "[PERSON_NAME] Home Improvement" at bounding box center [863, 18] width 115 height 13
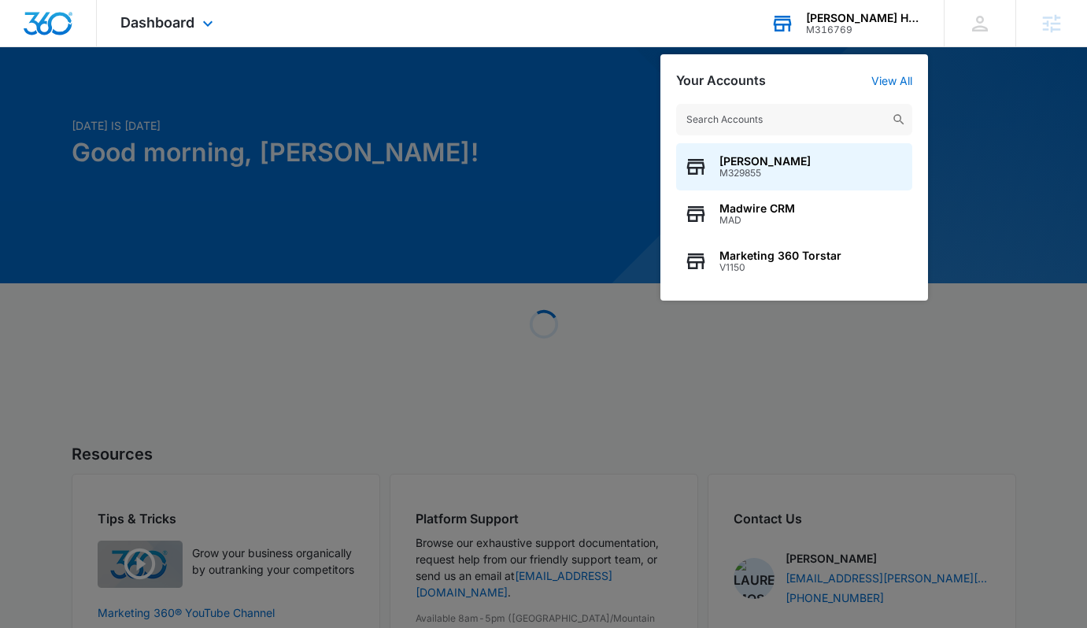
click at [841, 116] on input "text" at bounding box center [794, 119] width 236 height 31
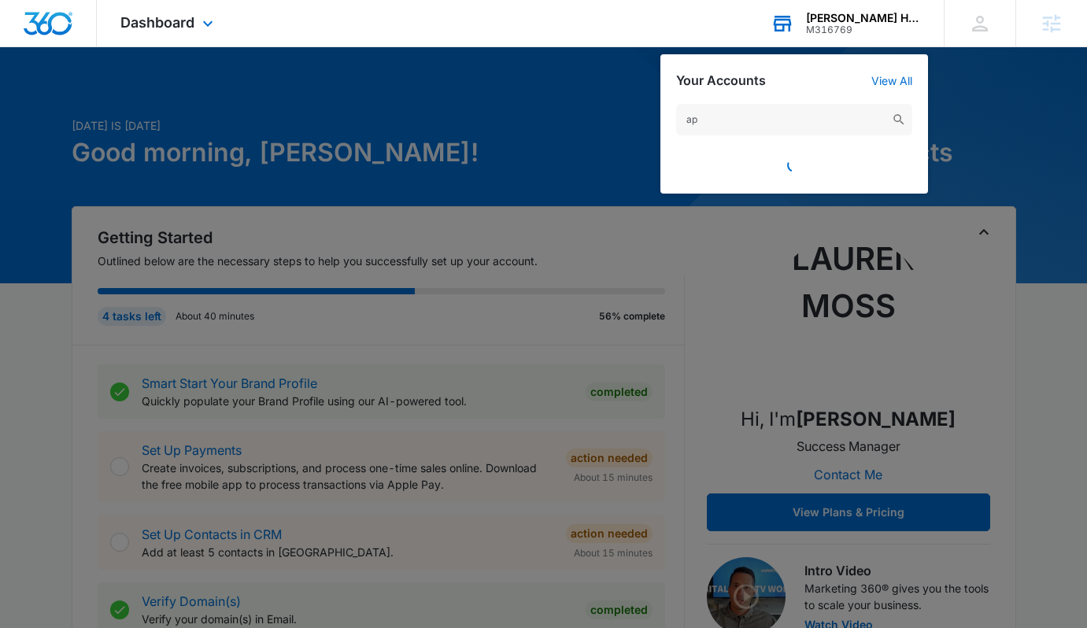
type input "a"
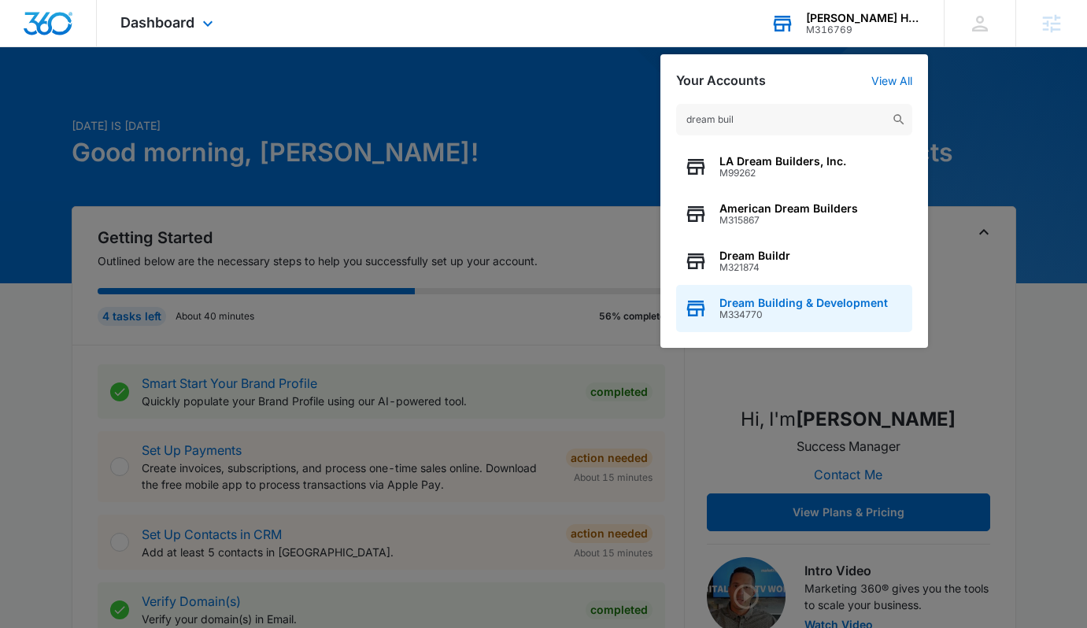
type input "dream buil"
click at [813, 291] on div "Dream Building & Development M334770" at bounding box center [794, 308] width 236 height 47
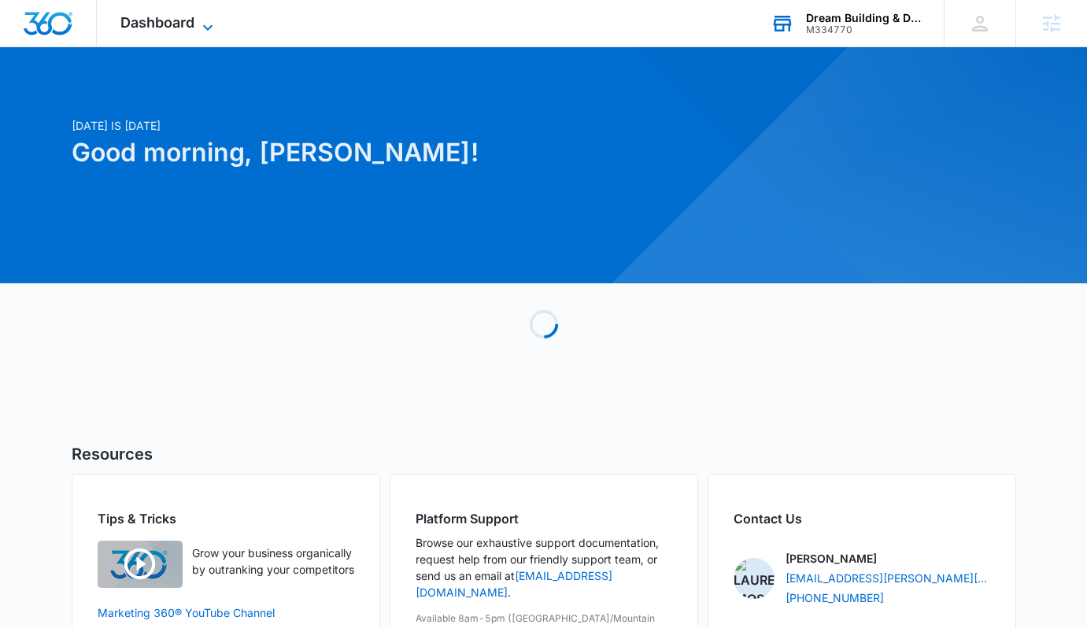
click at [202, 19] on icon at bounding box center [207, 27] width 19 height 19
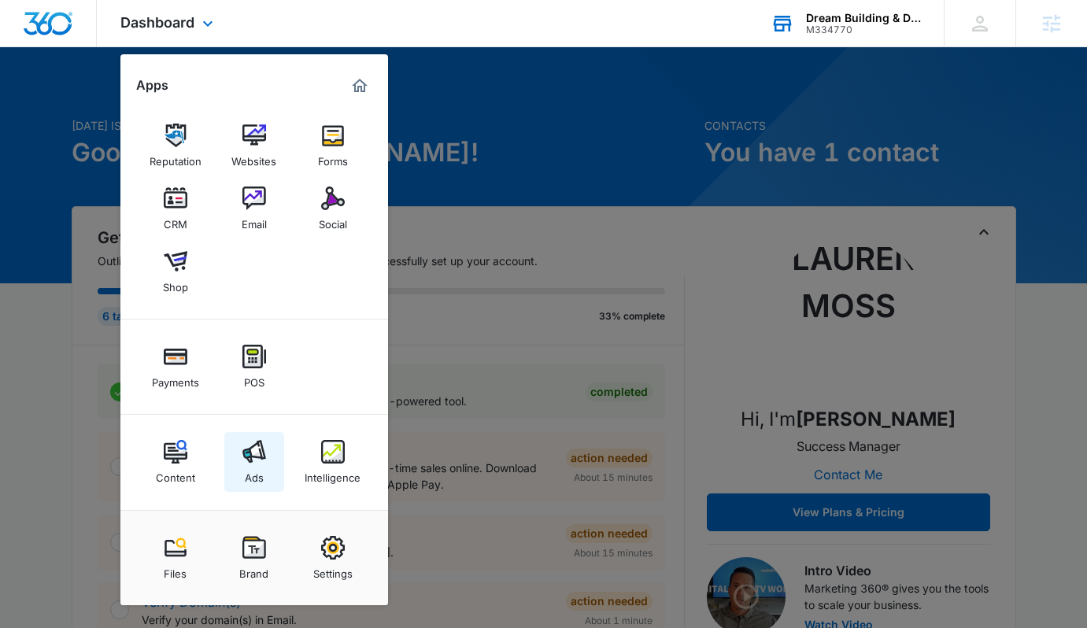
click at [249, 455] on img at bounding box center [254, 452] width 24 height 24
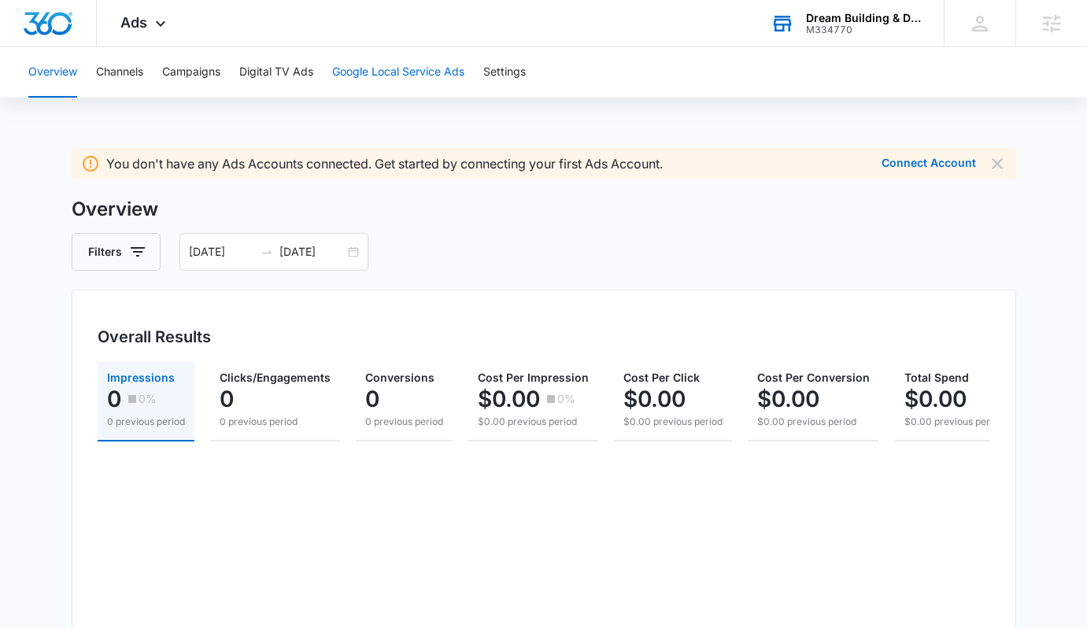
click at [349, 71] on button "Google Local Service Ads" at bounding box center [398, 72] width 132 height 50
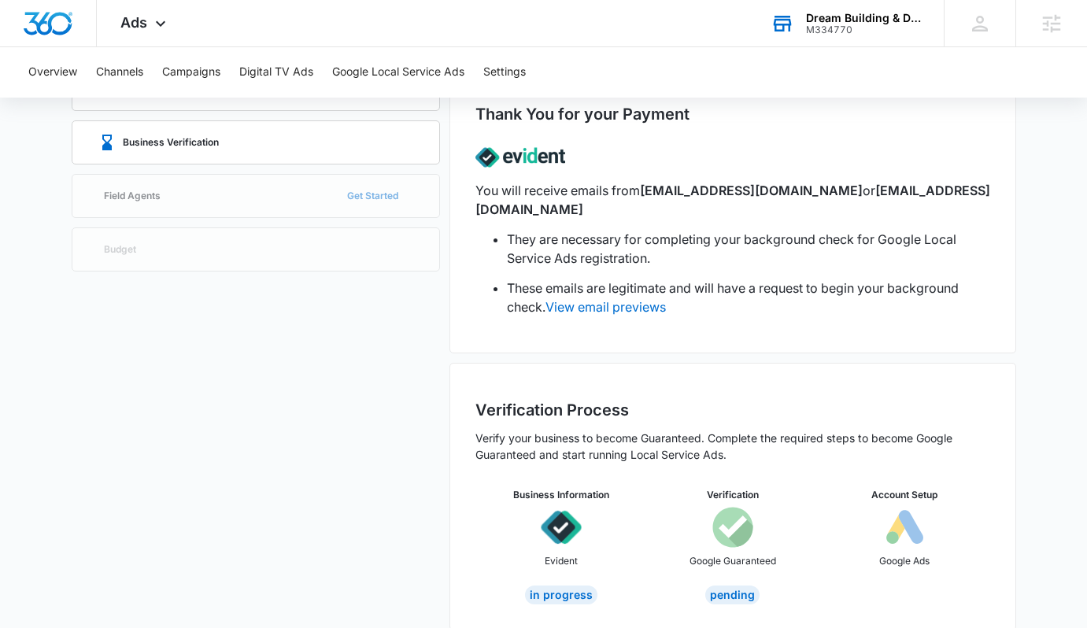
scroll to position [131, 0]
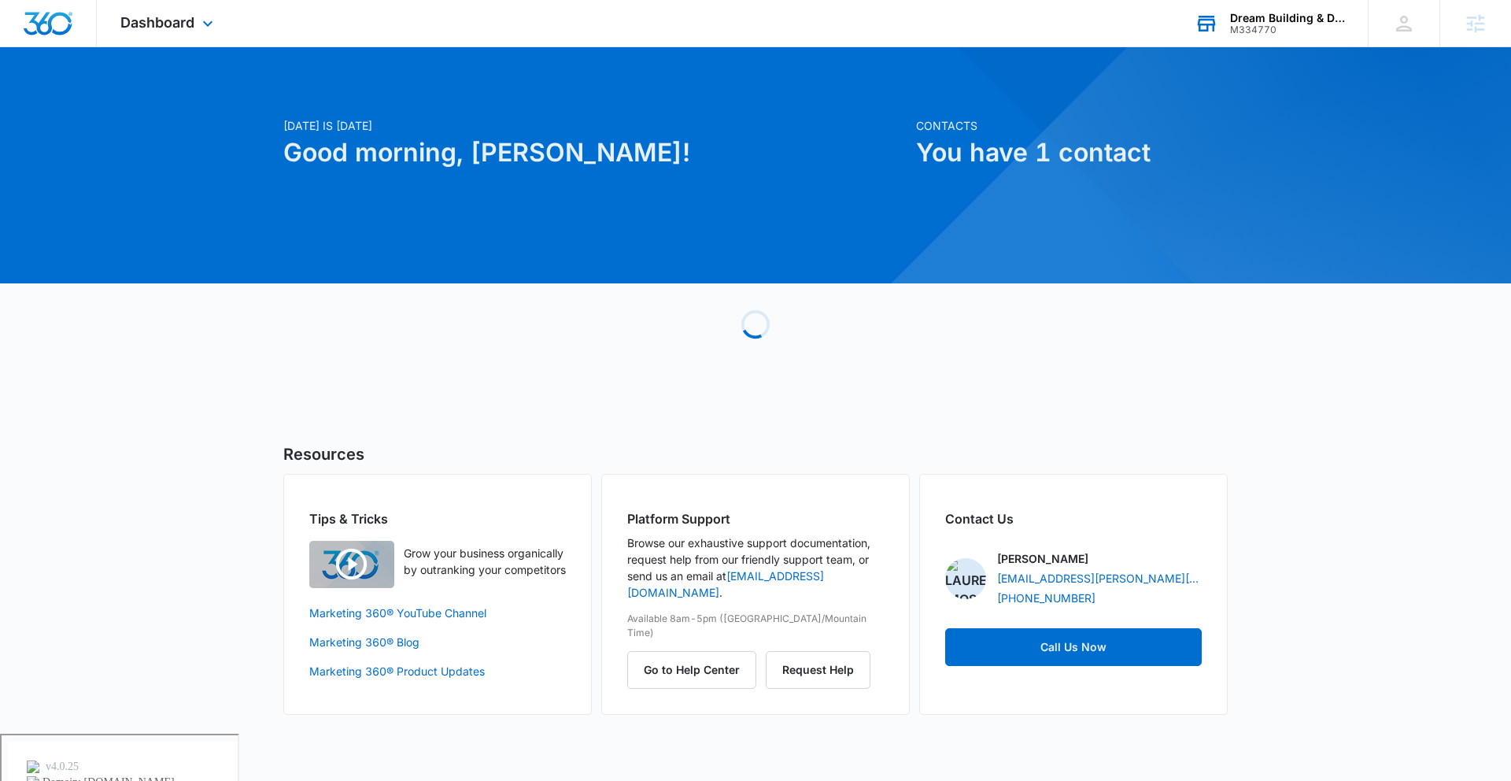
click at [1098, 16] on div "Dream Building & Development" at bounding box center [1287, 18] width 115 height 13
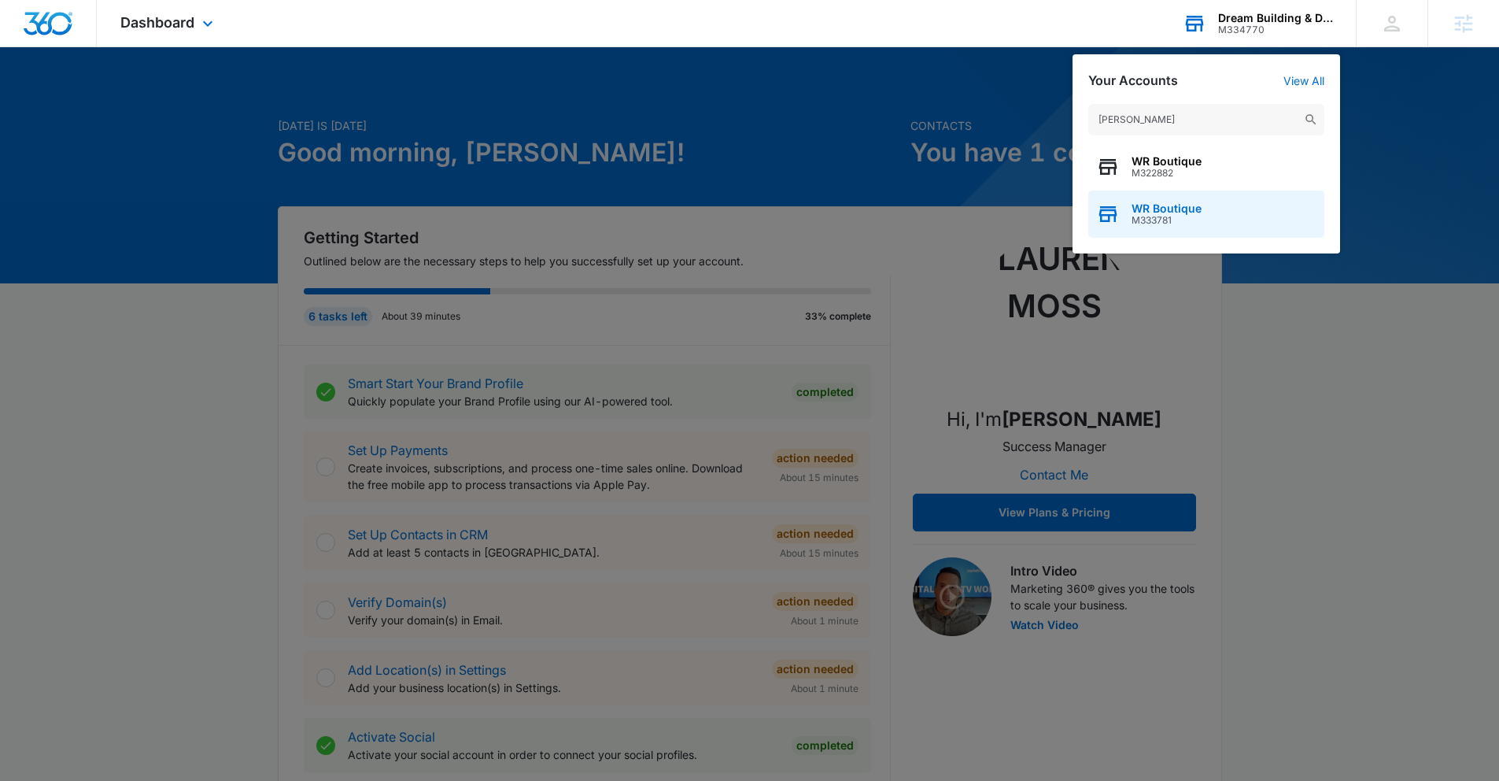
type input "[PERSON_NAME]"
click at [1098, 228] on div "WR Boutique M333781" at bounding box center [1206, 213] width 236 height 47
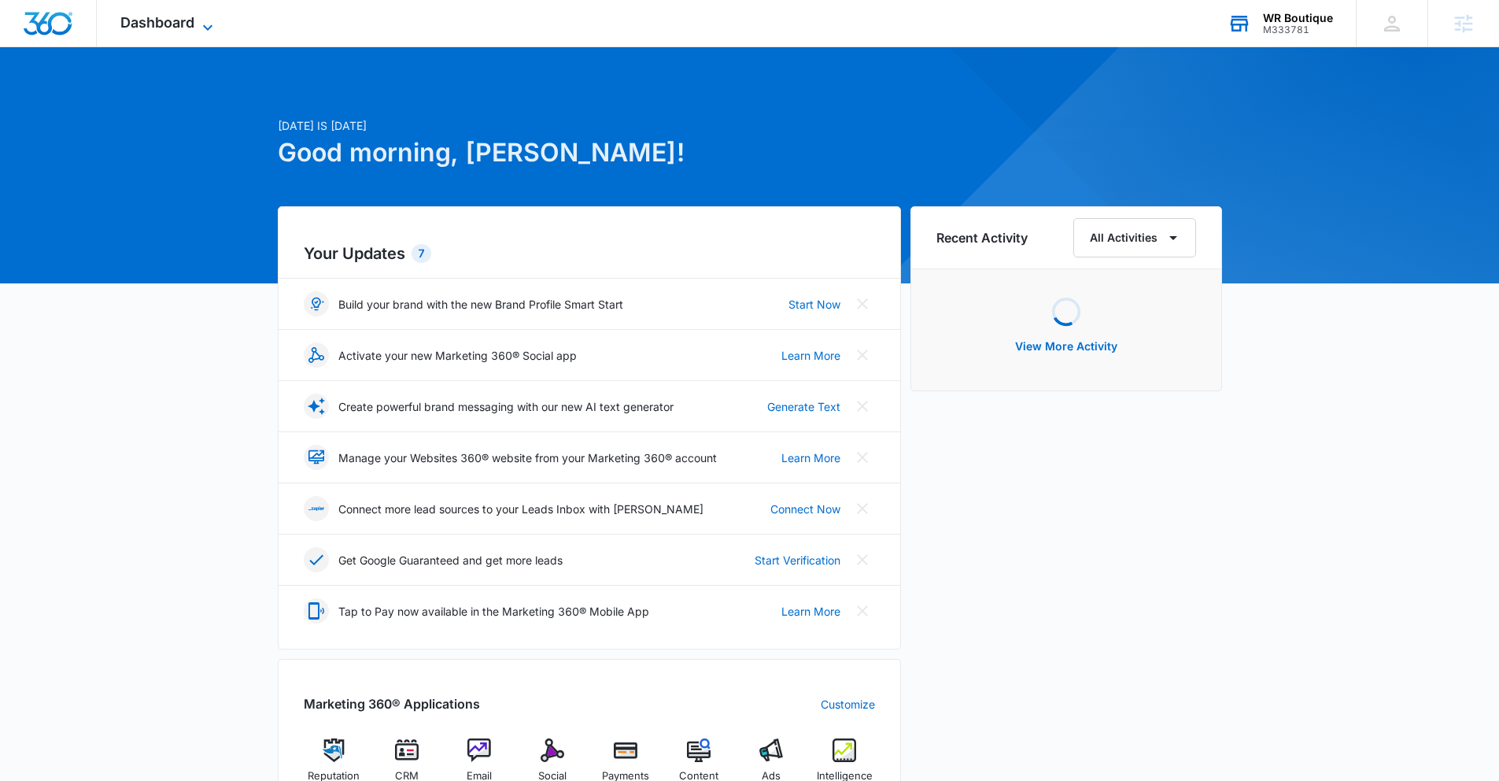
click at [135, 22] on span "Dashboard" at bounding box center [157, 22] width 74 height 17
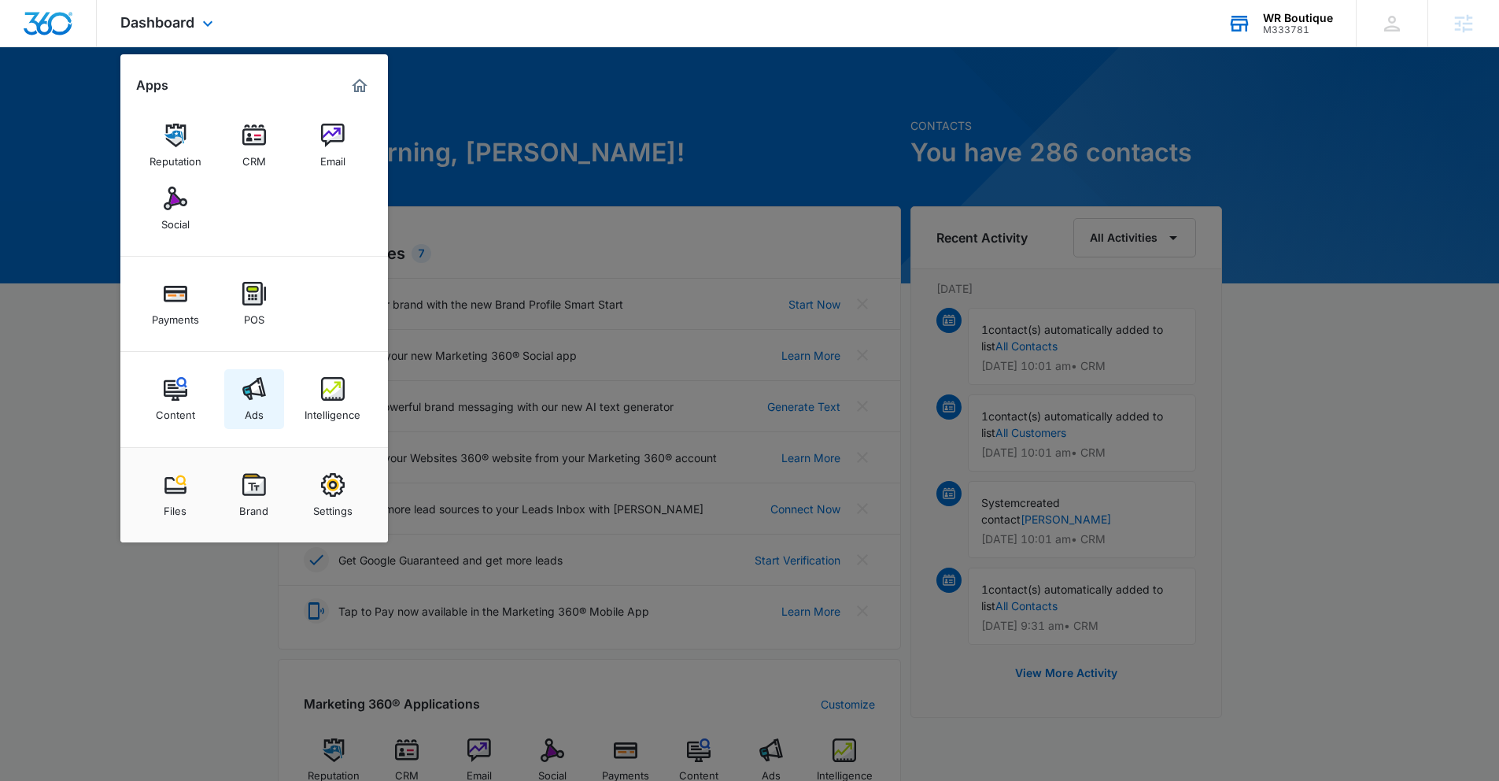
click at [273, 392] on link "Ads" at bounding box center [254, 399] width 60 height 60
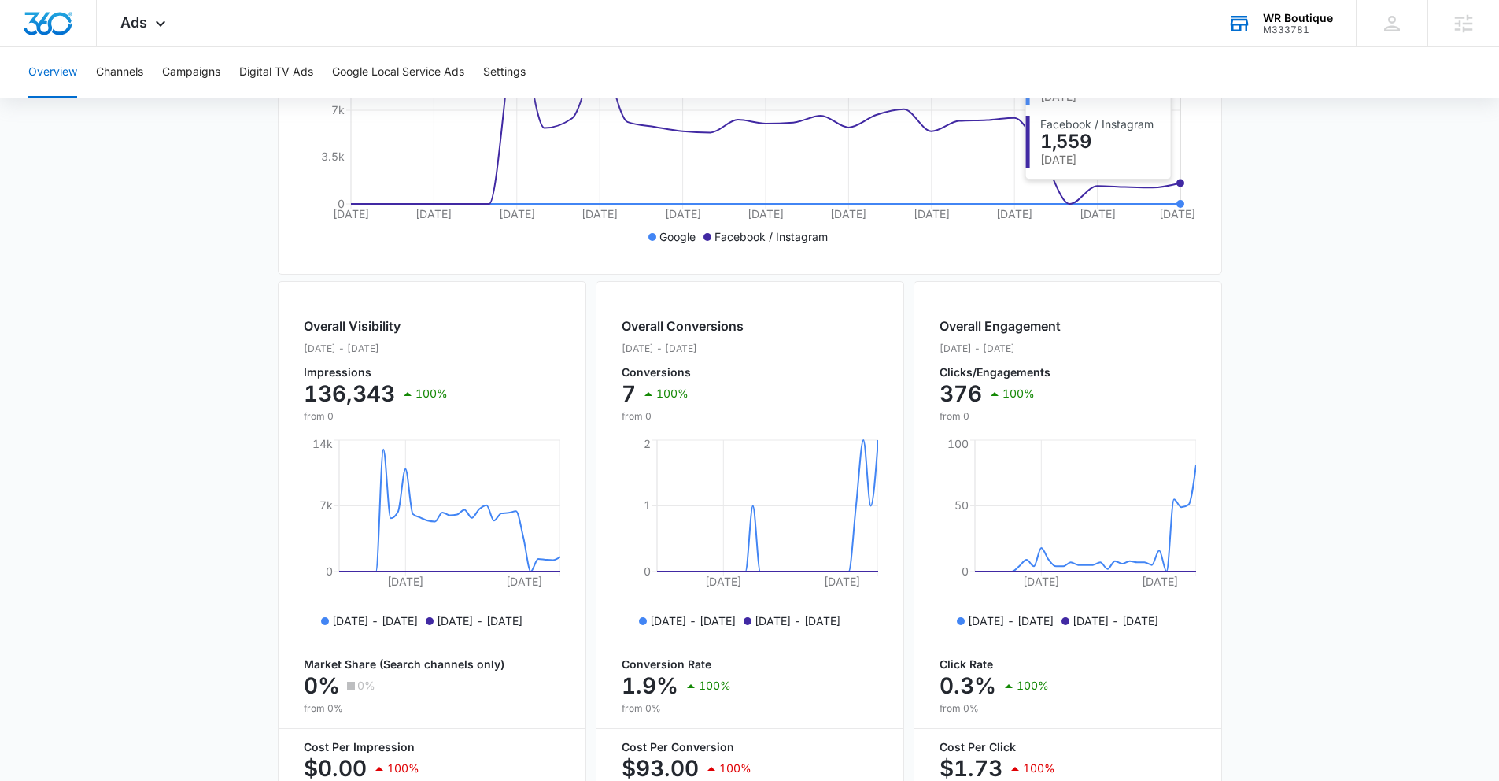
scroll to position [509, 0]
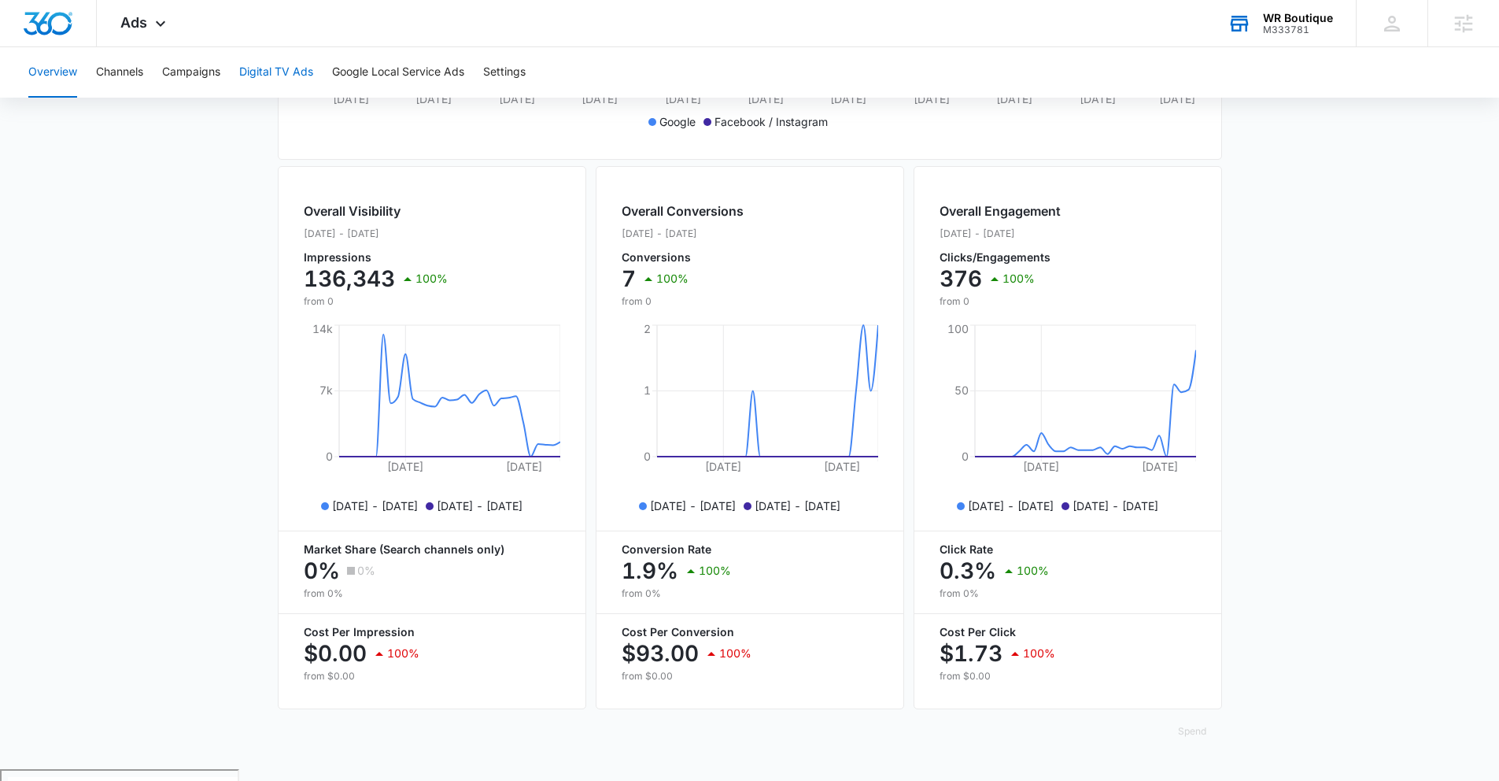
click at [261, 76] on button "Digital TV Ads" at bounding box center [276, 72] width 74 height 50
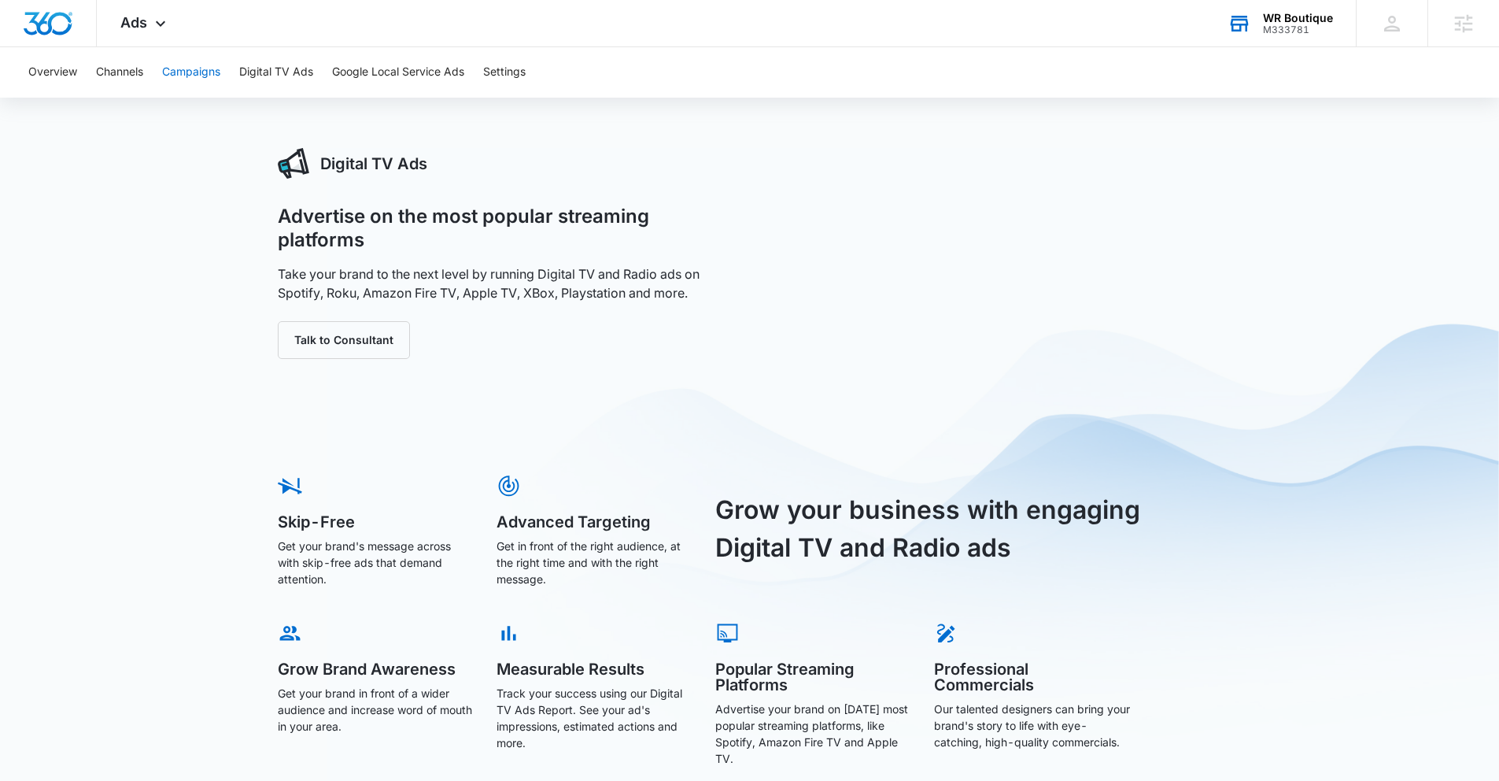
click at [220, 76] on button "Campaigns" at bounding box center [191, 72] width 58 height 50
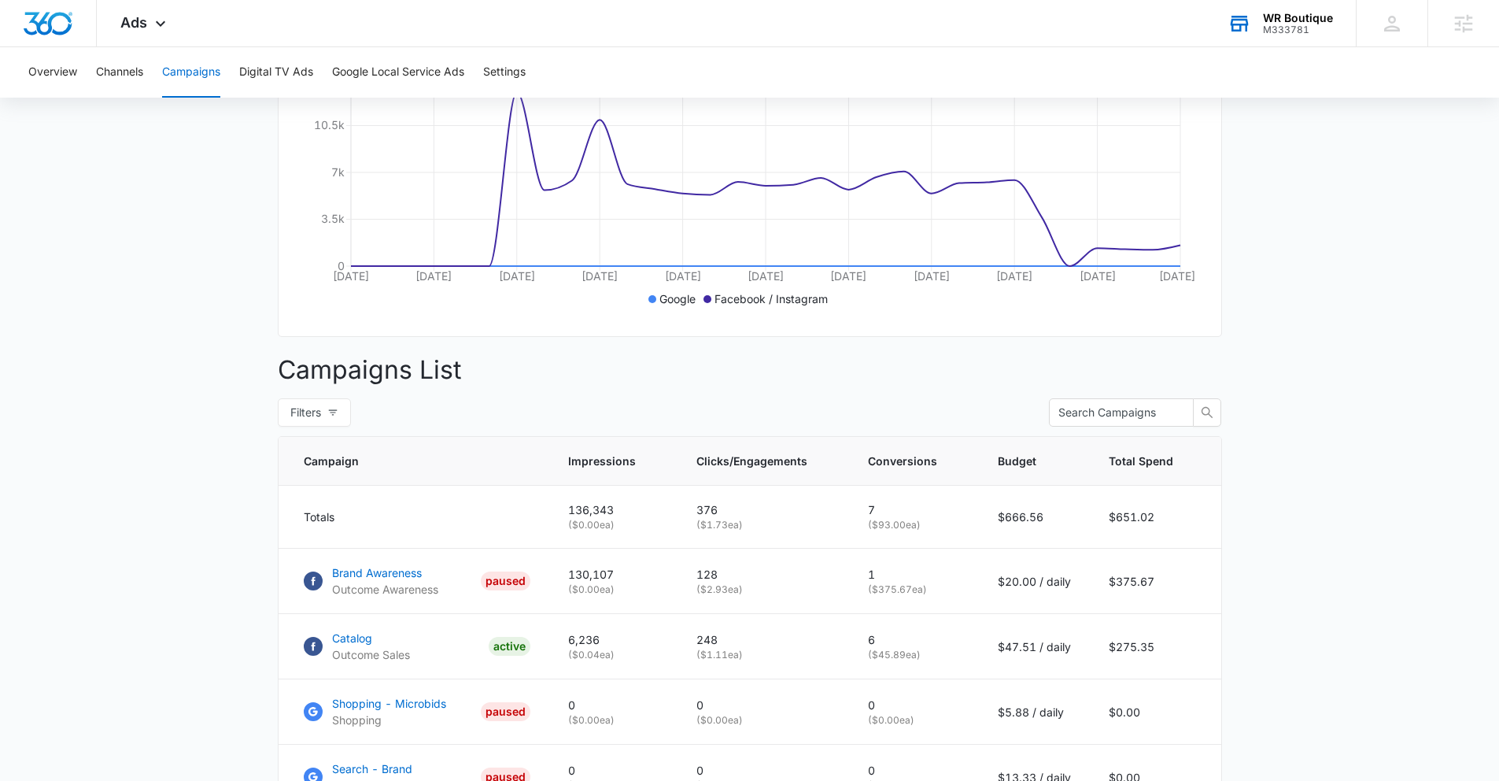
scroll to position [335, 0]
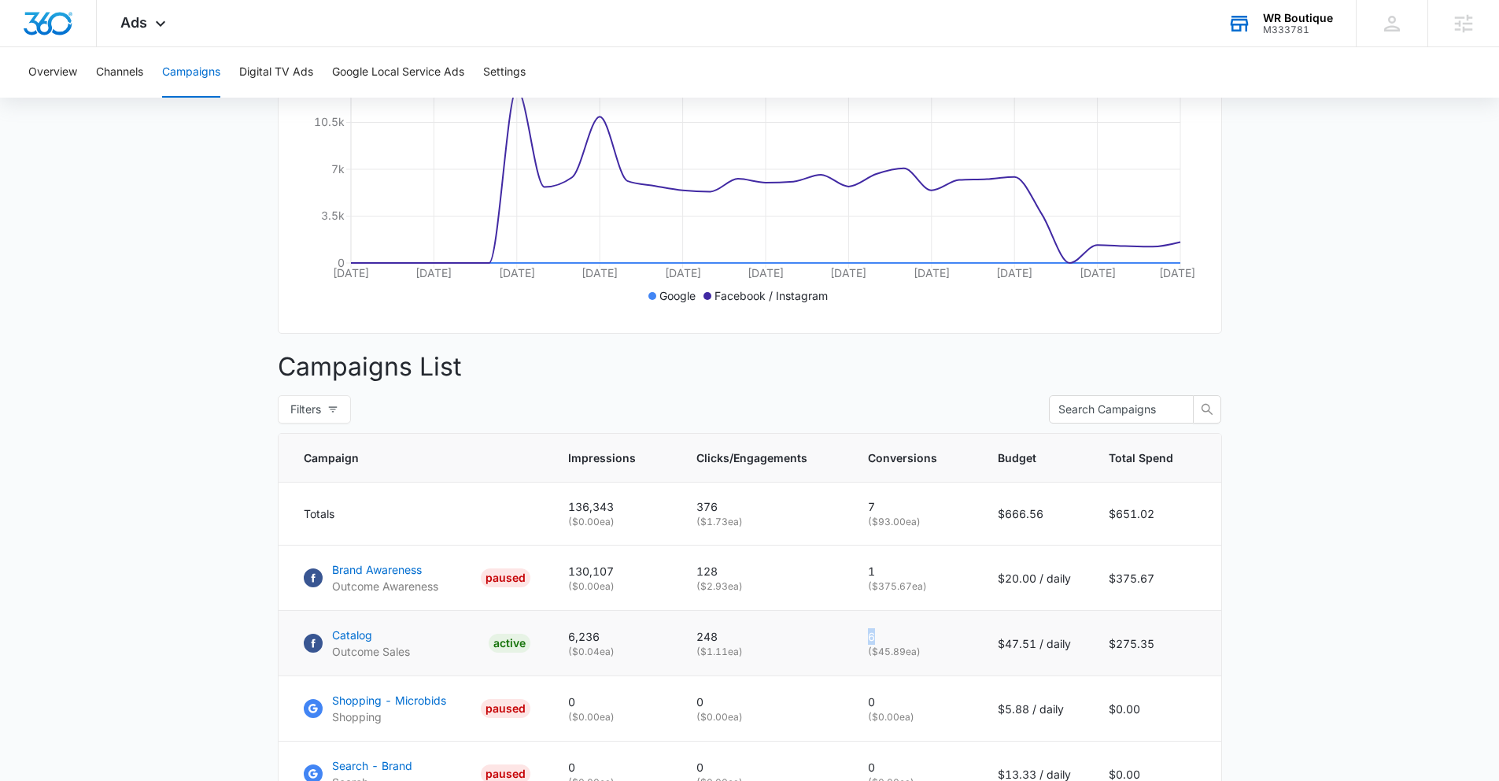
drag, startPoint x: 881, startPoint y: 640, endPoint x: 861, endPoint y: 641, distance: 20.5
click at [861, 627] on td "6 ( $45.89 ea)" at bounding box center [914, 643] width 130 height 65
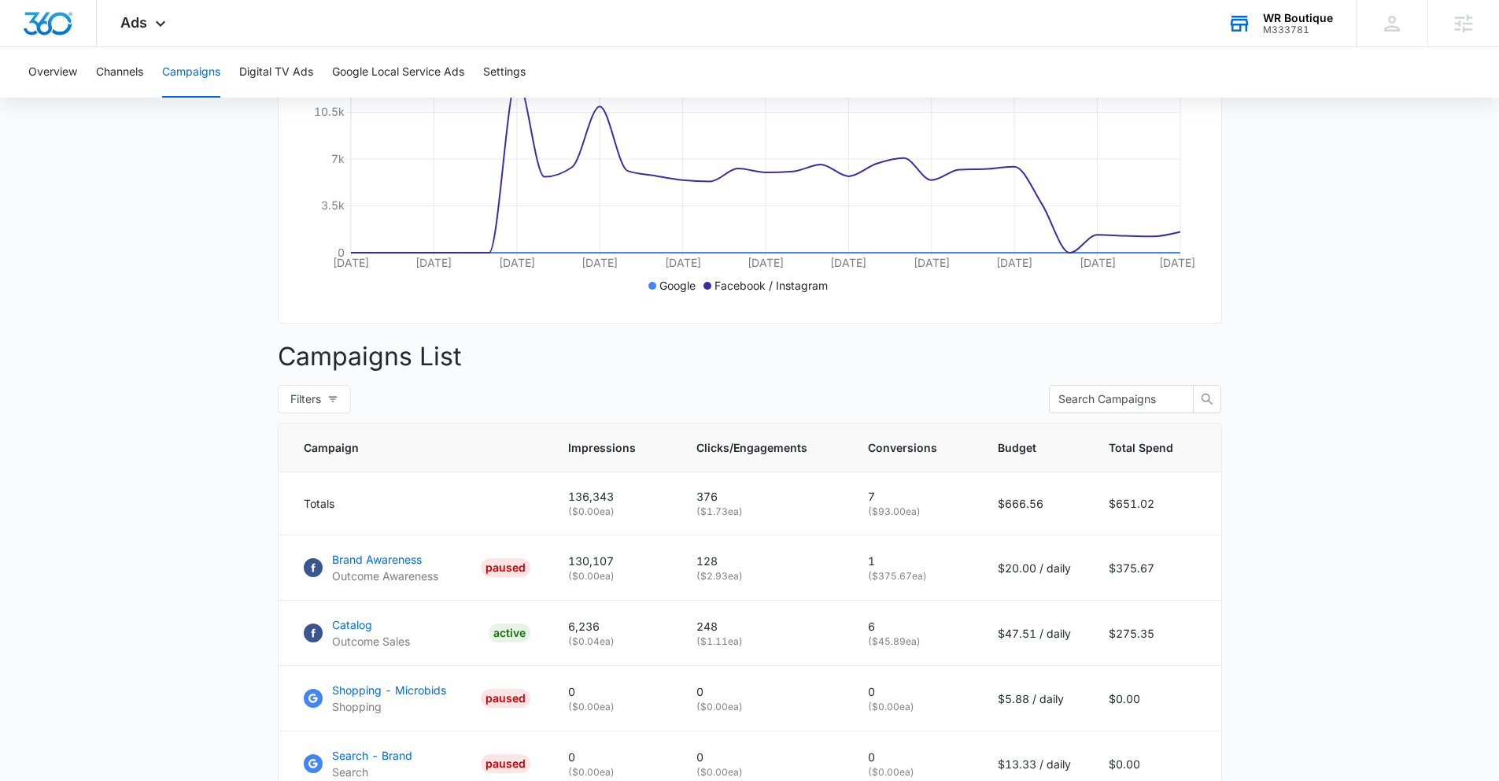
scroll to position [345, 0]
click at [457, 627] on link "Catalog Outcome Sales ACTIVE" at bounding box center [417, 633] width 227 height 33
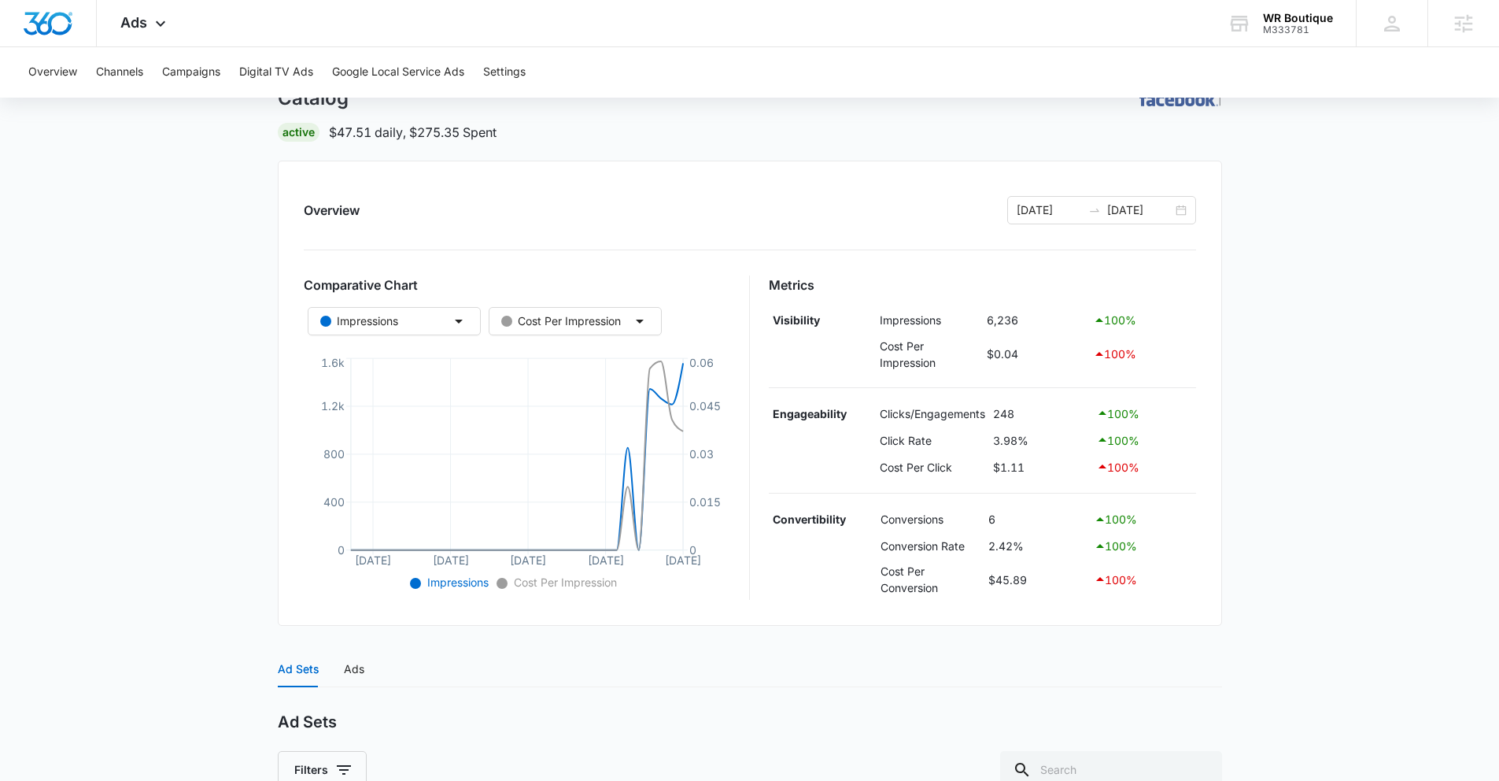
scroll to position [102, 0]
click at [128, 16] on span "Ads" at bounding box center [133, 22] width 27 height 17
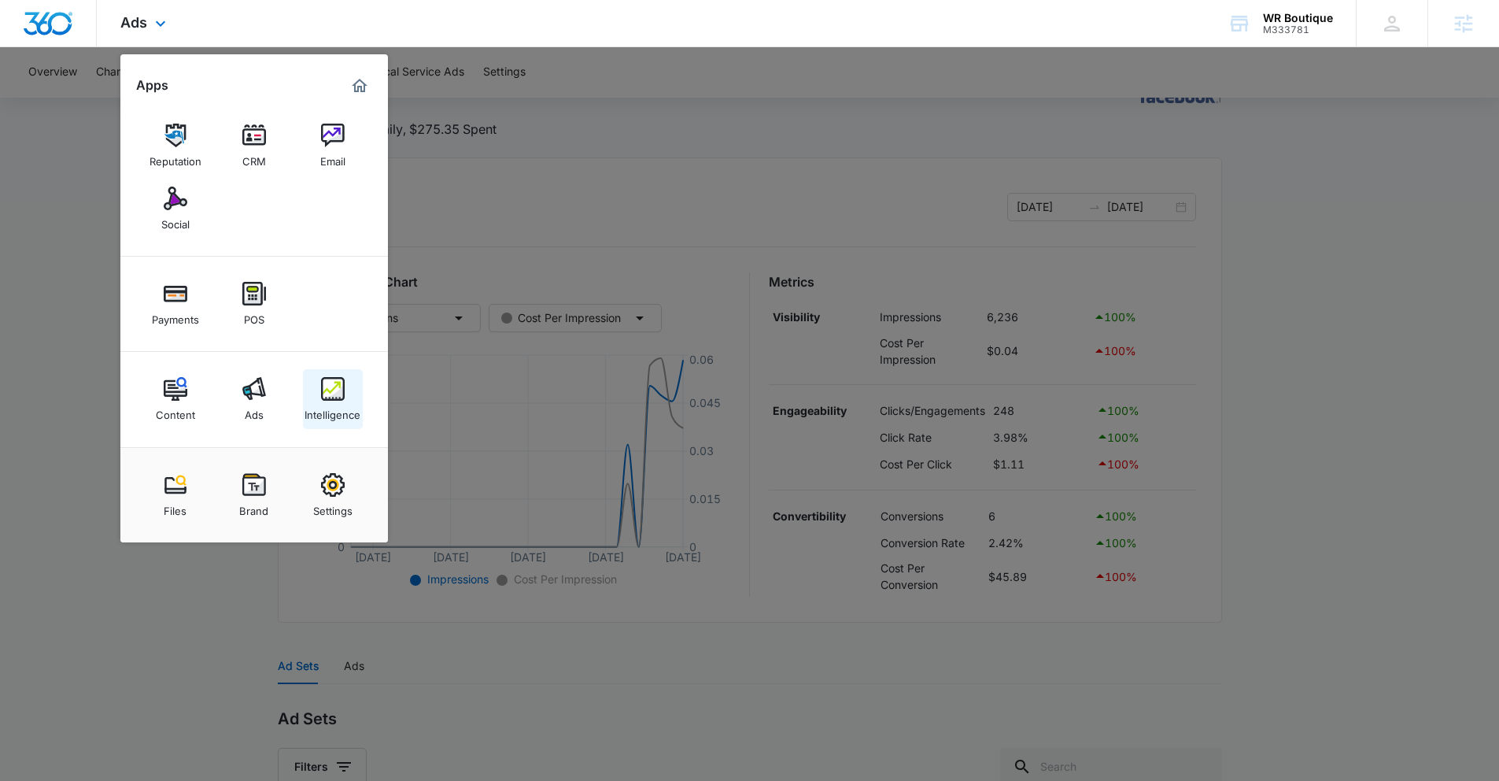
click at [316, 389] on link "Intelligence" at bounding box center [333, 399] width 60 height 60
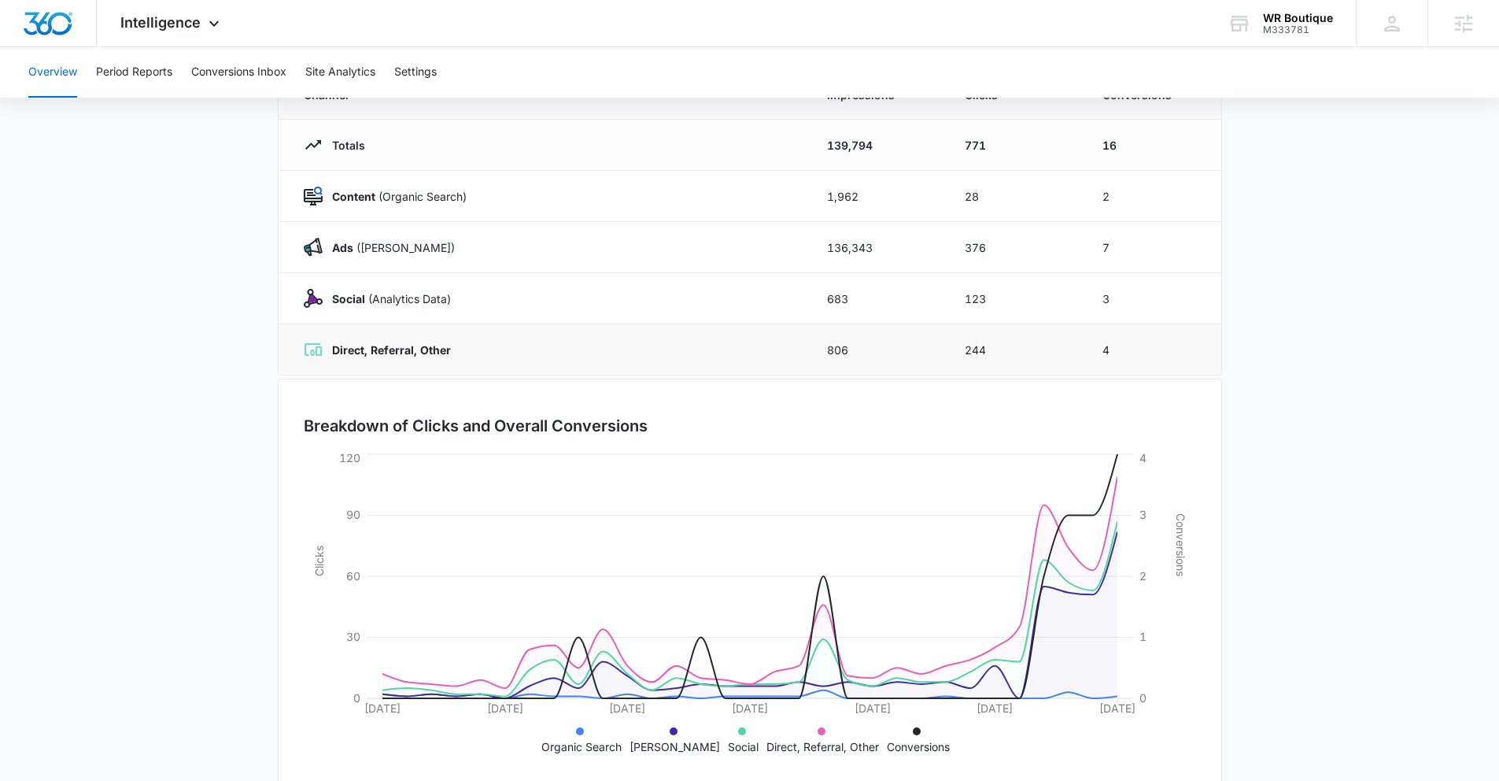
scroll to position [194, 0]
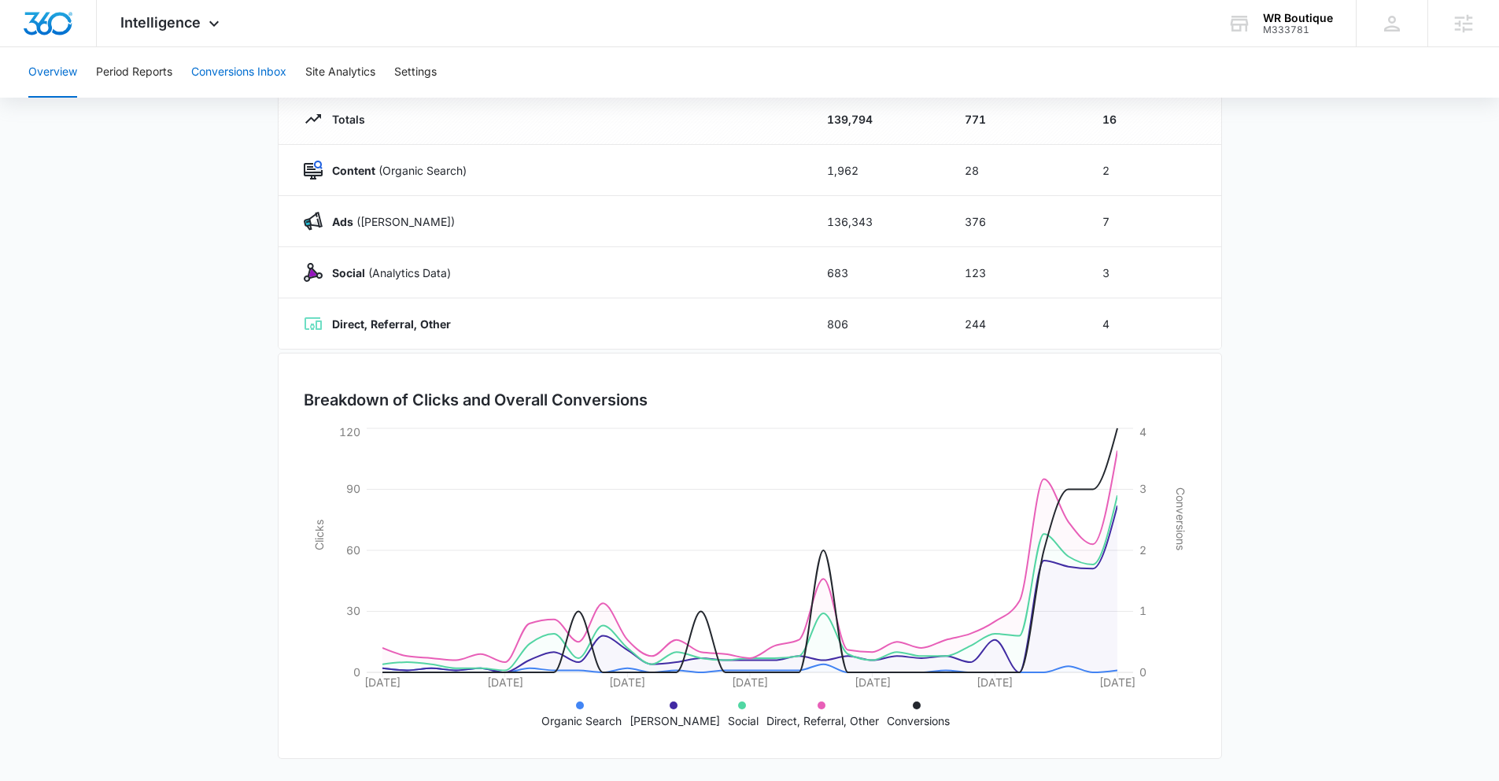
click at [268, 70] on button "Conversions Inbox" at bounding box center [238, 72] width 95 height 50
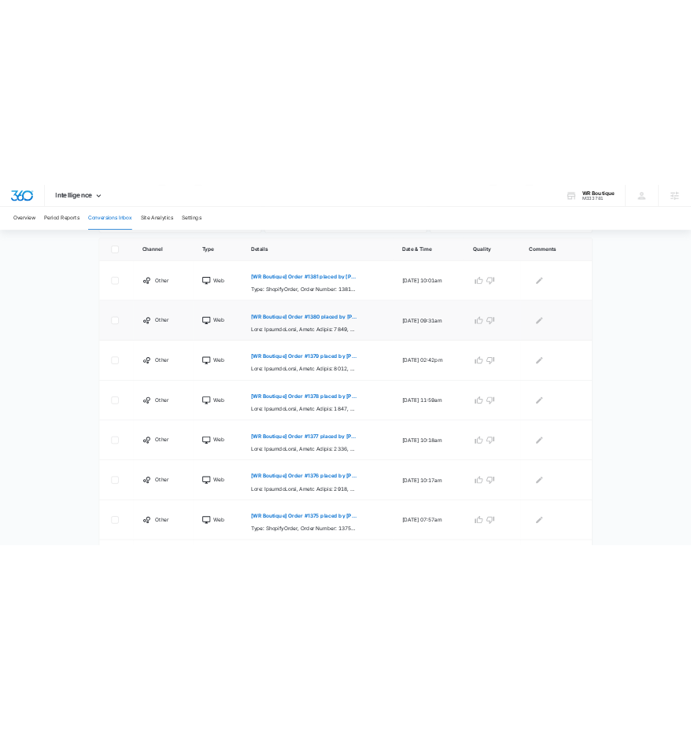
scroll to position [363, 0]
